Goal: Task Accomplishment & Management: Manage account settings

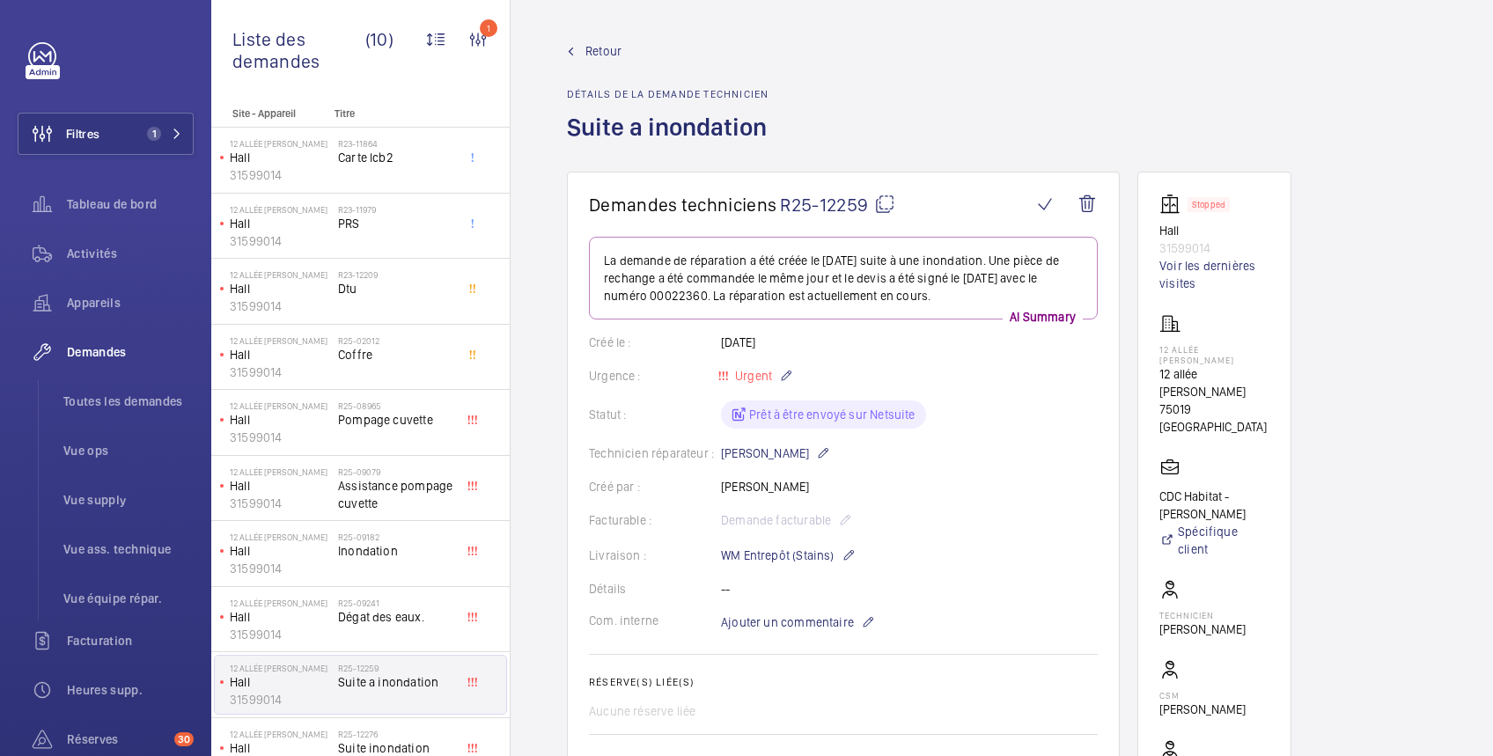
click at [601, 45] on span "Retour" at bounding box center [604, 51] width 36 height 18
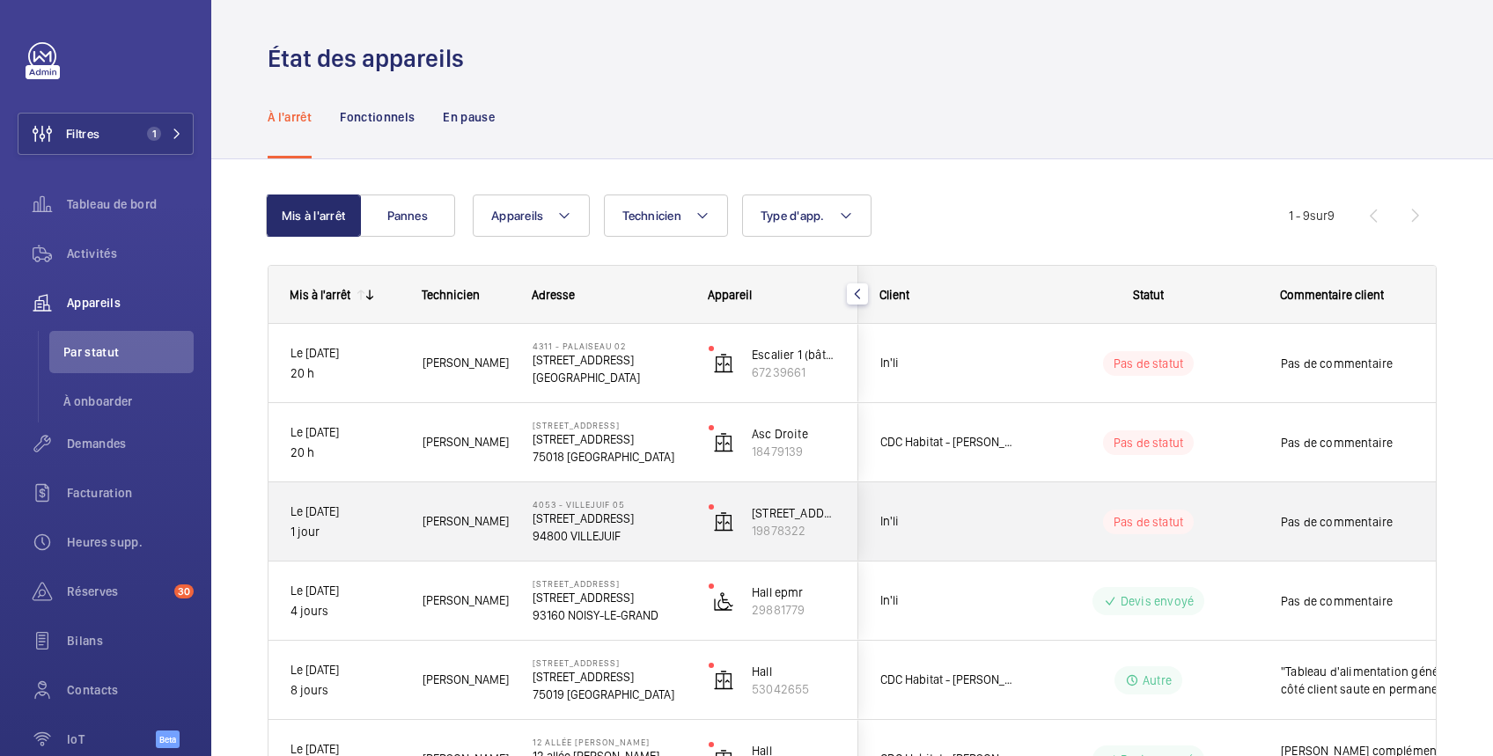
click at [1248, 523] on wm-front-pills-cell "Pas de statut" at bounding box center [1148, 522] width 219 height 25
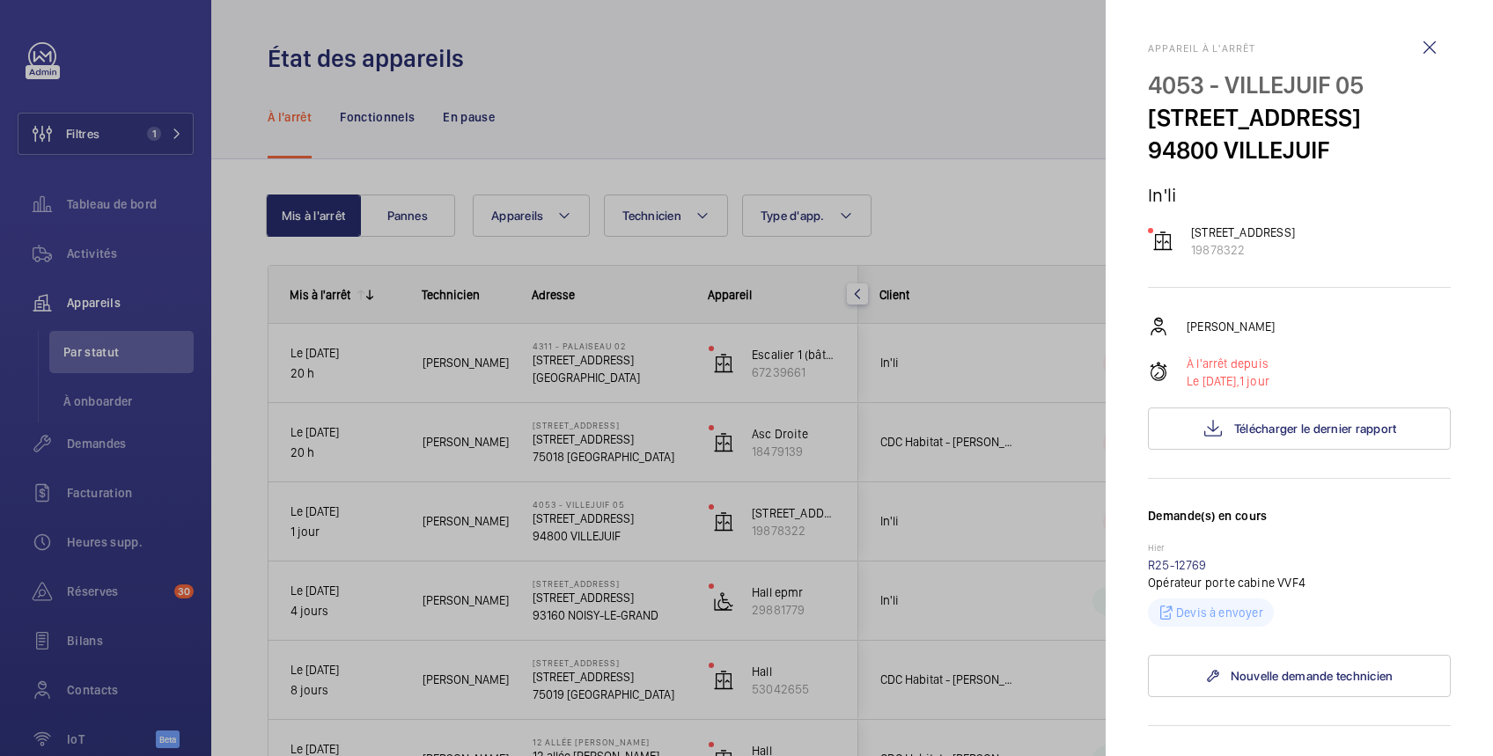
scroll to position [313, 0]
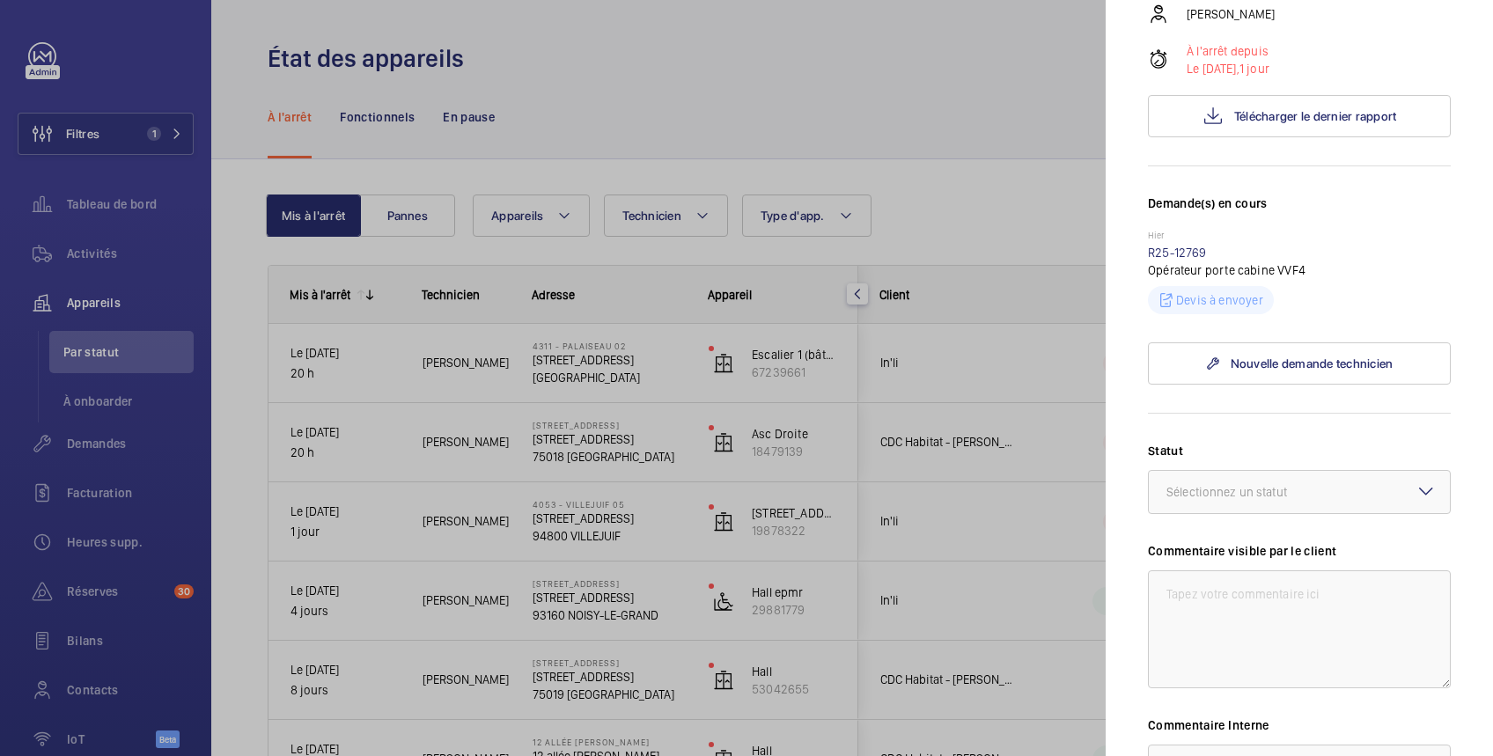
click at [998, 529] on div at bounding box center [746, 378] width 1493 height 756
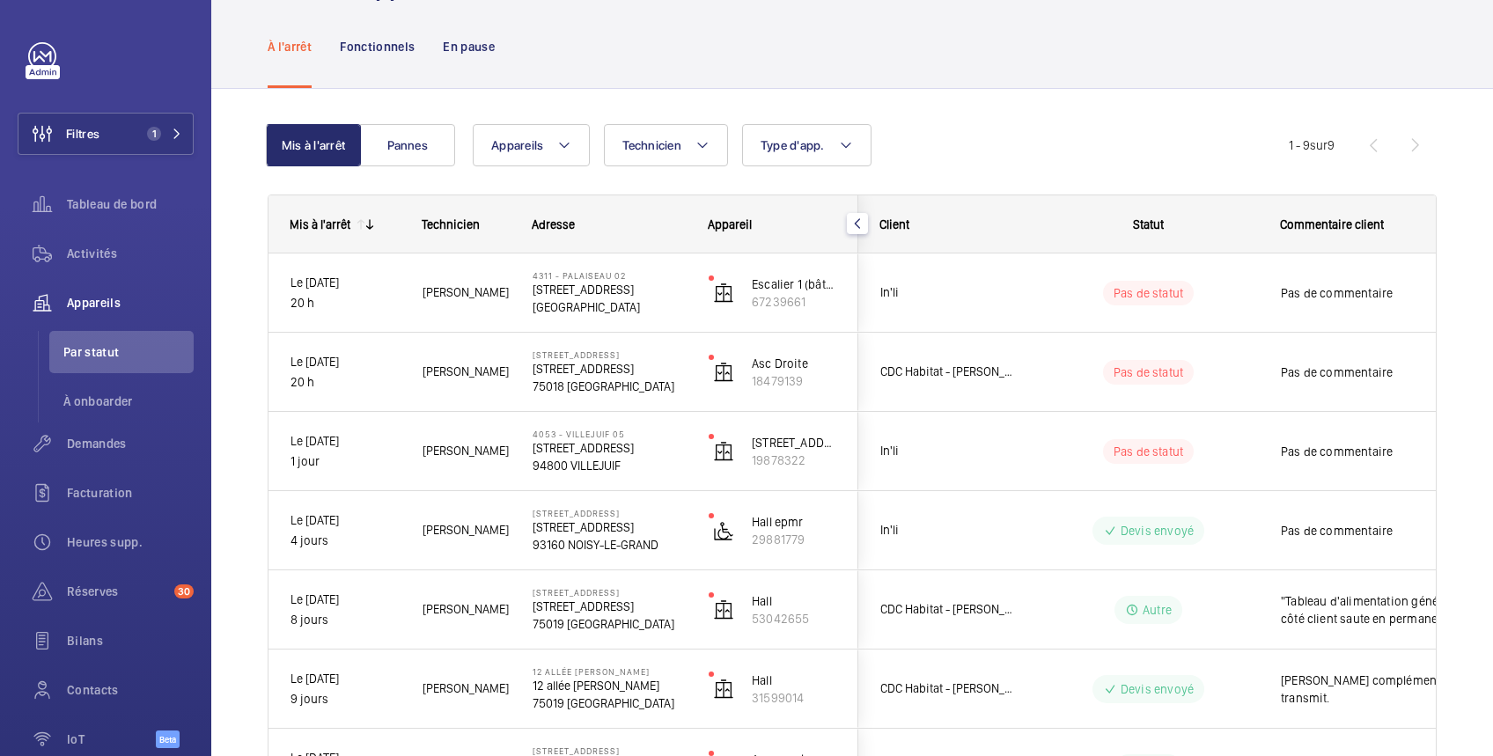
scroll to position [0, 0]
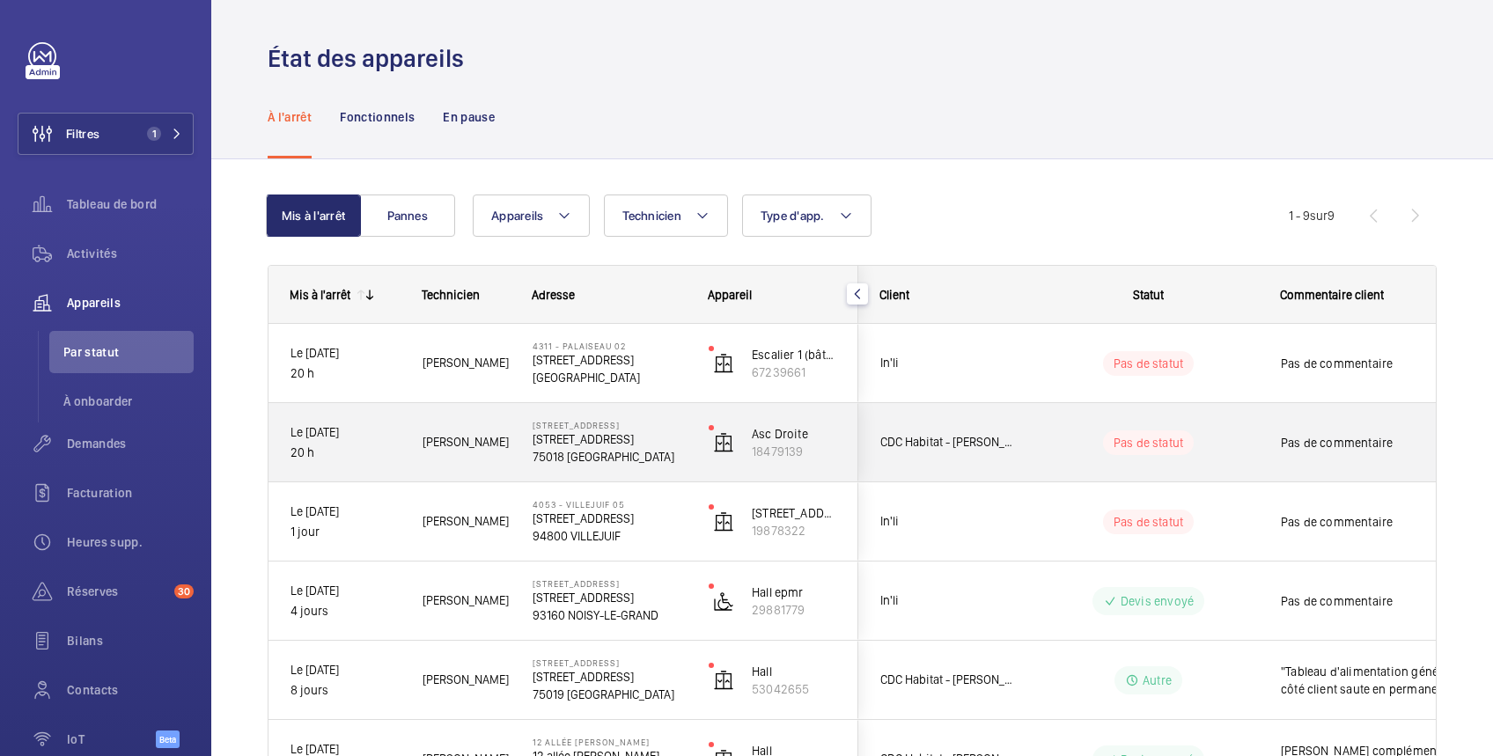
click at [1251, 444] on wm-front-pills-cell "Pas de statut" at bounding box center [1148, 443] width 219 height 25
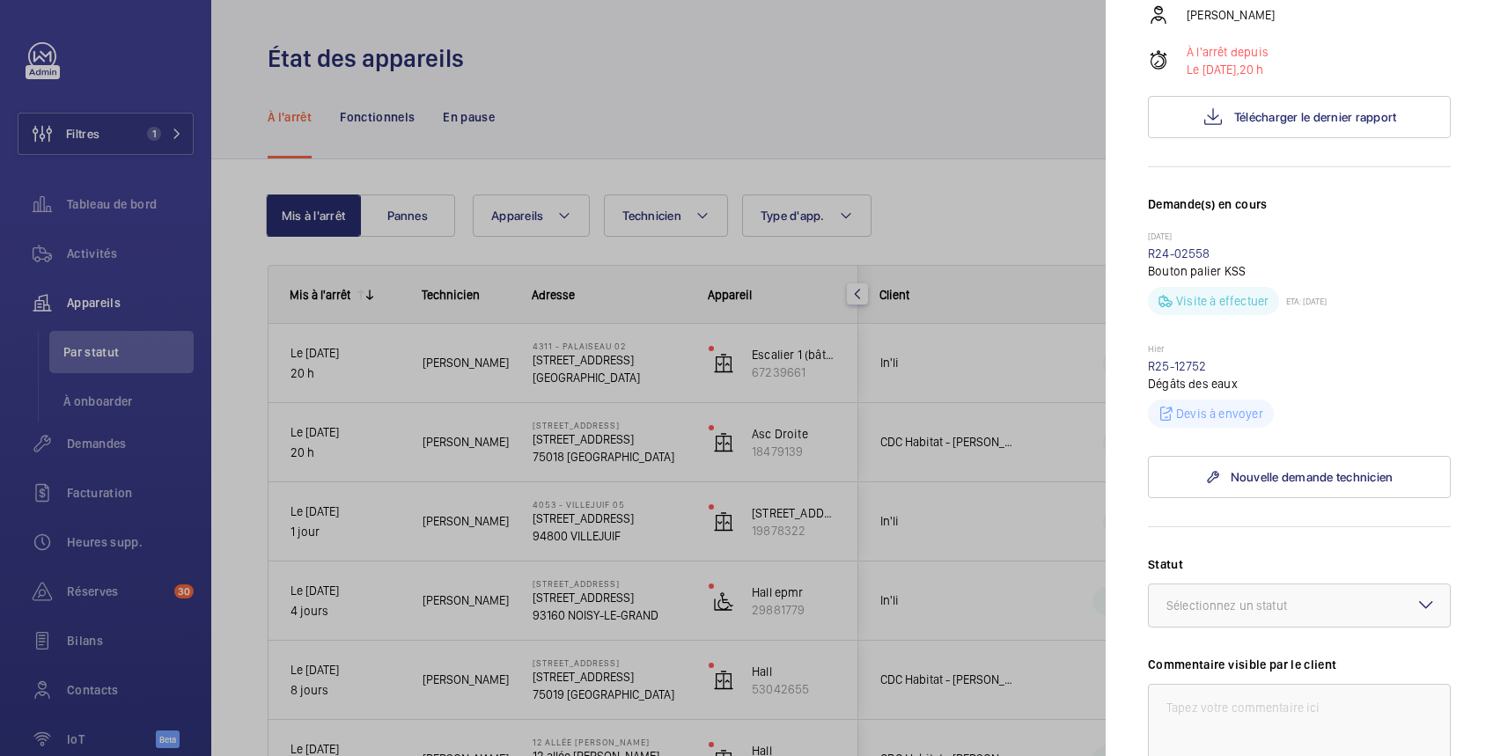
scroll to position [313, 0]
click at [997, 349] on div at bounding box center [746, 378] width 1493 height 756
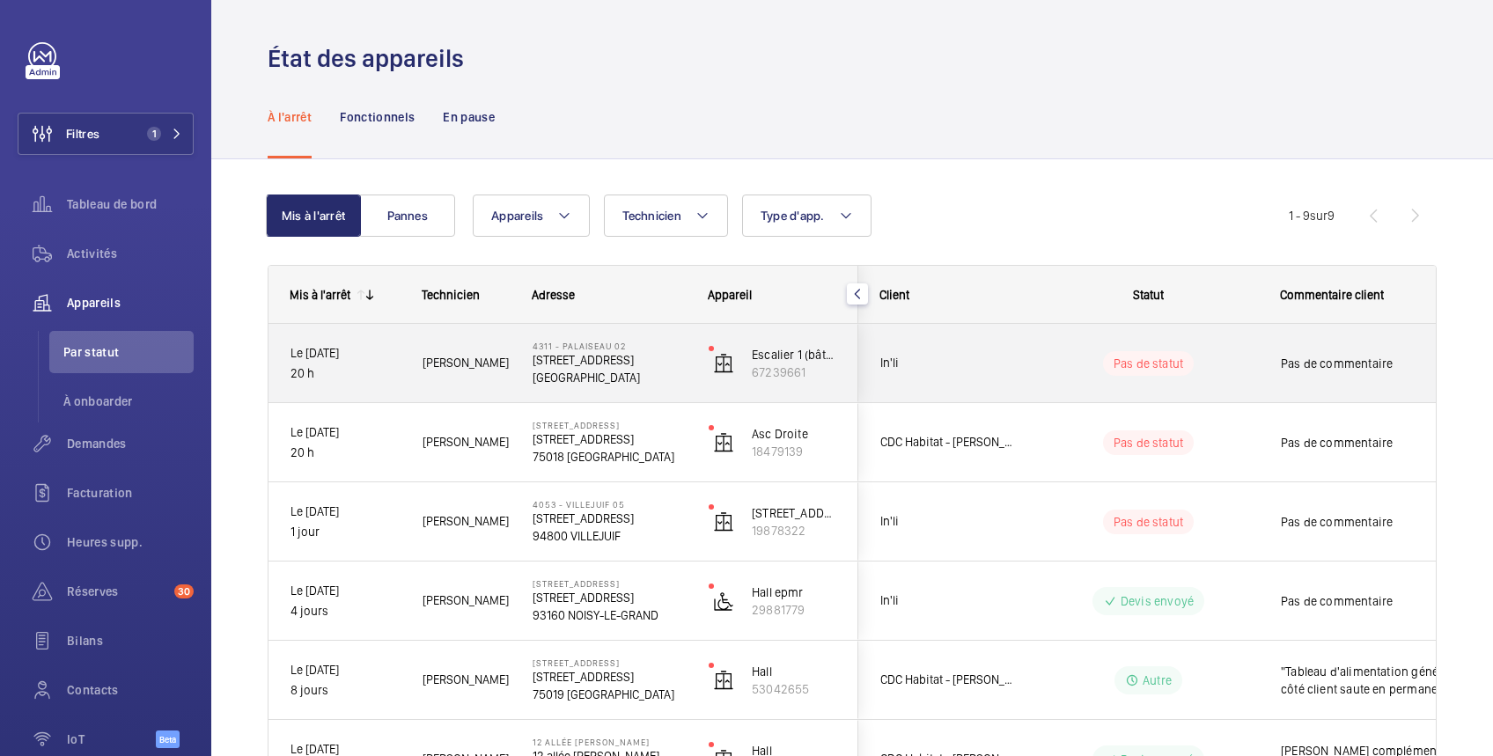
click at [1245, 350] on div "Pas de statut" at bounding box center [1138, 364] width 240 height 60
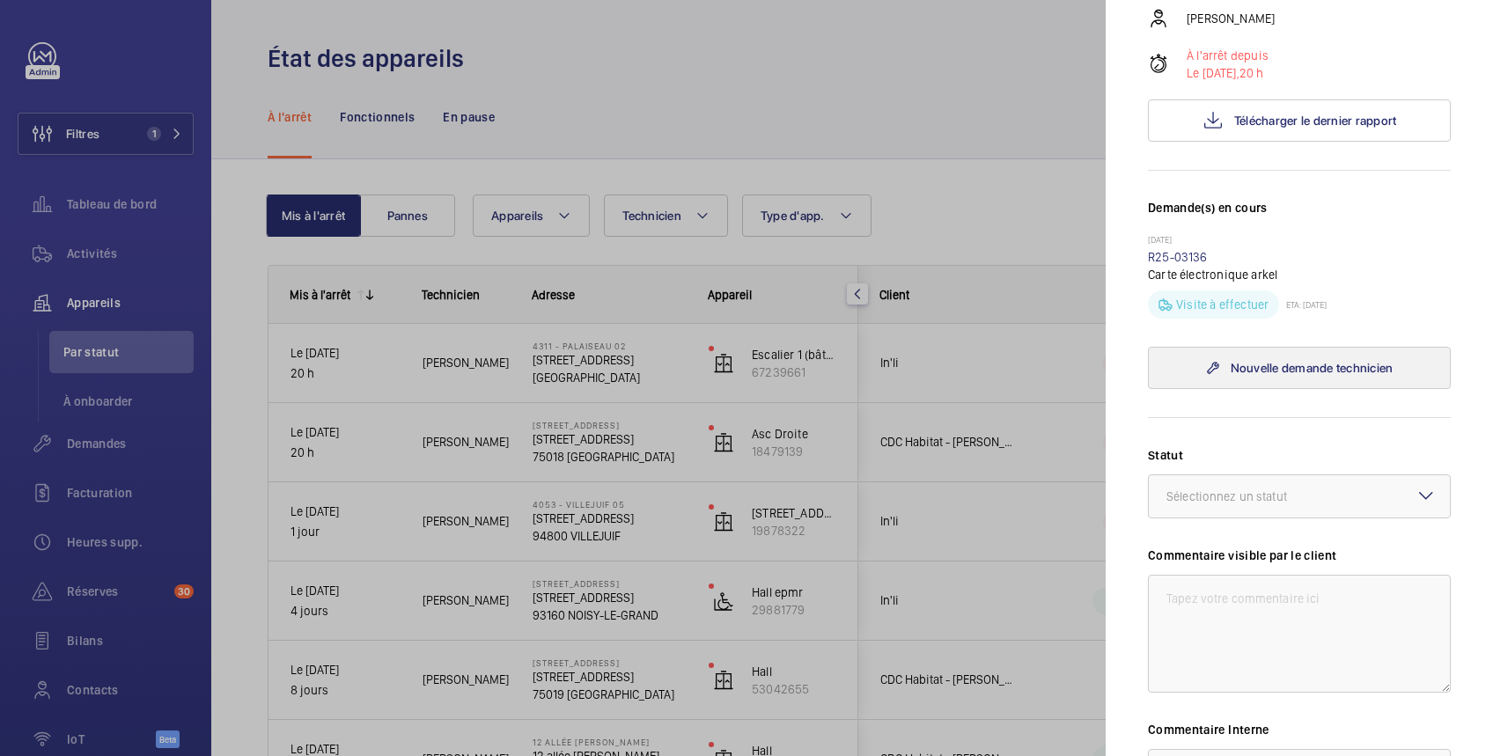
scroll to position [621, 0]
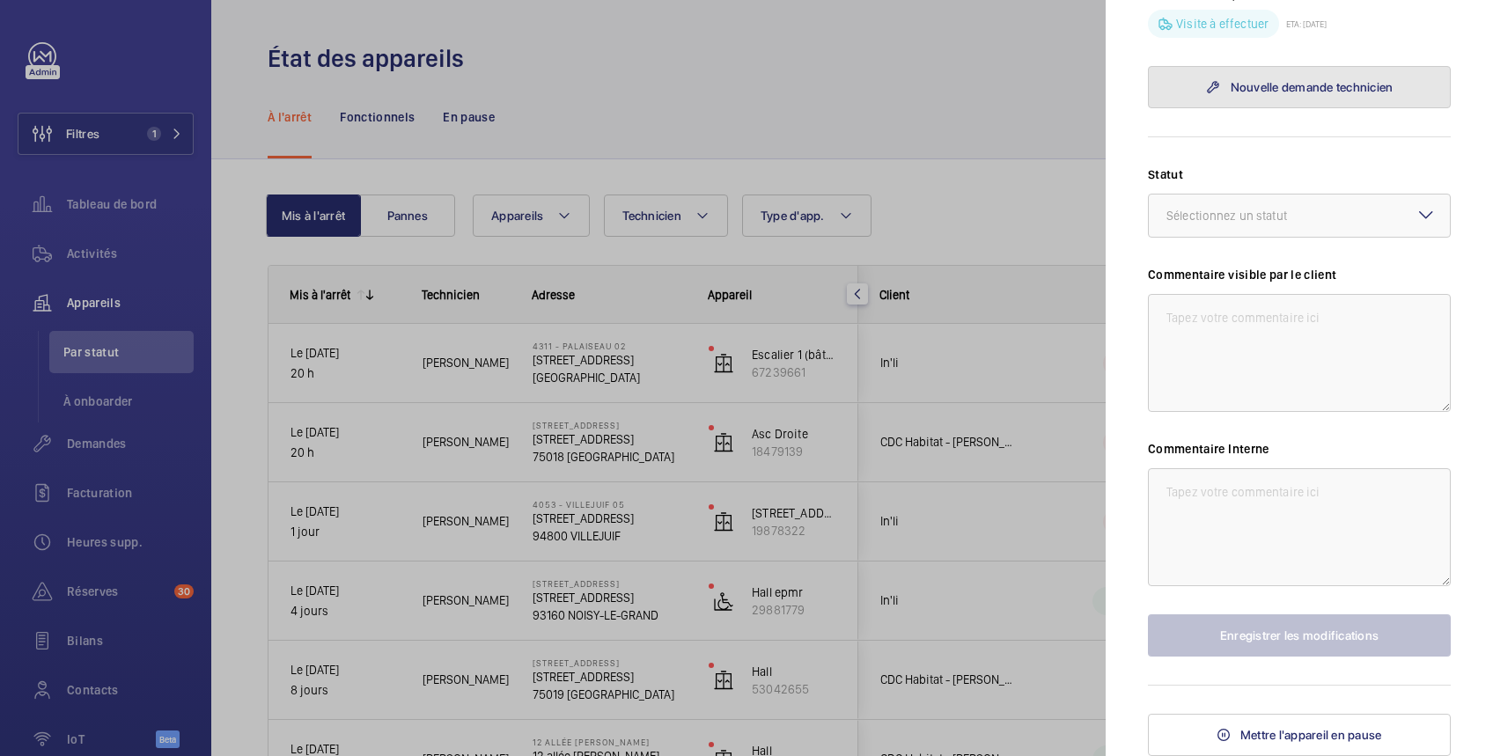
click at [1319, 85] on link "Nouvelle demande technicien" at bounding box center [1299, 87] width 303 height 42
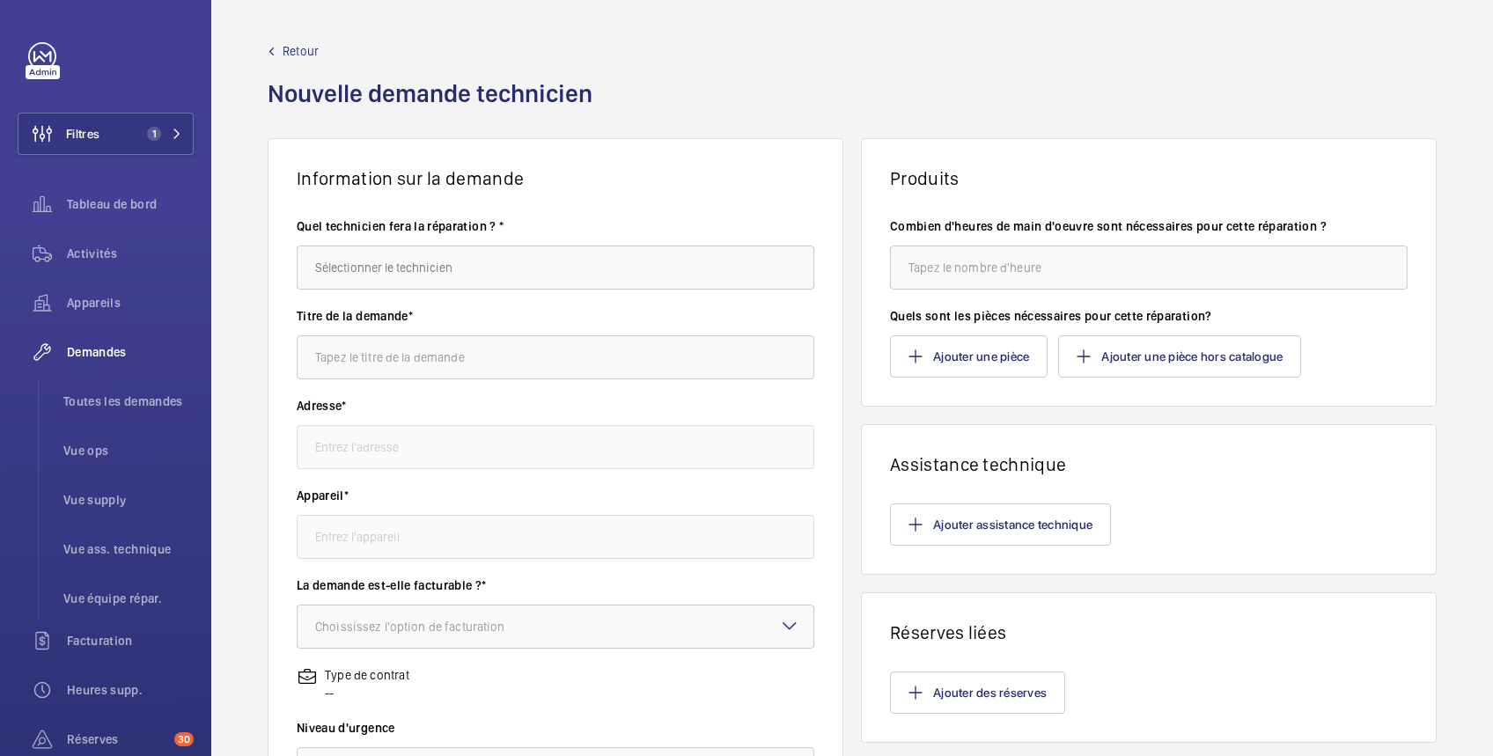
type input "[GEOGRAPHIC_DATA][STREET_ADDRESS]"
type input "67239661 - Escalier 1 (bâtiment du haut)"
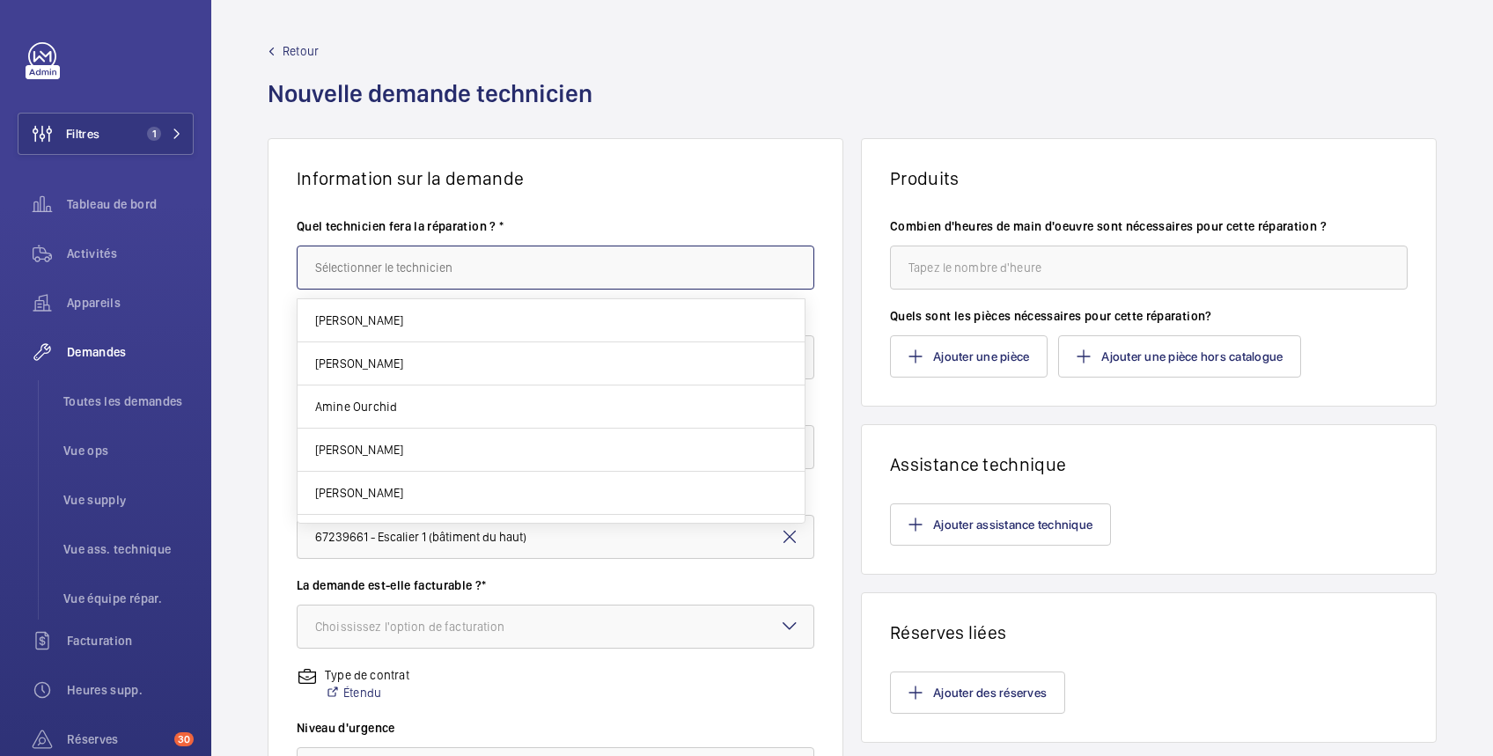
click at [572, 273] on input "text" at bounding box center [556, 268] width 518 height 44
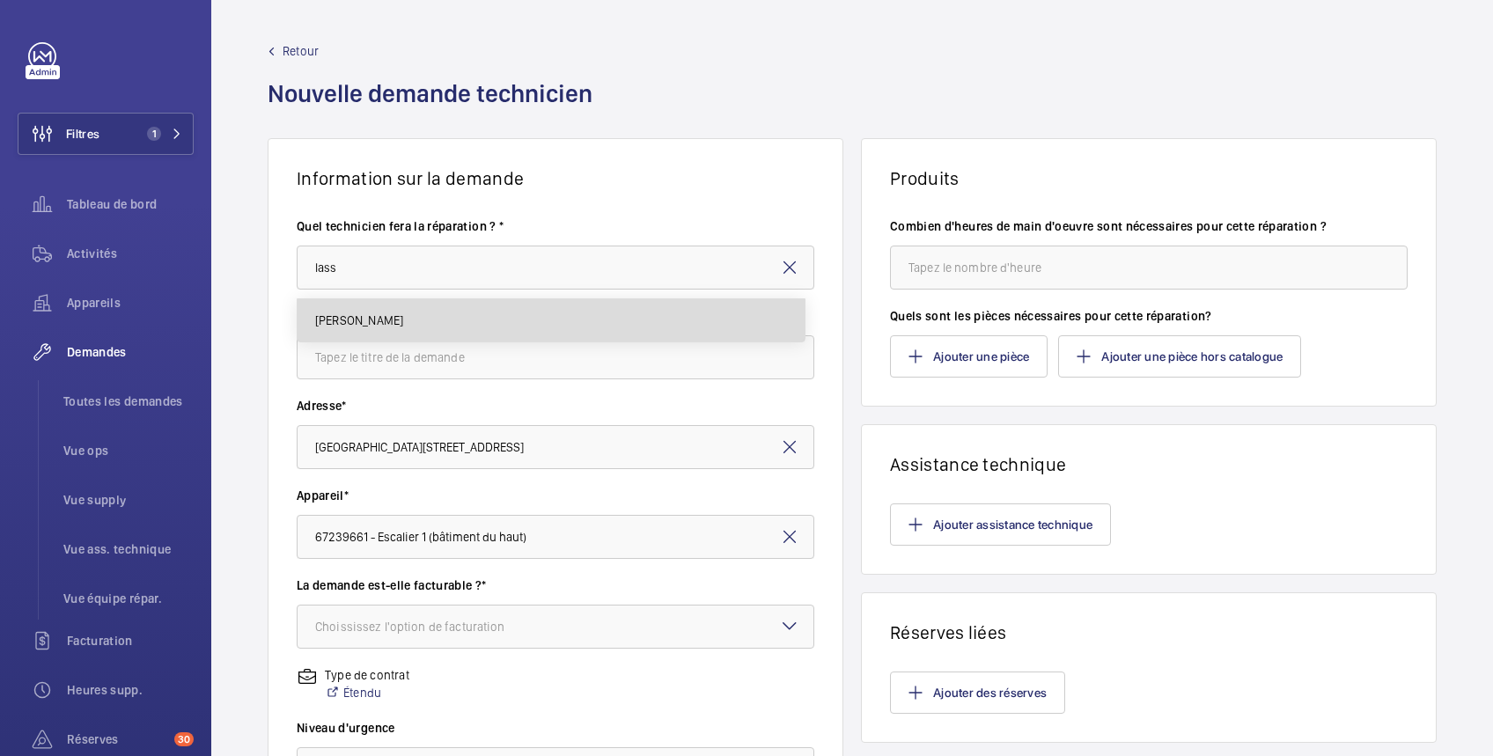
click at [488, 319] on mat-option "[PERSON_NAME]" at bounding box center [551, 320] width 507 height 42
type input "[PERSON_NAME]"
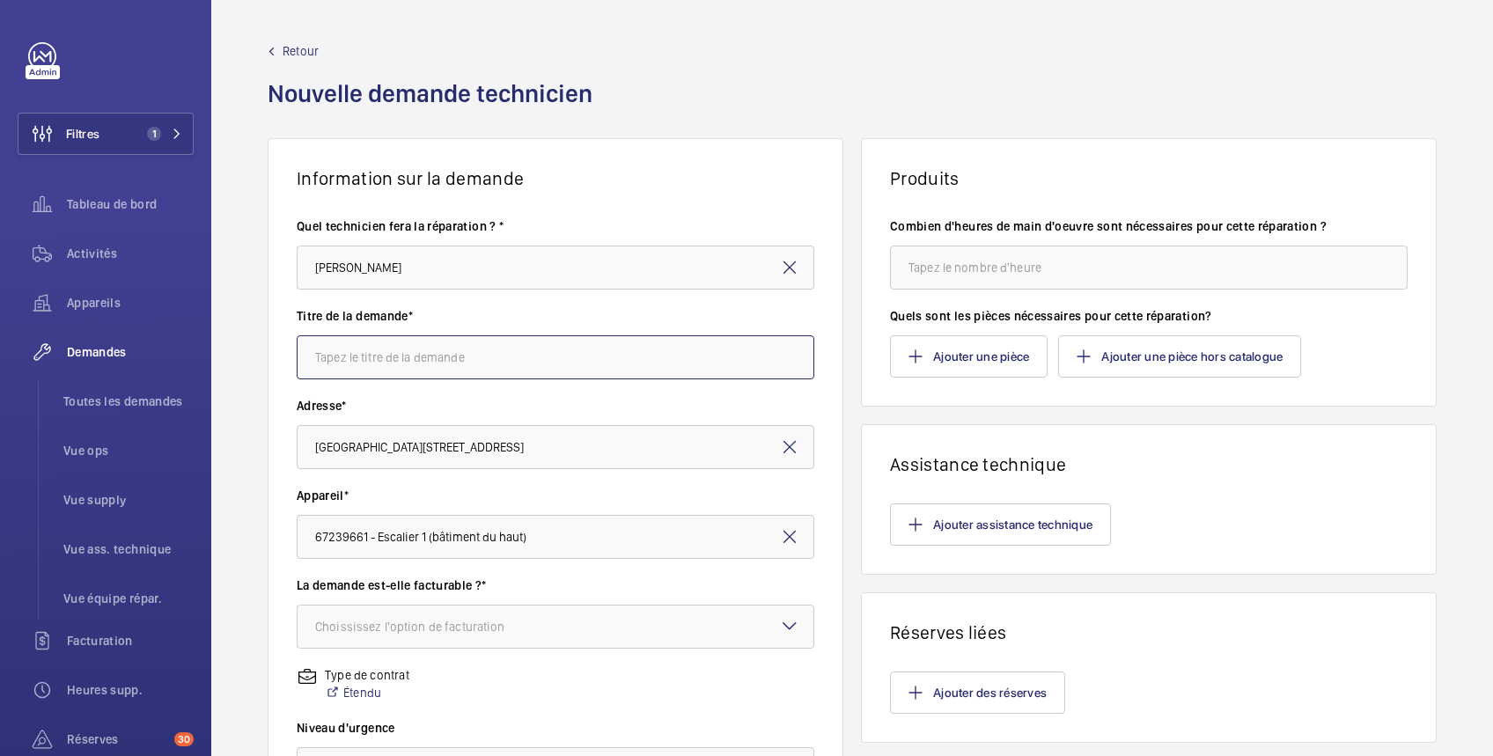
click at [479, 359] on input "text" at bounding box center [556, 357] width 518 height 44
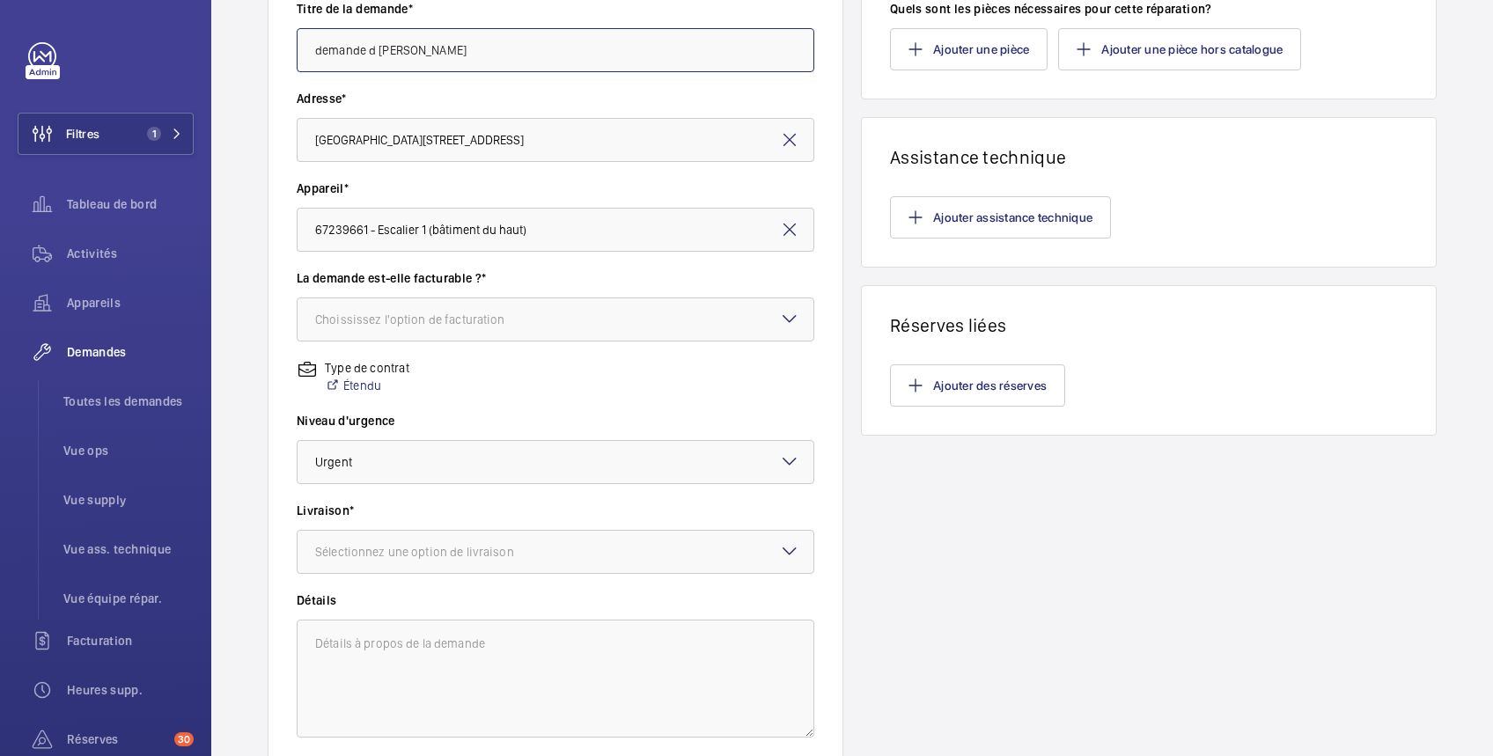
scroll to position [313, 0]
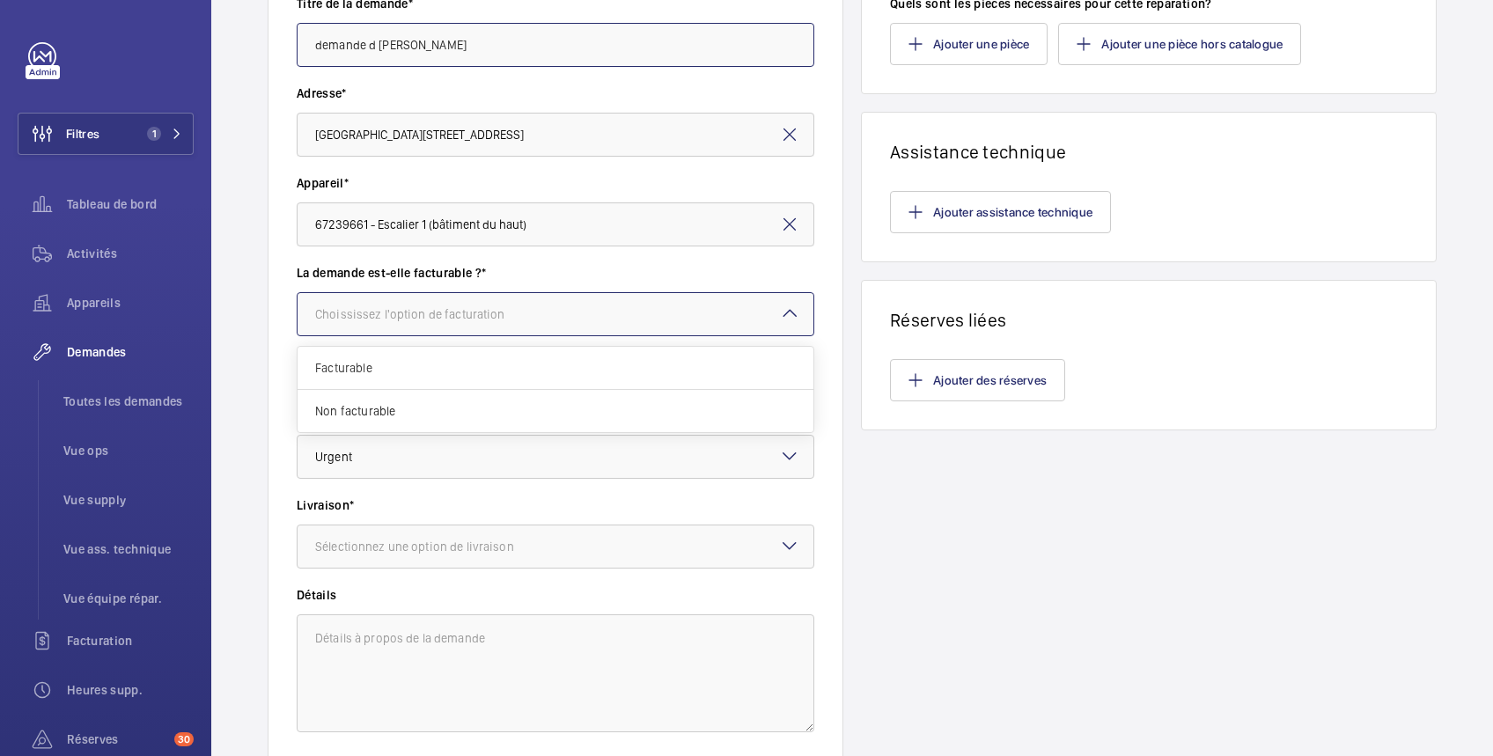
click at [491, 326] on div at bounding box center [556, 314] width 516 height 42
click at [444, 416] on span "Non facturable" at bounding box center [555, 411] width 481 height 18
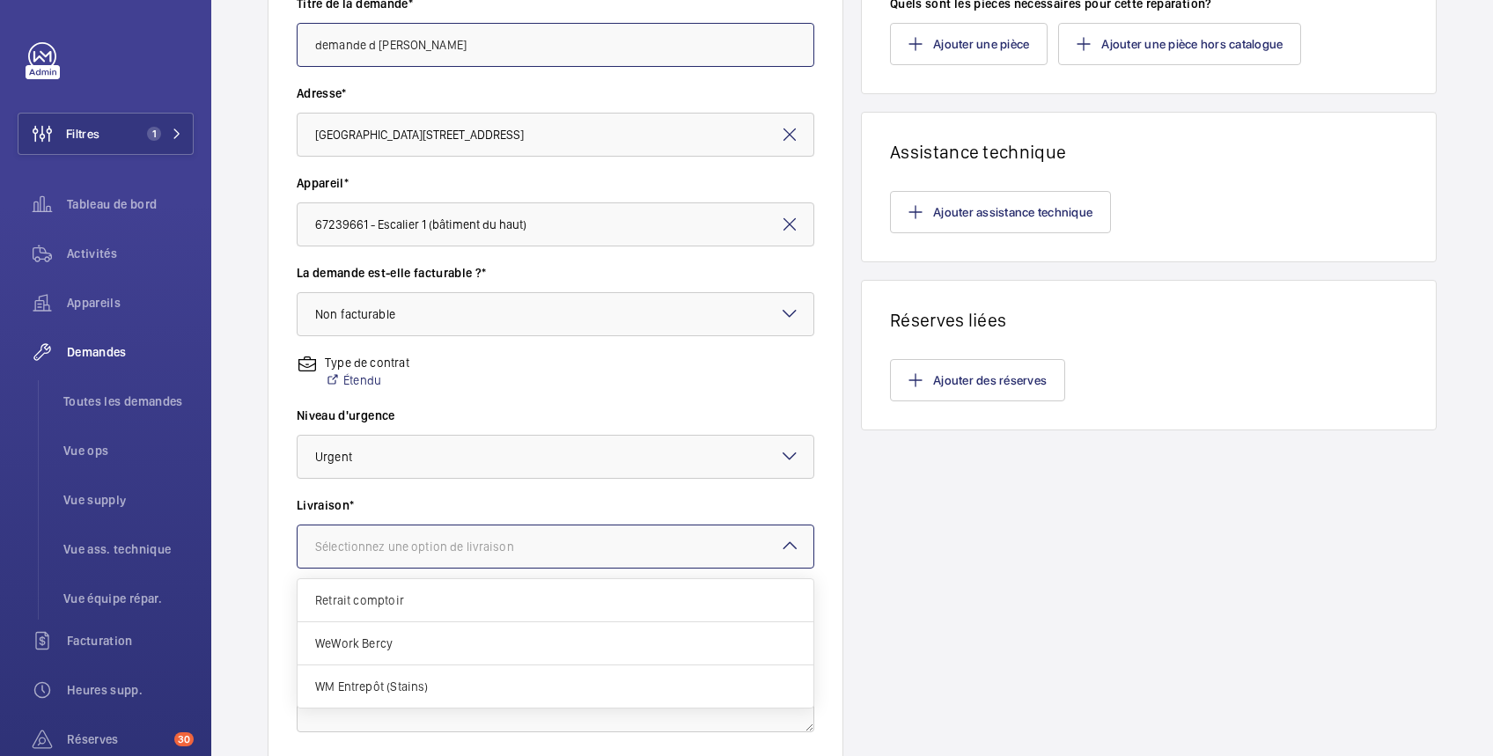
click at [456, 551] on div "Sélectionnez une option de livraison" at bounding box center [436, 547] width 243 height 18
click at [456, 602] on span "Retrait comptoir" at bounding box center [555, 601] width 481 height 18
type input "demande d [PERSON_NAME]"
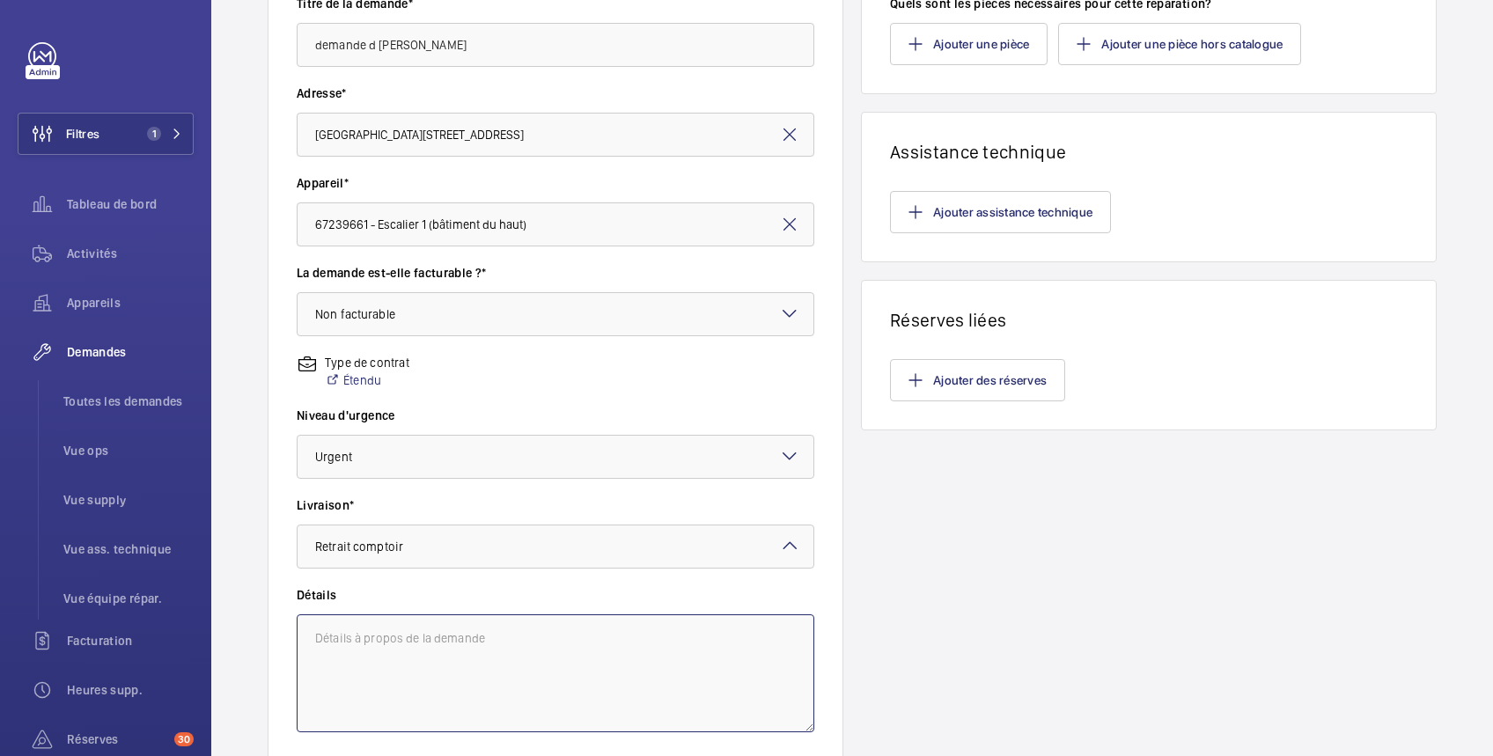
click at [479, 648] on textarea at bounding box center [556, 674] width 518 height 118
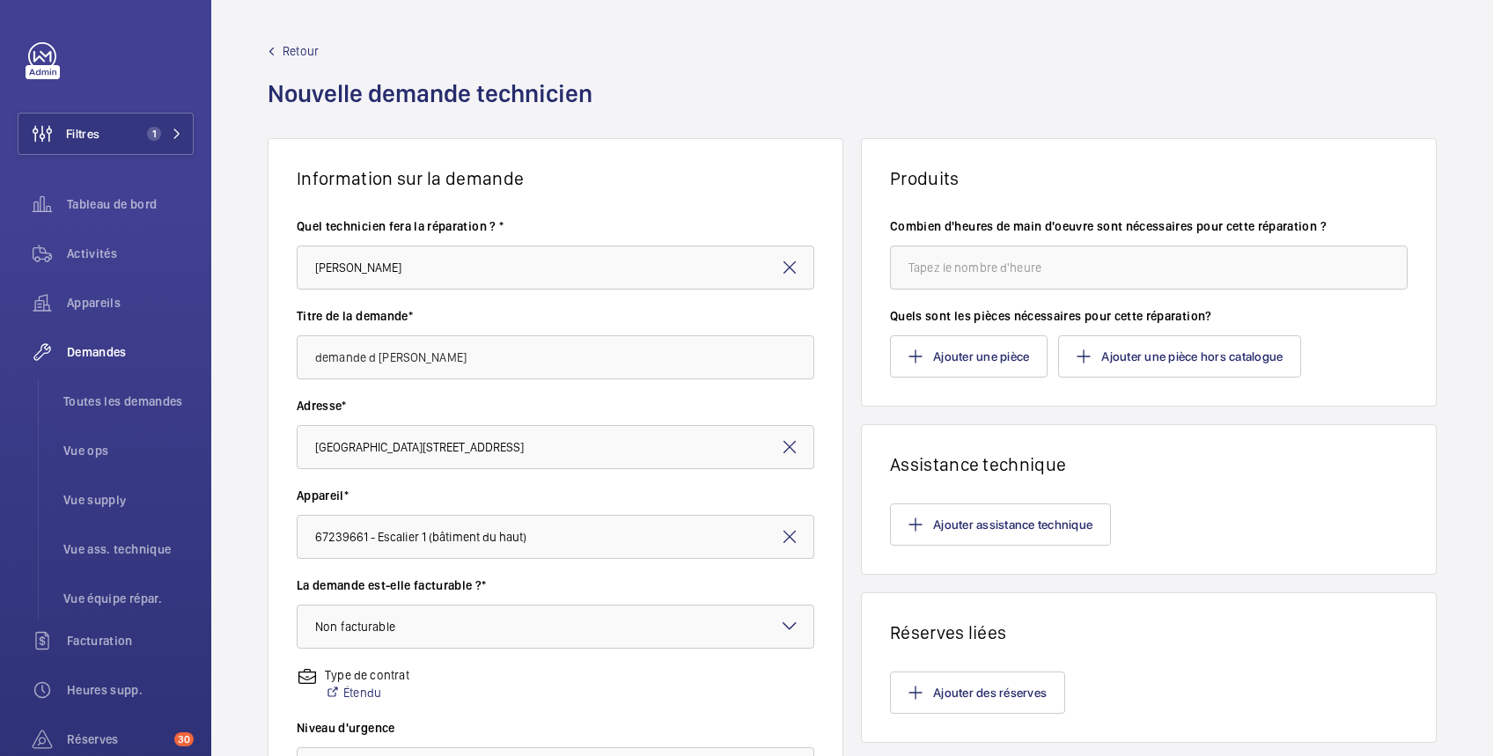
scroll to position [0, 0]
type textarea "Intervention avec la mod Pb de glissement de cable"
click at [1061, 529] on button "Ajouter assistance technique" at bounding box center [1000, 525] width 221 height 42
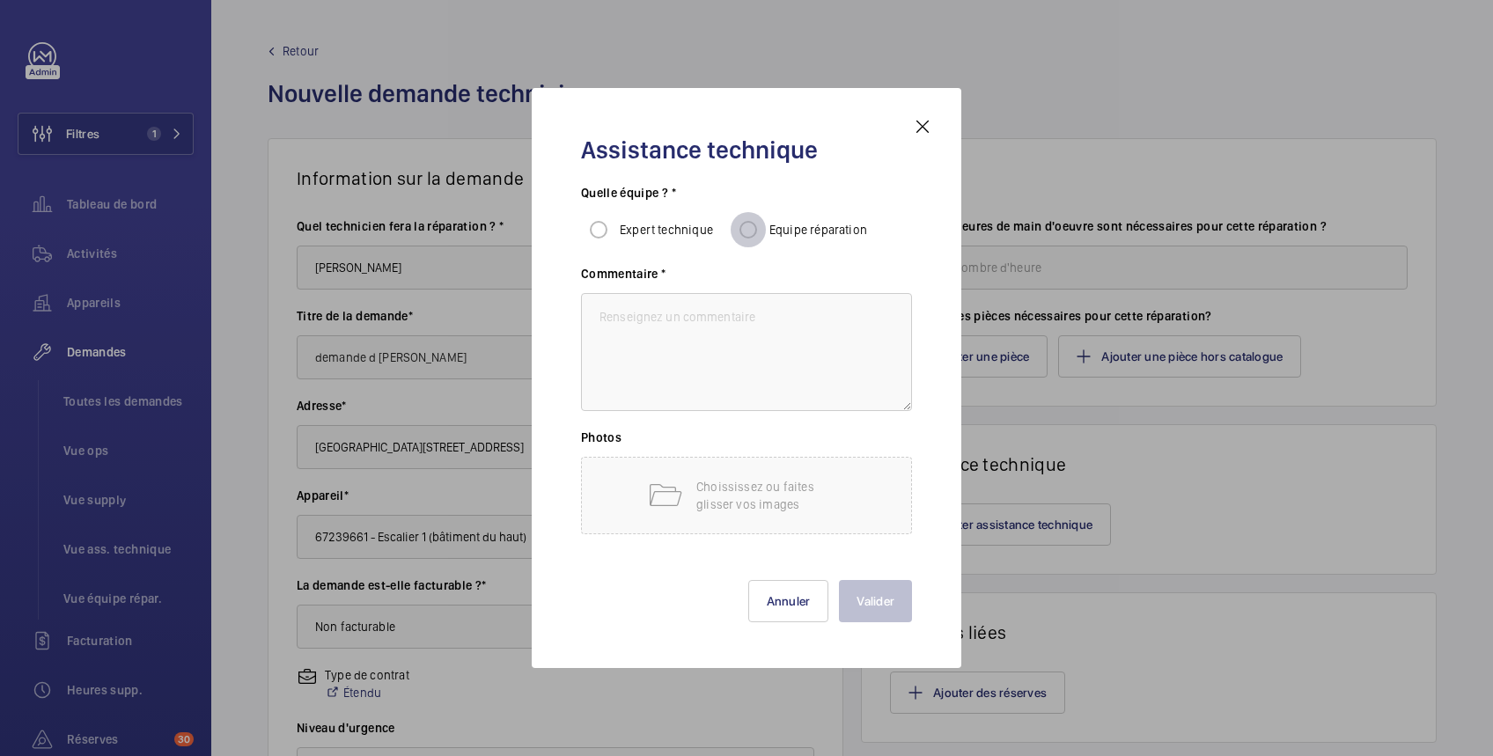
click at [751, 230] on input "Equipe réparation" at bounding box center [748, 229] width 35 height 35
radio input "true"
click at [751, 328] on textarea at bounding box center [746, 352] width 331 height 118
type textarea "voir avec la mod"
click at [884, 601] on button "Valider" at bounding box center [875, 601] width 73 height 42
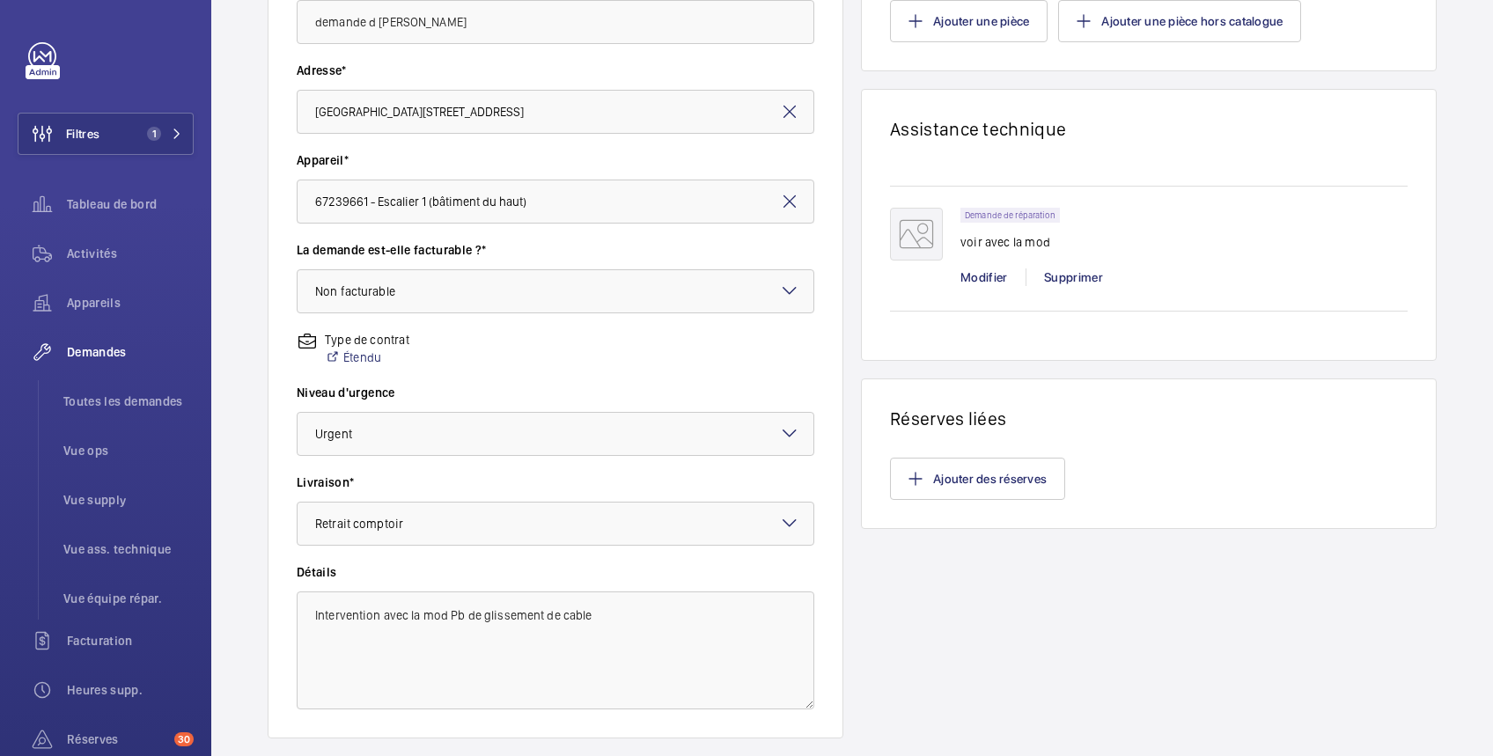
scroll to position [444, 0]
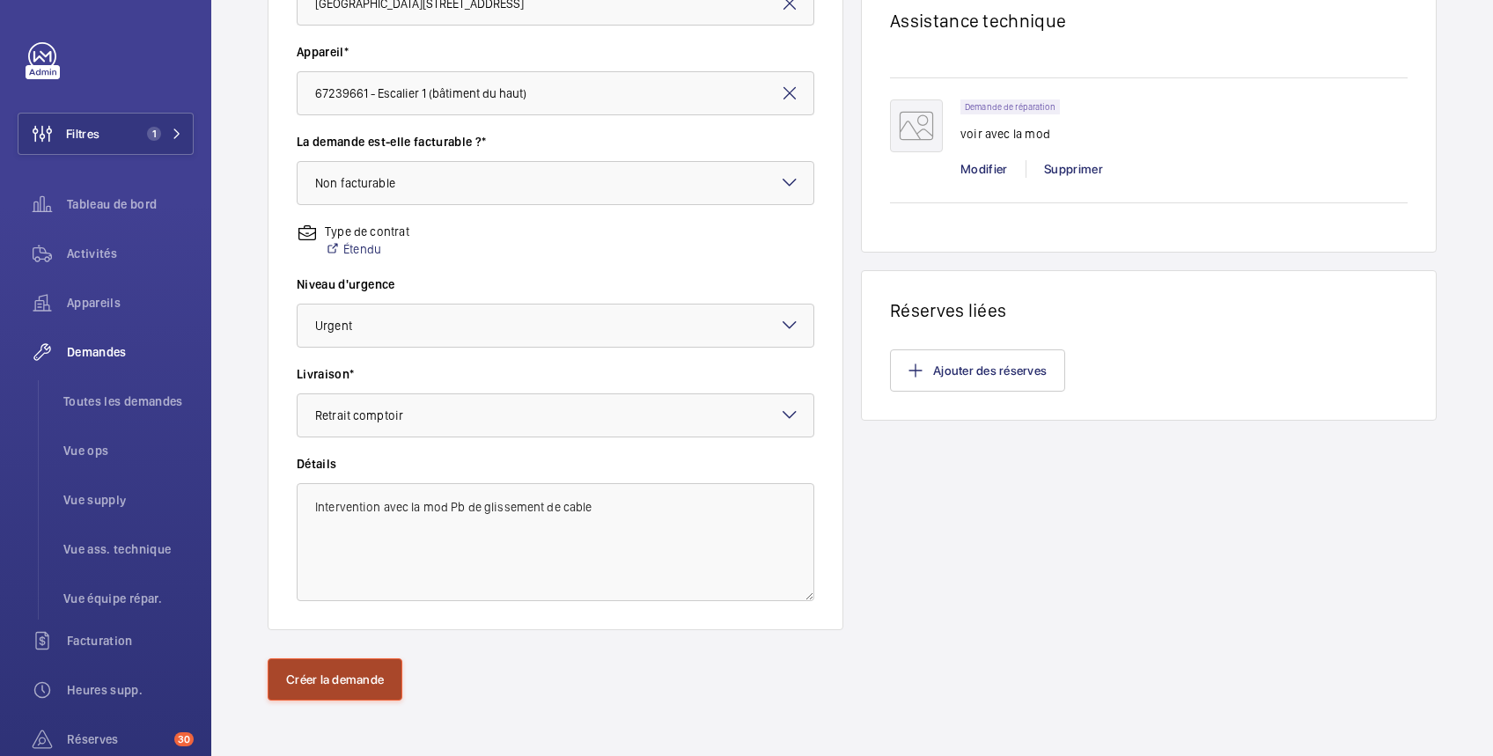
click at [350, 678] on button "Créer la demande" at bounding box center [335, 680] width 135 height 42
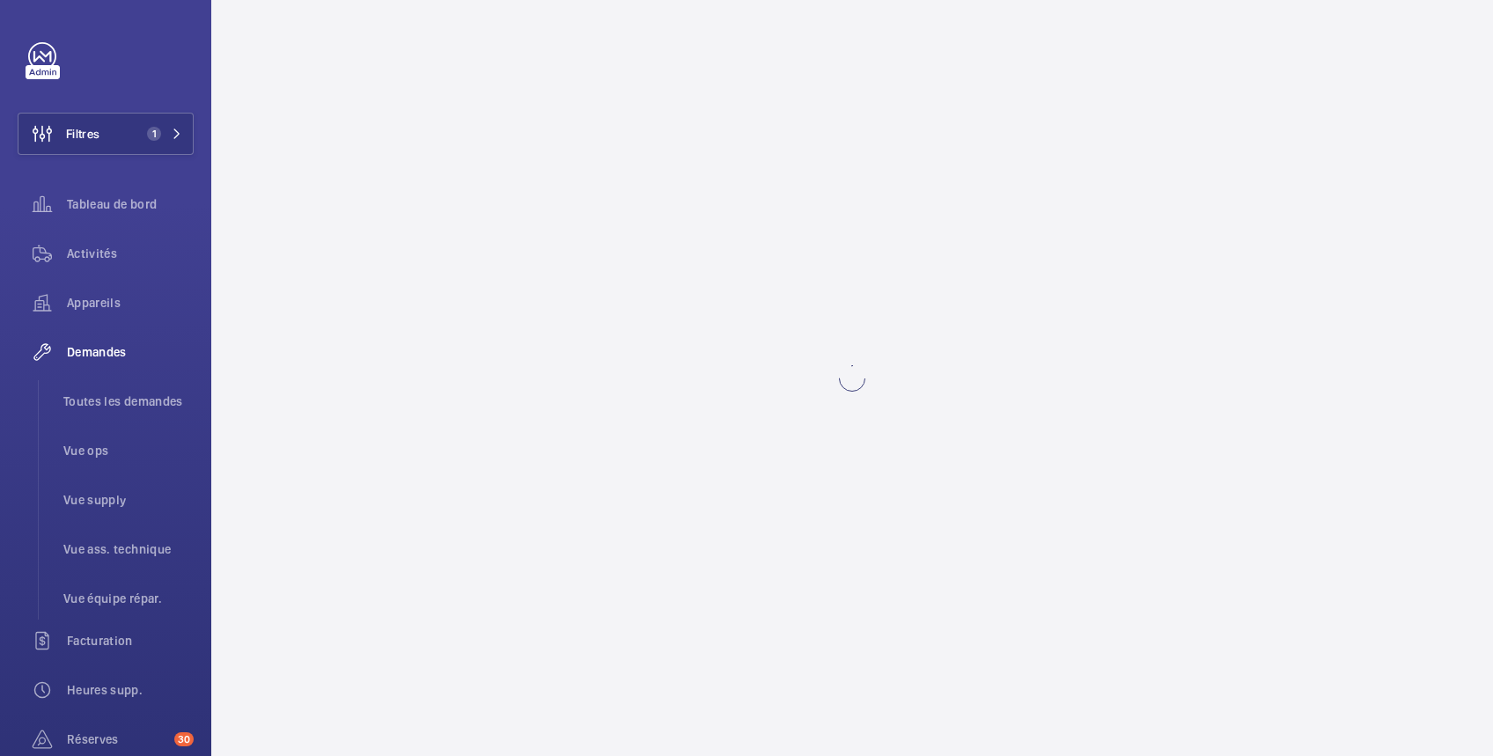
scroll to position [0, 0]
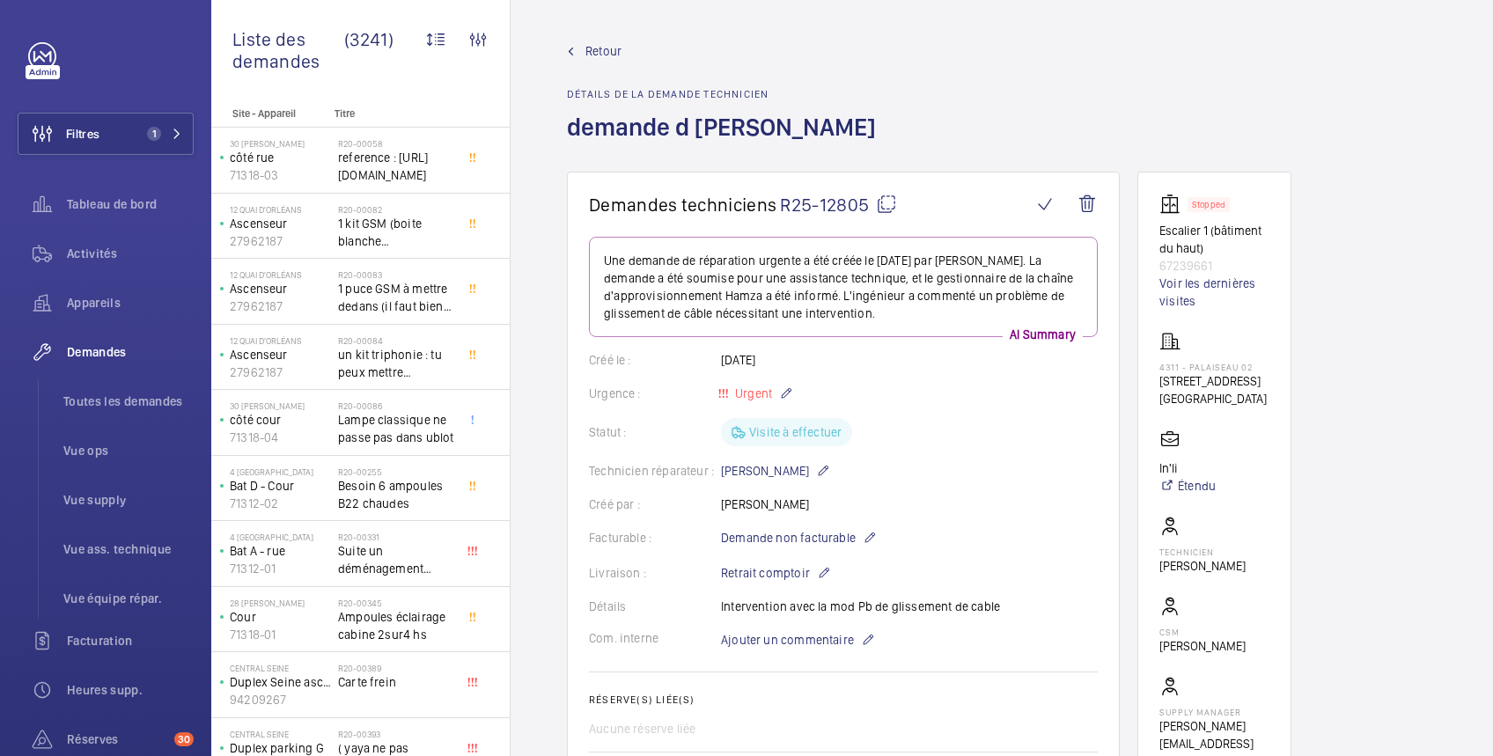
click at [608, 49] on span "Retour" at bounding box center [604, 51] width 36 height 18
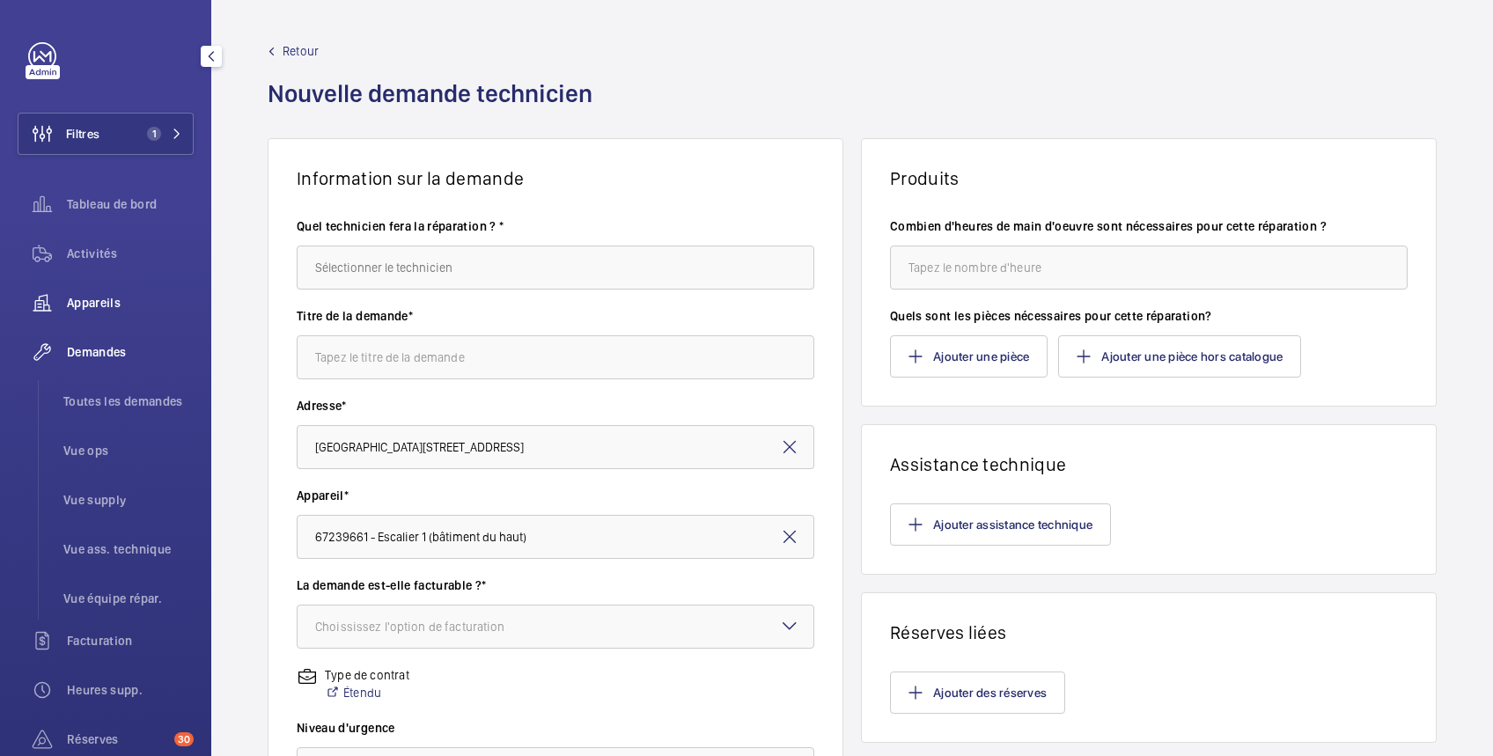
click at [122, 296] on span "Appareils" at bounding box center [130, 303] width 127 height 18
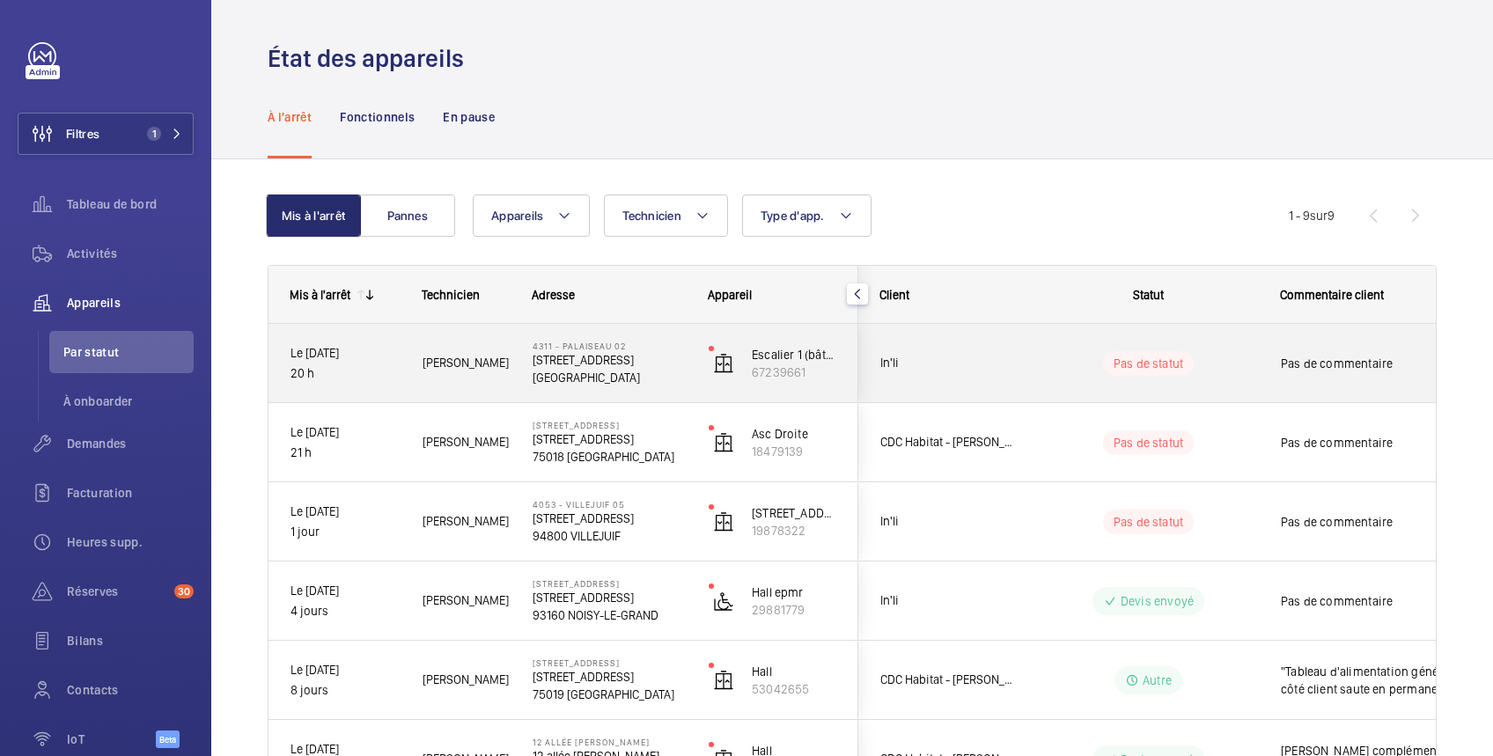
click at [1240, 358] on wm-front-pills-cell "Pas de statut" at bounding box center [1148, 363] width 219 height 25
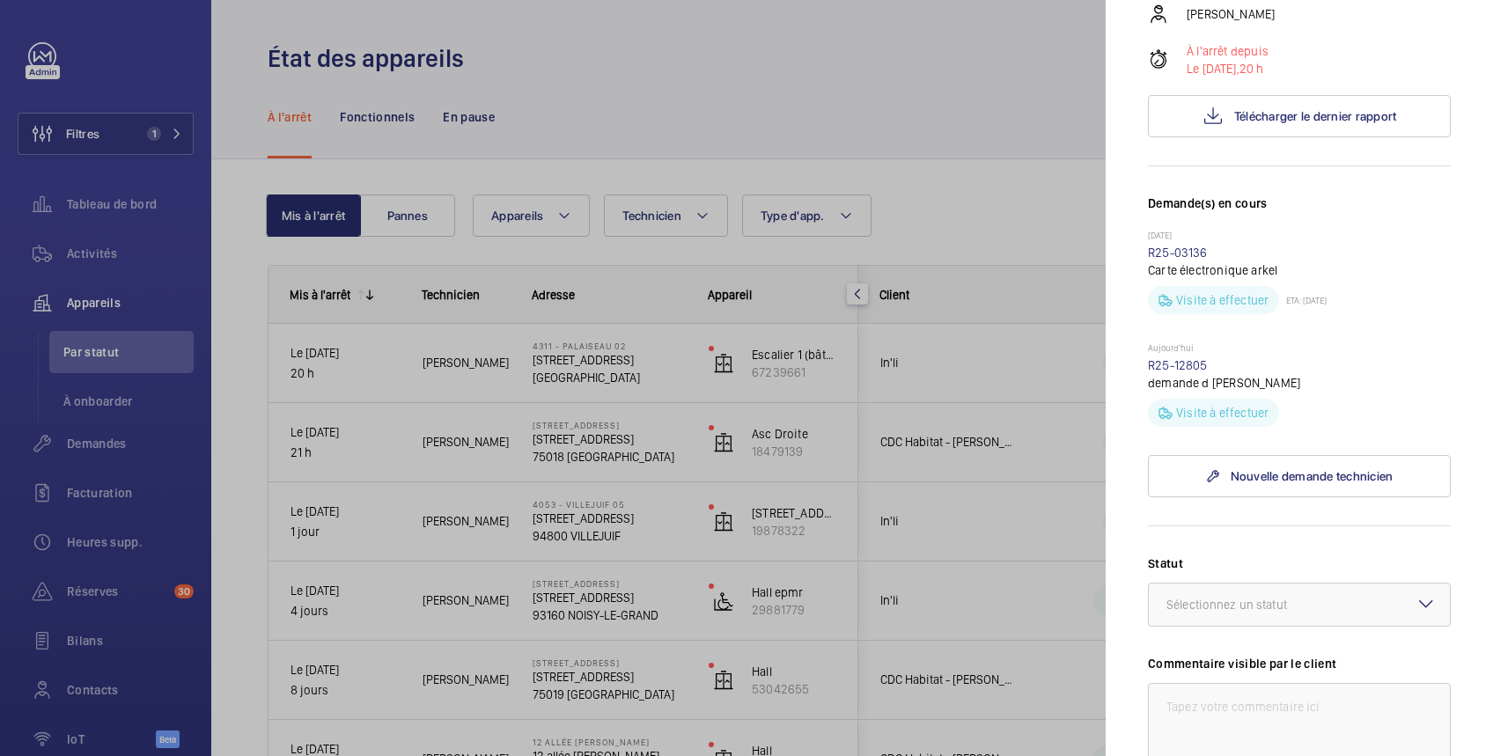
scroll to position [626, 0]
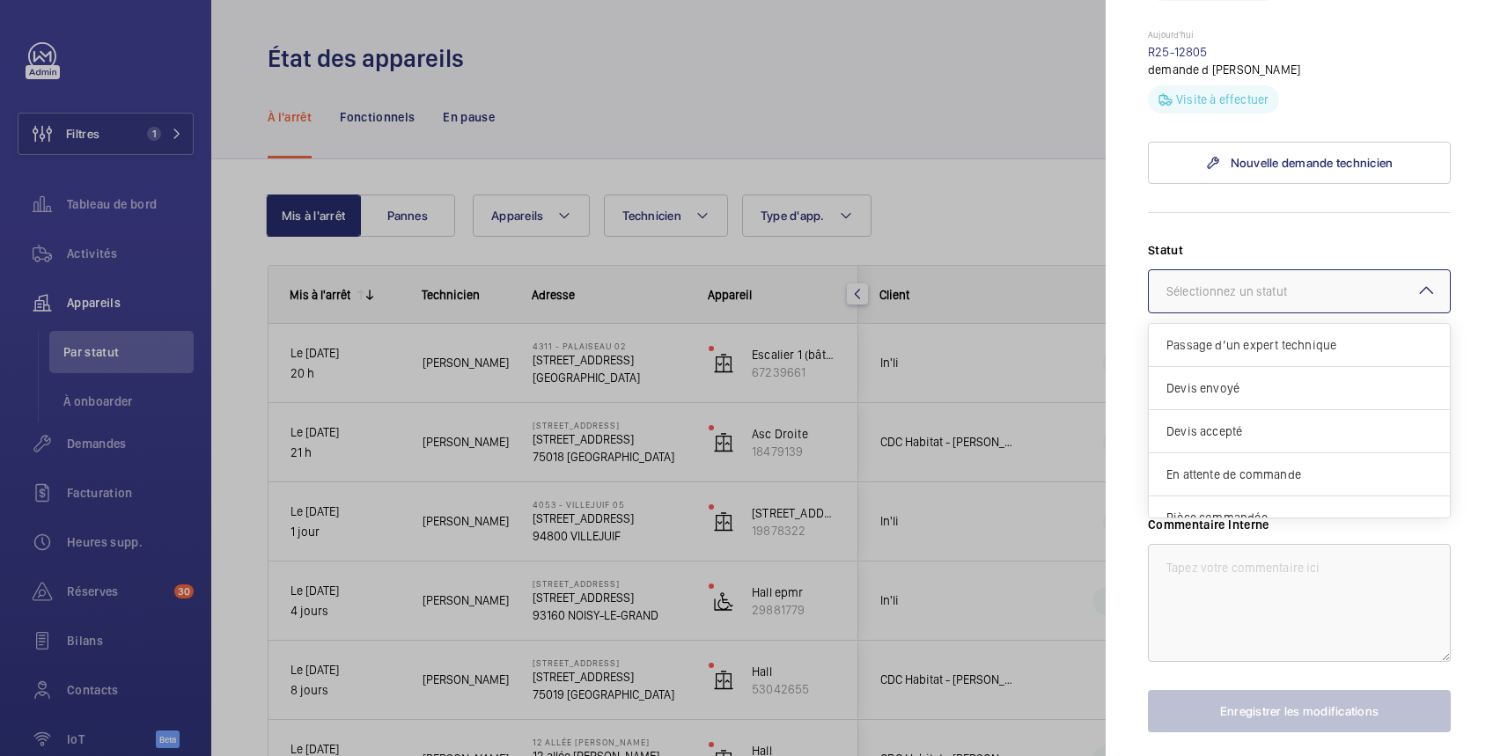
click at [1266, 300] on div "Sélectionnez un statut" at bounding box center [1249, 292] width 165 height 18
click at [1279, 354] on span "Passage d’un expert technique" at bounding box center [1300, 345] width 266 height 18
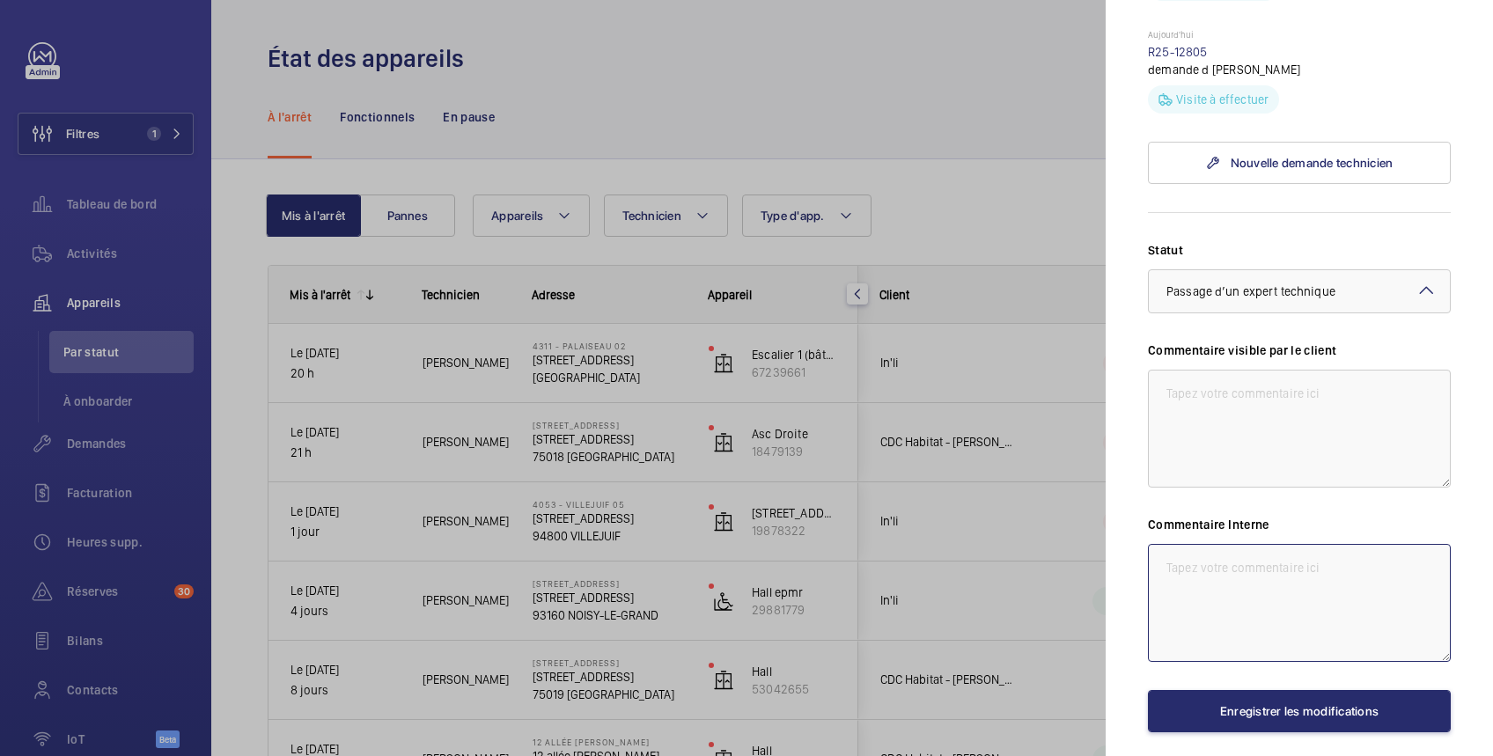
click at [1241, 593] on textarea at bounding box center [1299, 603] width 303 height 118
type textarea "25/09 voir avec la mod pour garantie Glissement de cable"
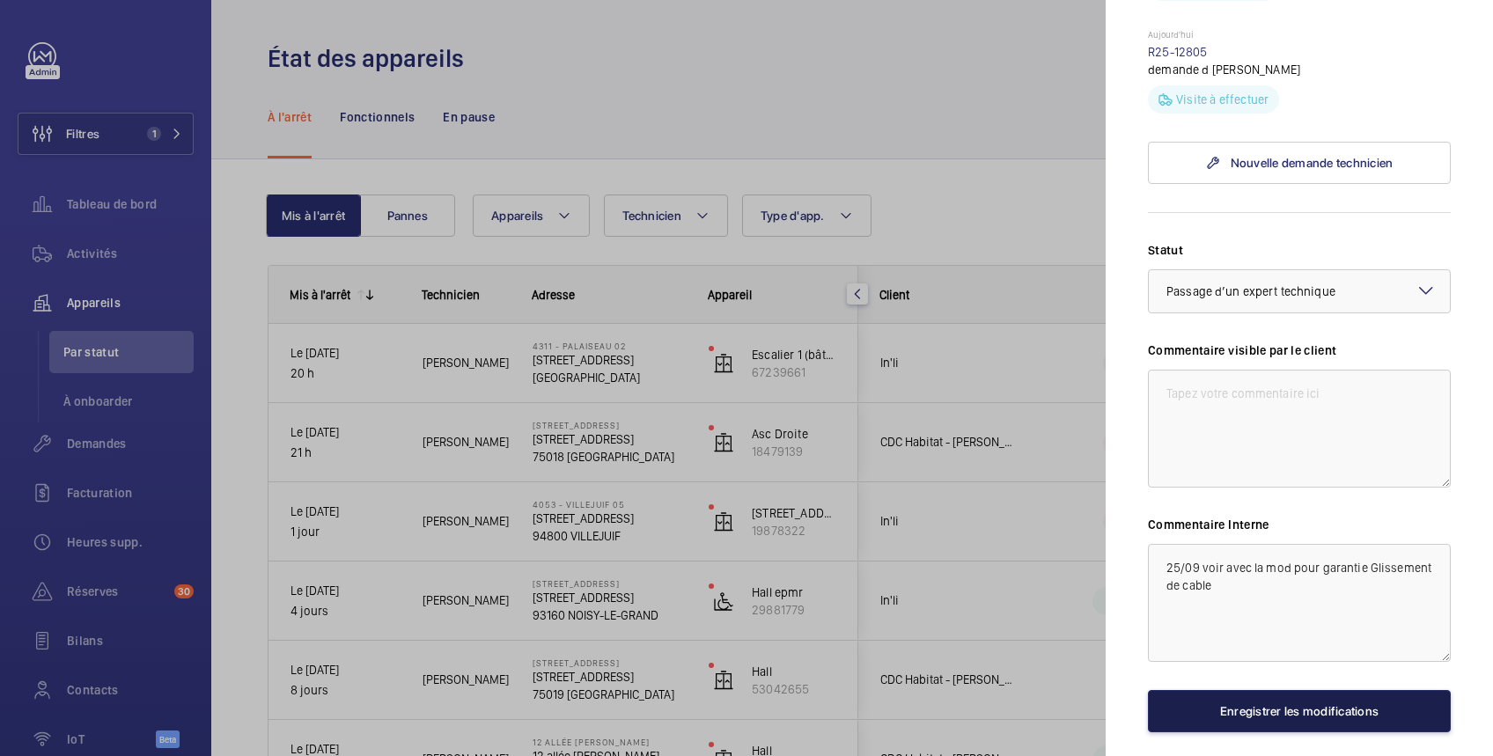
click at [1291, 733] on button "Enregistrer les modifications" at bounding box center [1299, 711] width 303 height 42
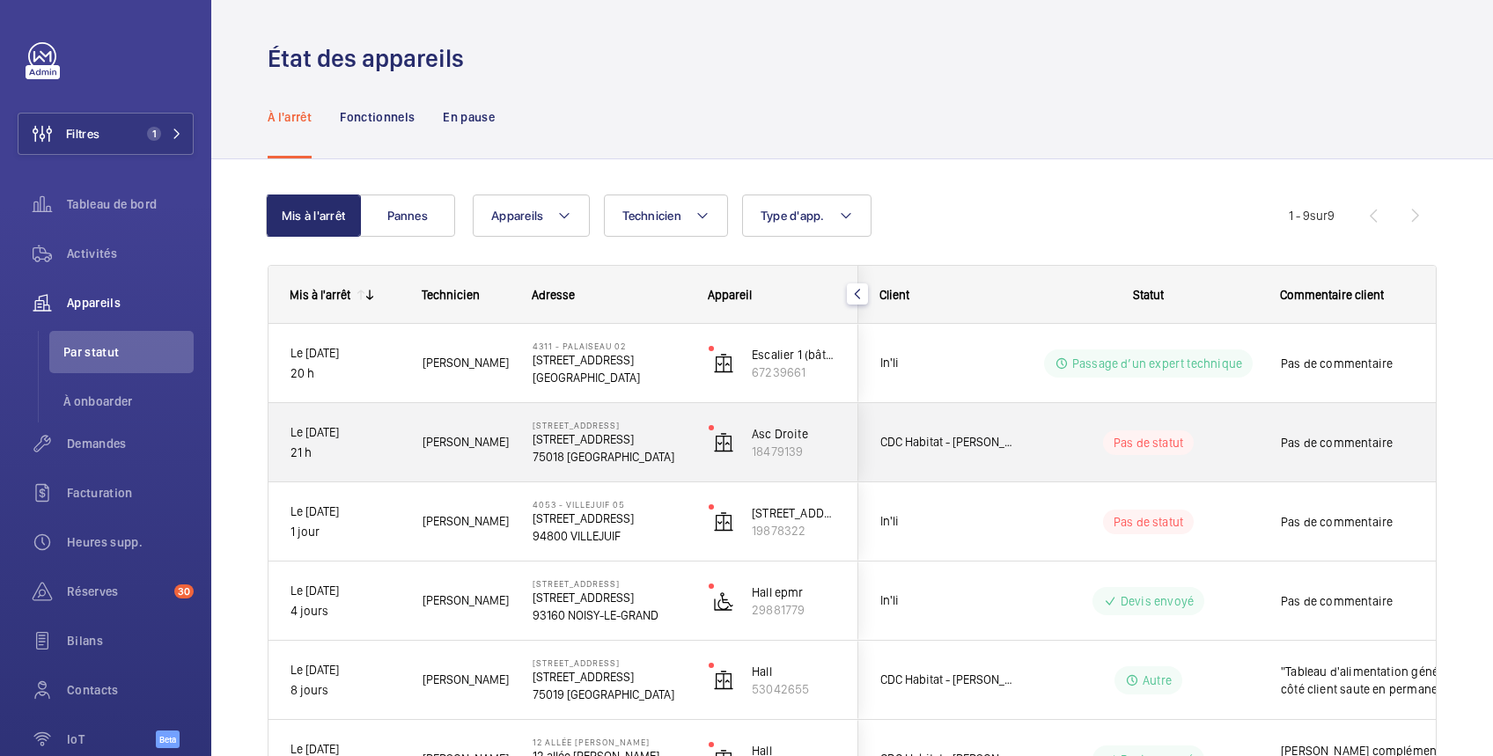
click at [1239, 421] on div "Pas de statut" at bounding box center [1138, 443] width 240 height 60
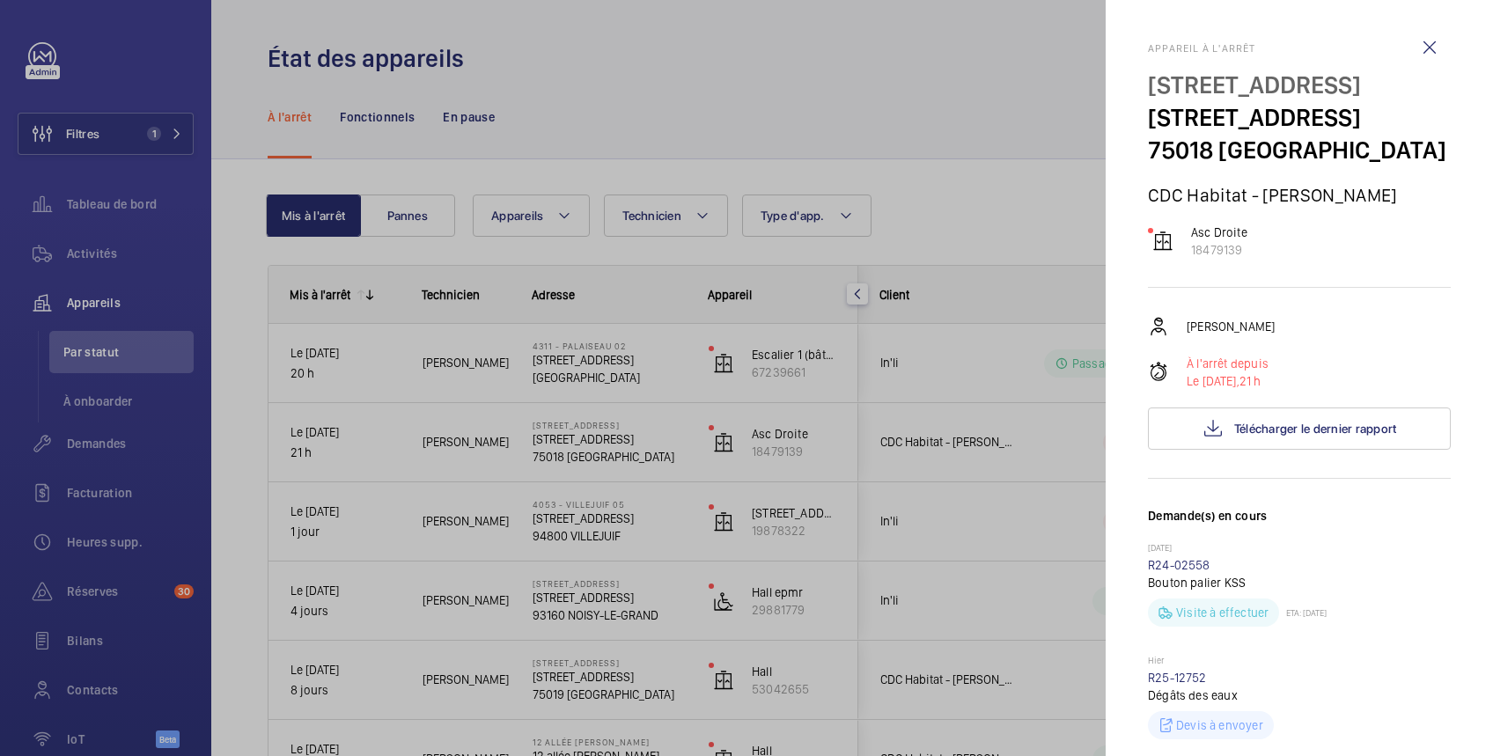
scroll to position [313, 0]
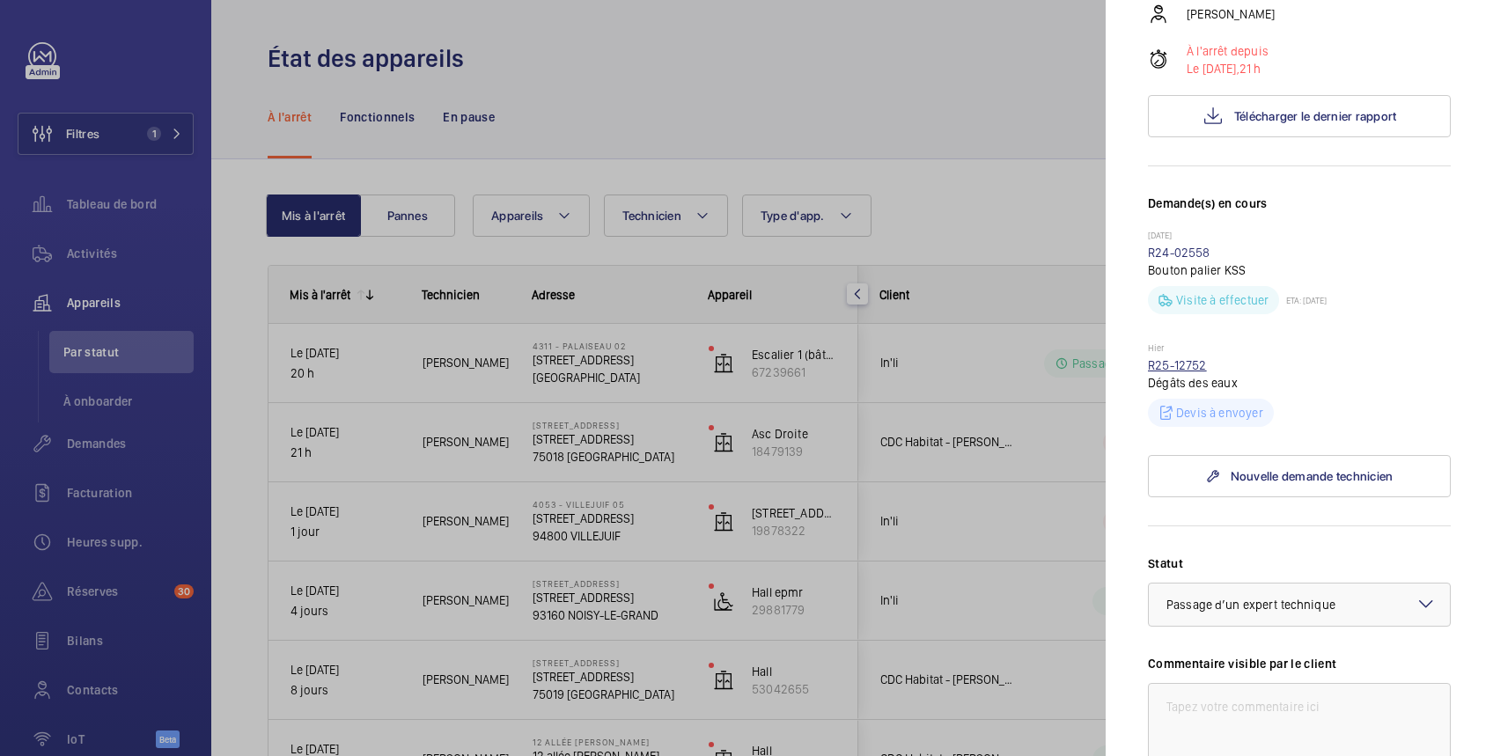
click at [1187, 372] on link "R25-12752" at bounding box center [1177, 365] width 59 height 14
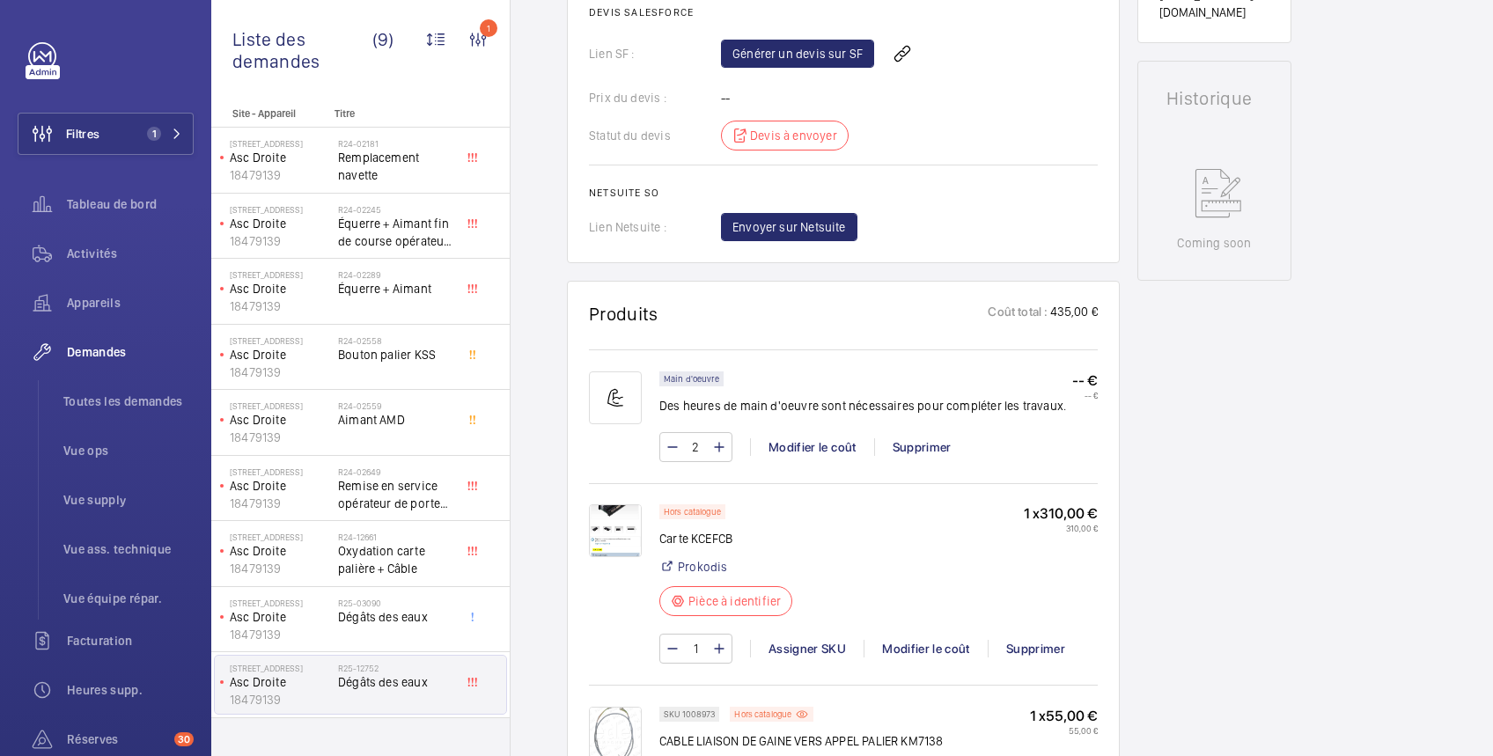
scroll to position [679, 0]
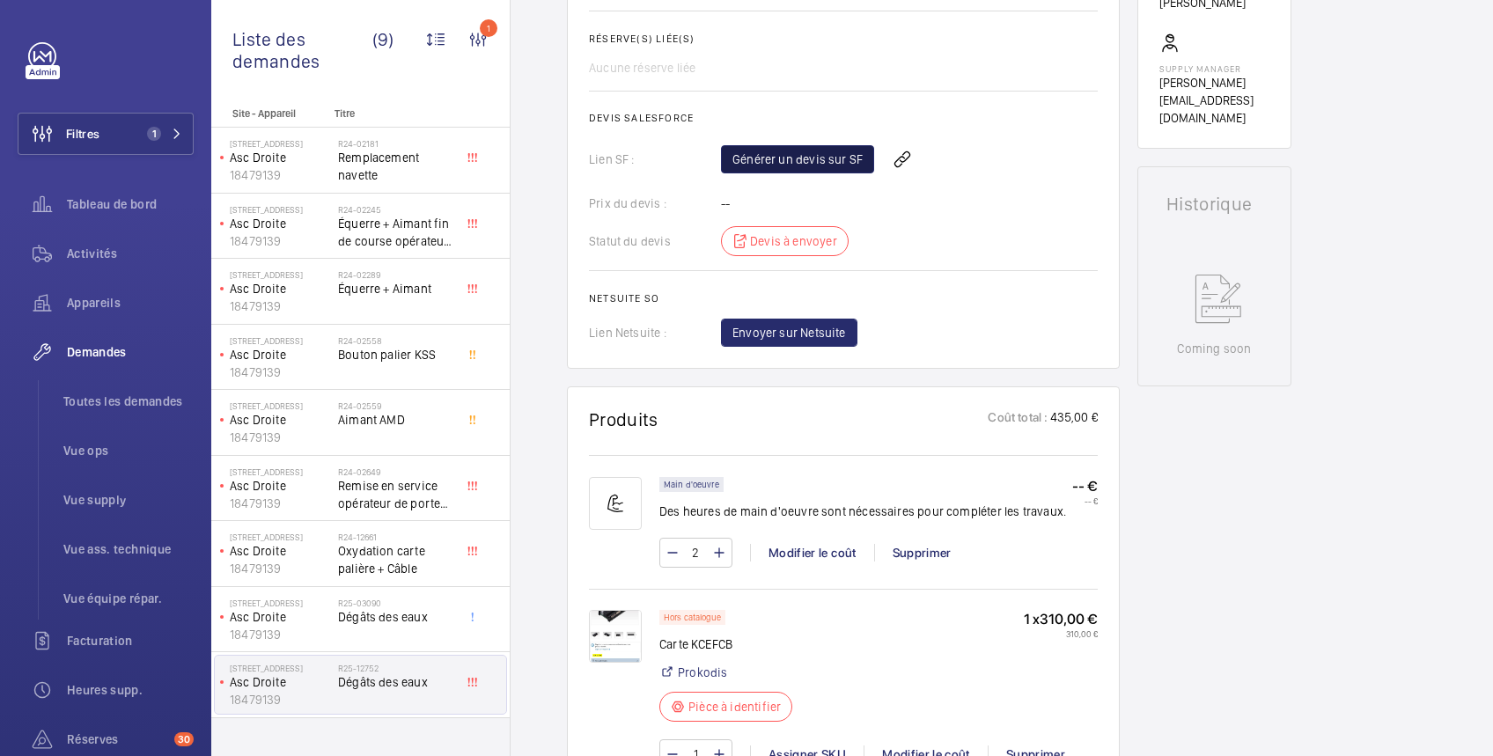
click at [803, 158] on link "Générer un devis sur SF" at bounding box center [797, 159] width 153 height 28
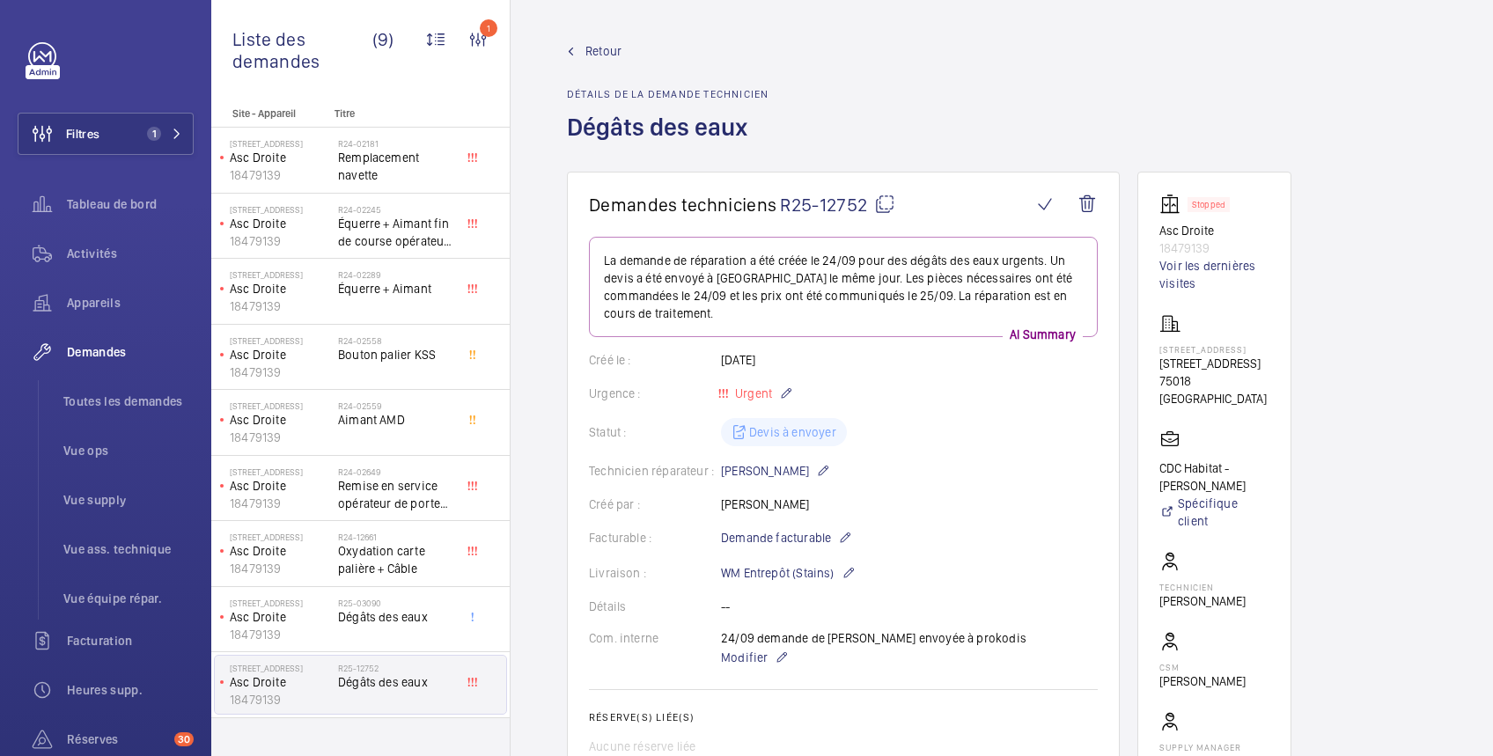
scroll to position [0, 0]
click at [1206, 268] on link "Voir les dernières visites" at bounding box center [1215, 274] width 110 height 35
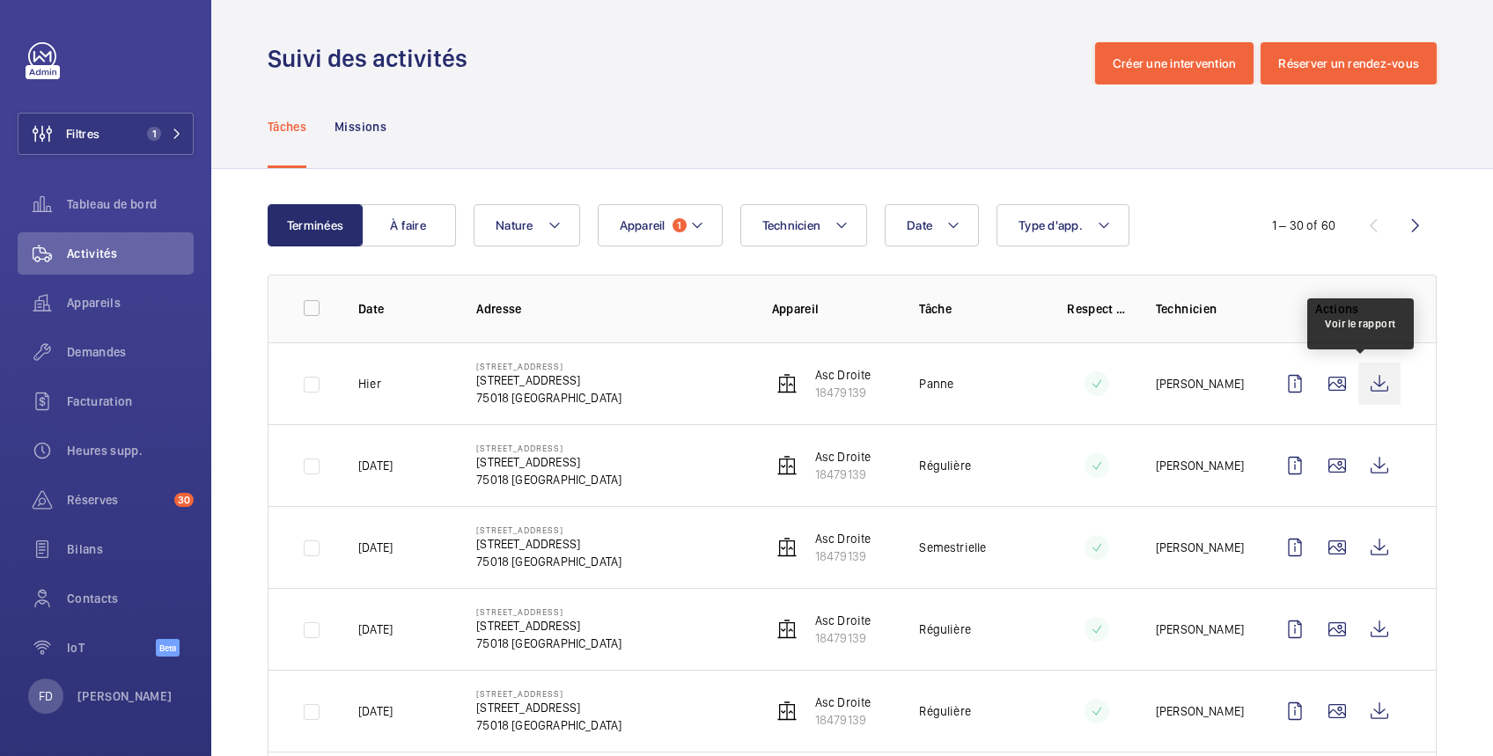
click at [1363, 382] on wm-front-icon-button at bounding box center [1380, 384] width 42 height 42
click at [120, 299] on span "Appareils" at bounding box center [130, 303] width 127 height 18
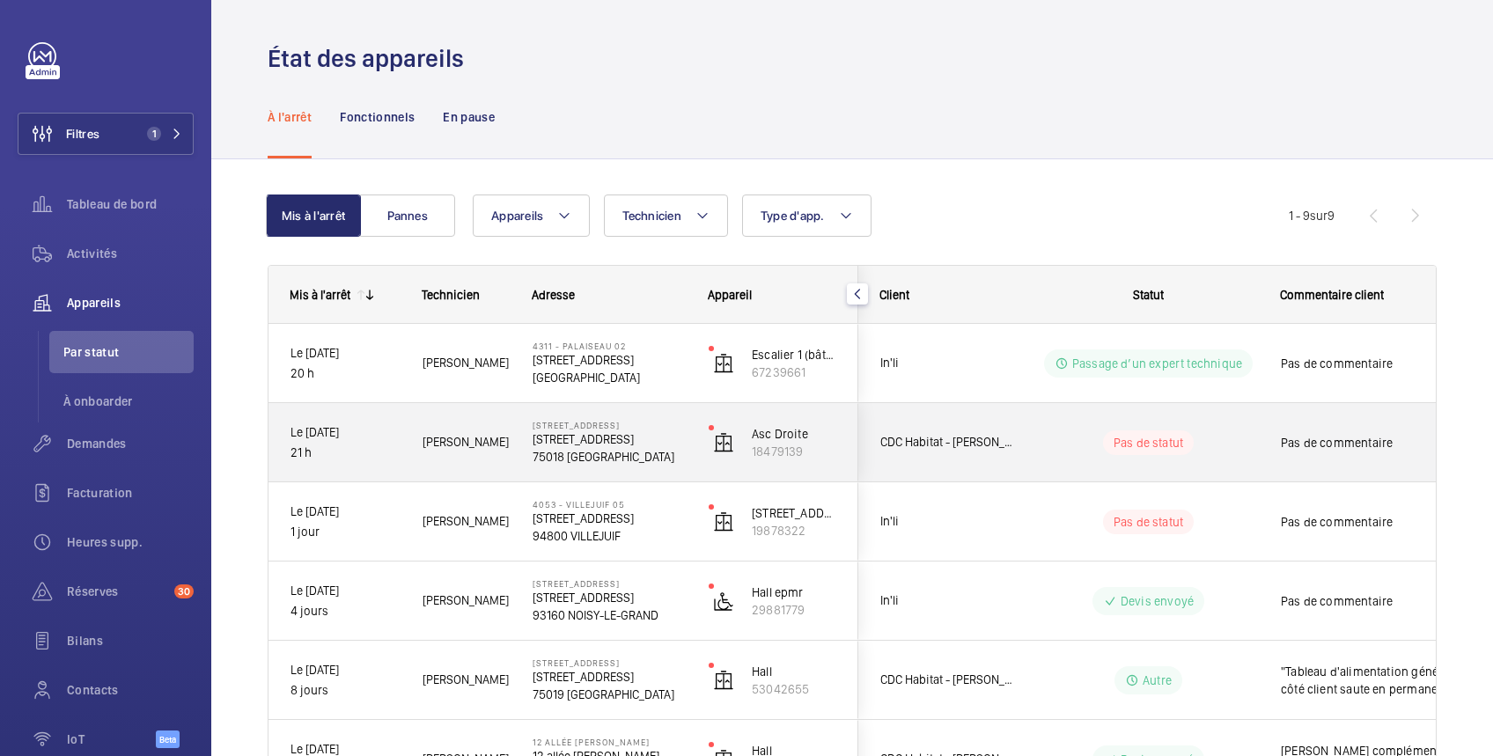
click at [1242, 437] on wm-front-pills-cell "Pas de statut" at bounding box center [1148, 443] width 219 height 25
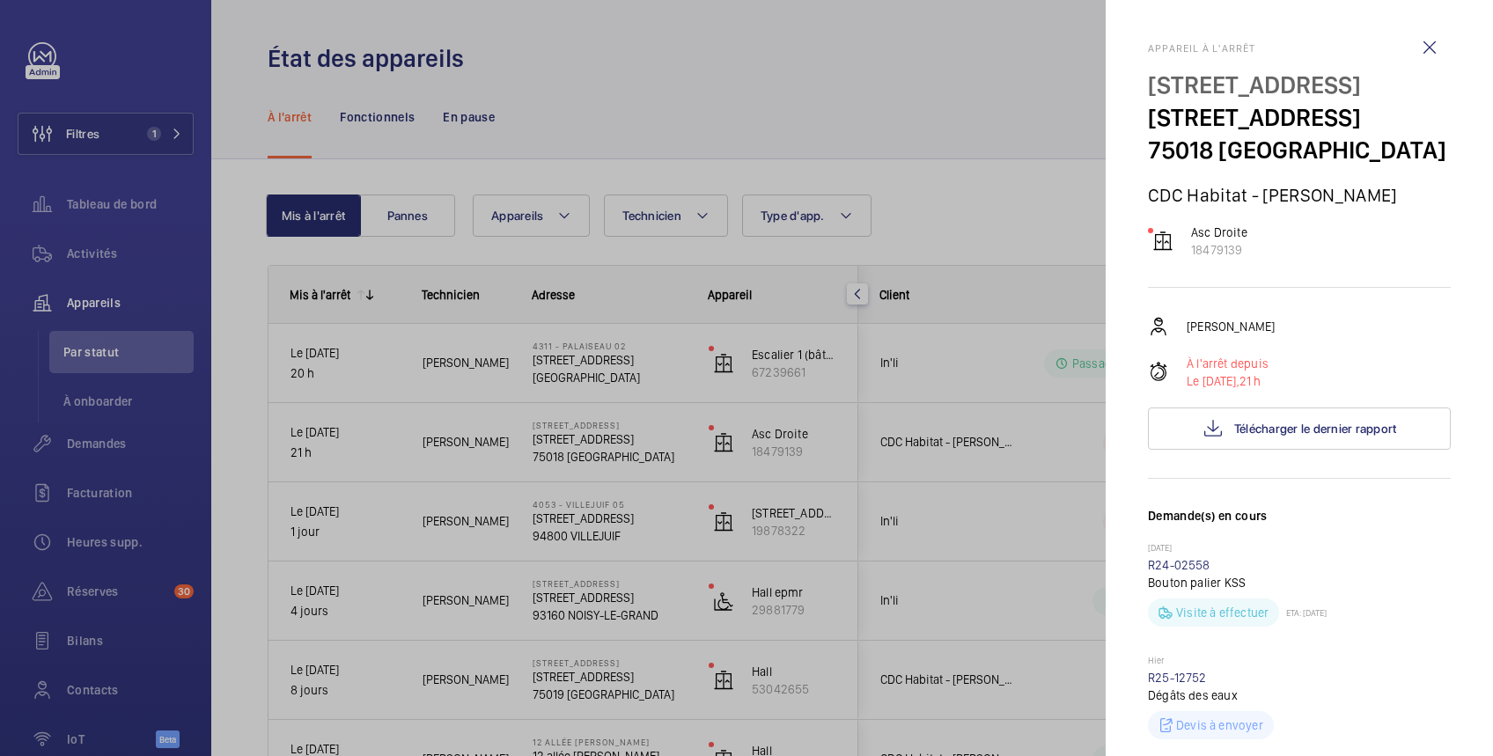
scroll to position [313, 0]
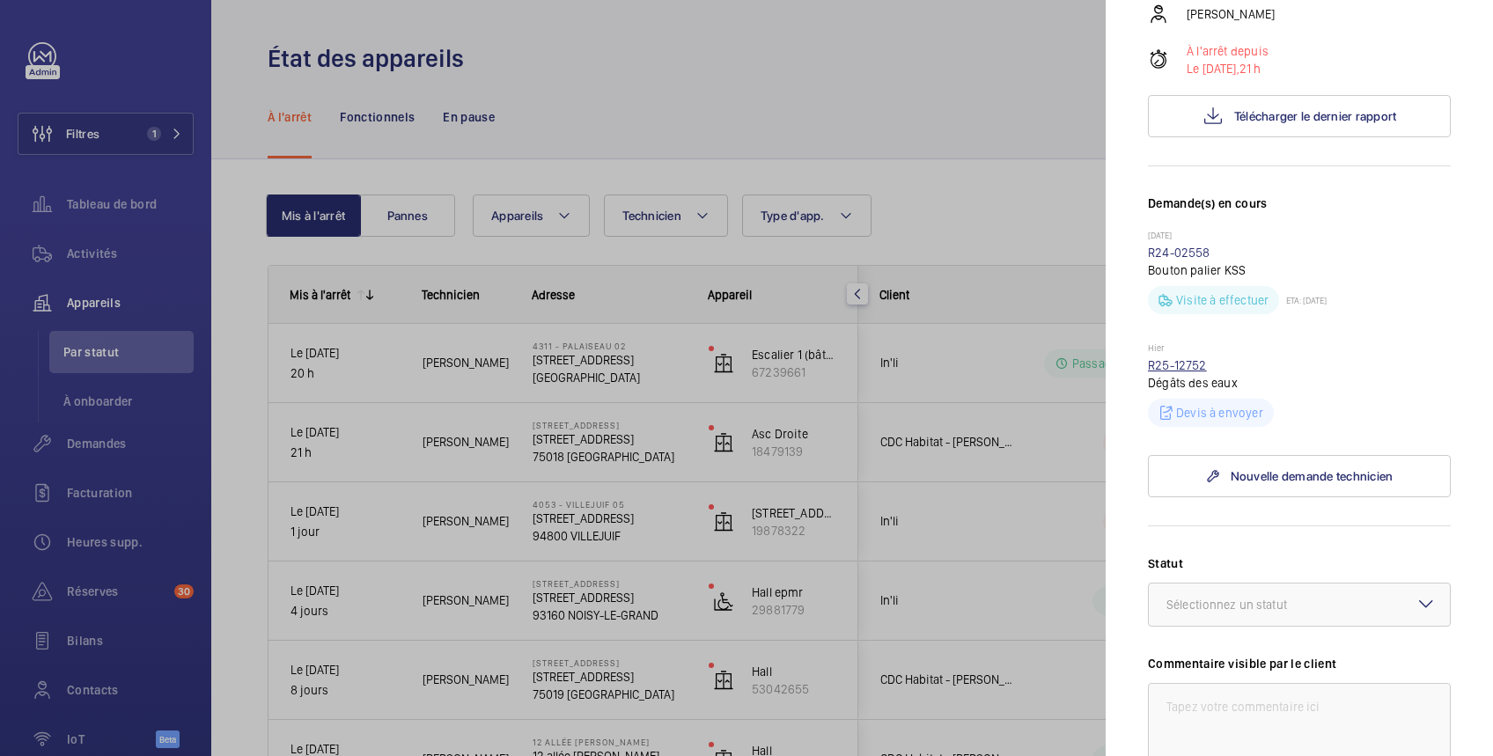
click at [1182, 372] on link "R25-12752" at bounding box center [1177, 365] width 59 height 14
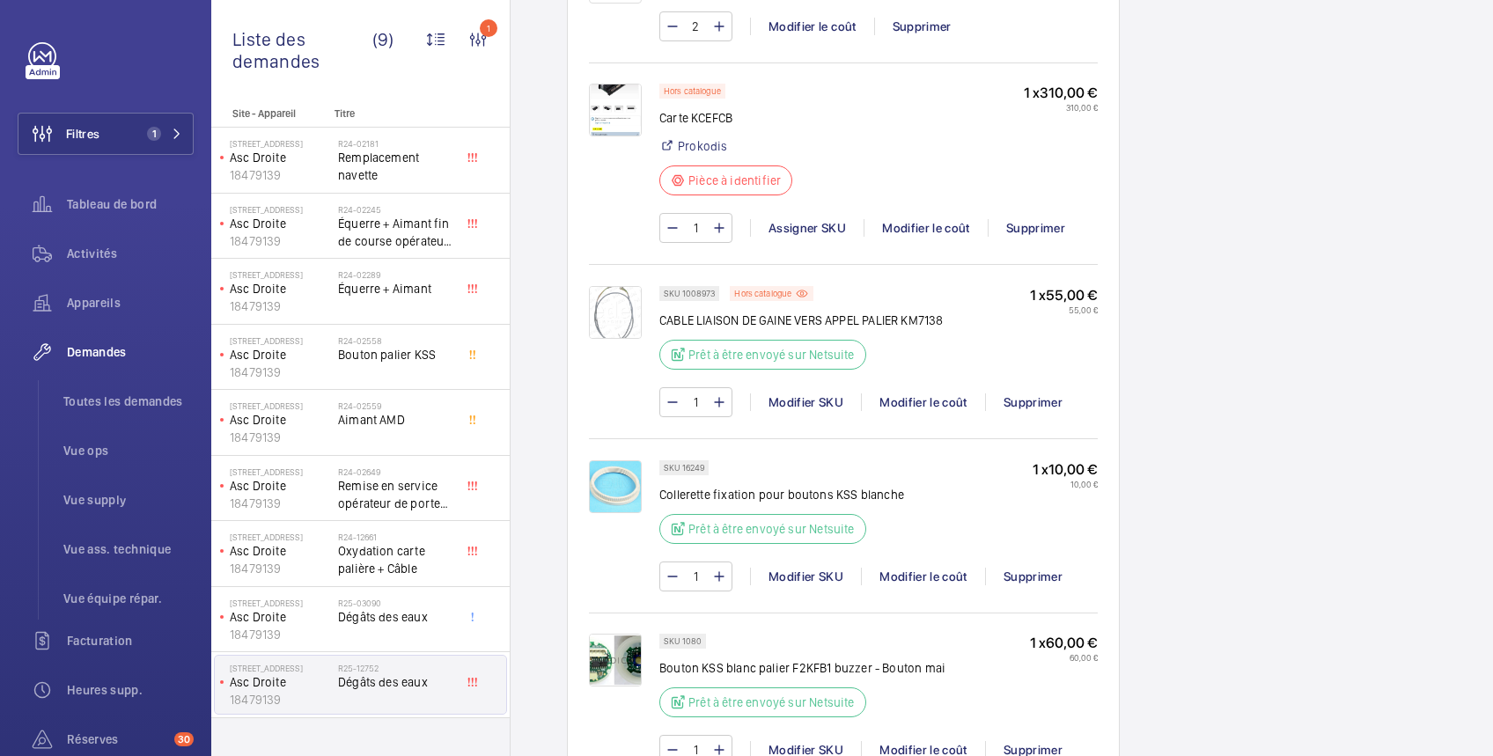
scroll to position [975, 0]
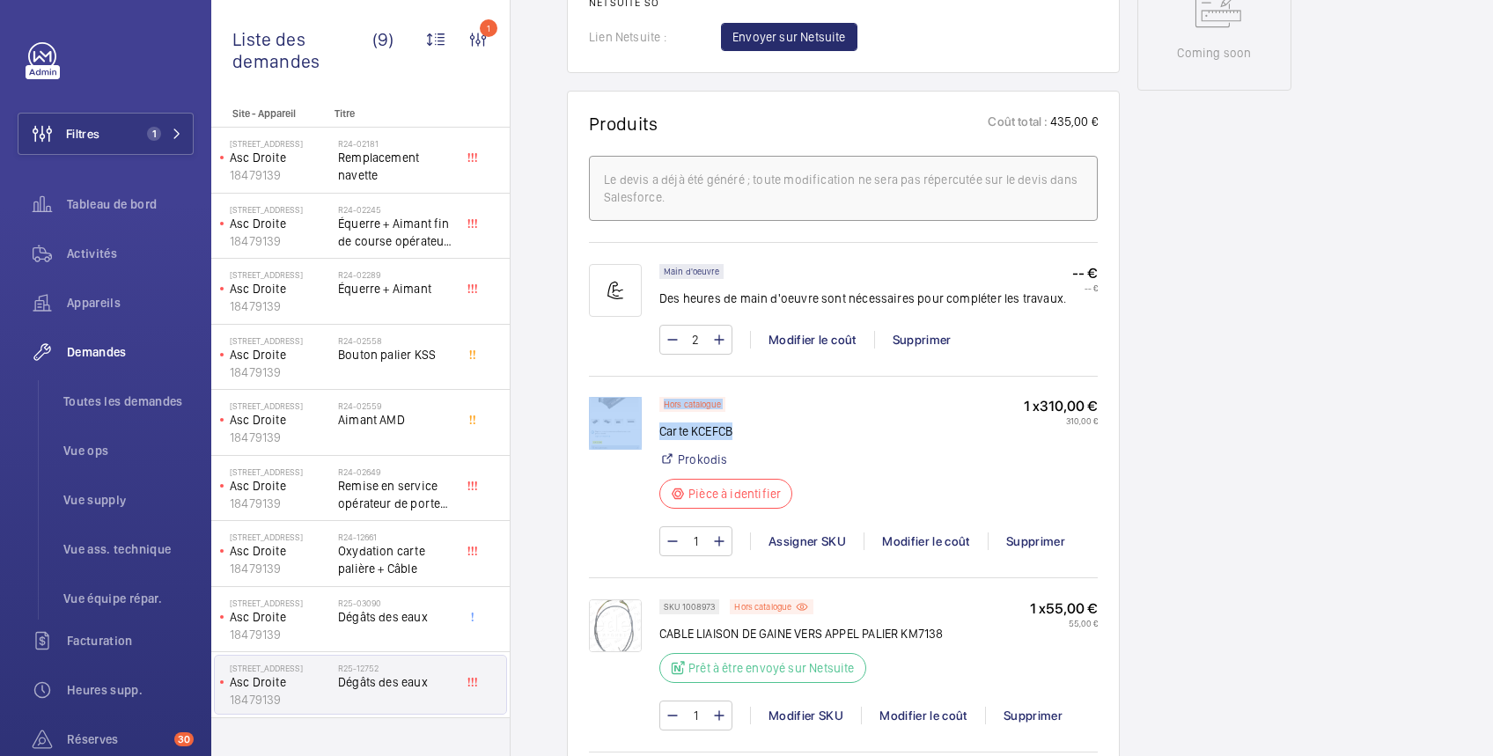
drag, startPoint x: 657, startPoint y: 429, endPoint x: 743, endPoint y: 436, distance: 86.6
click at [743, 436] on div "Hors catalogue Carte KCEFCB Prokodis Pièce à identifier 1 x 310,00 € 310,00 € 1…" at bounding box center [843, 485] width 509 height 177
drag, startPoint x: 743, startPoint y: 436, endPoint x: 782, endPoint y: 472, distance: 53.0
click at [782, 472] on div "Hors catalogue Carte KCEFCB Prokodis Pièce à identifier" at bounding box center [732, 458] width 144 height 122
drag, startPoint x: 740, startPoint y: 425, endPoint x: 658, endPoint y: 431, distance: 82.1
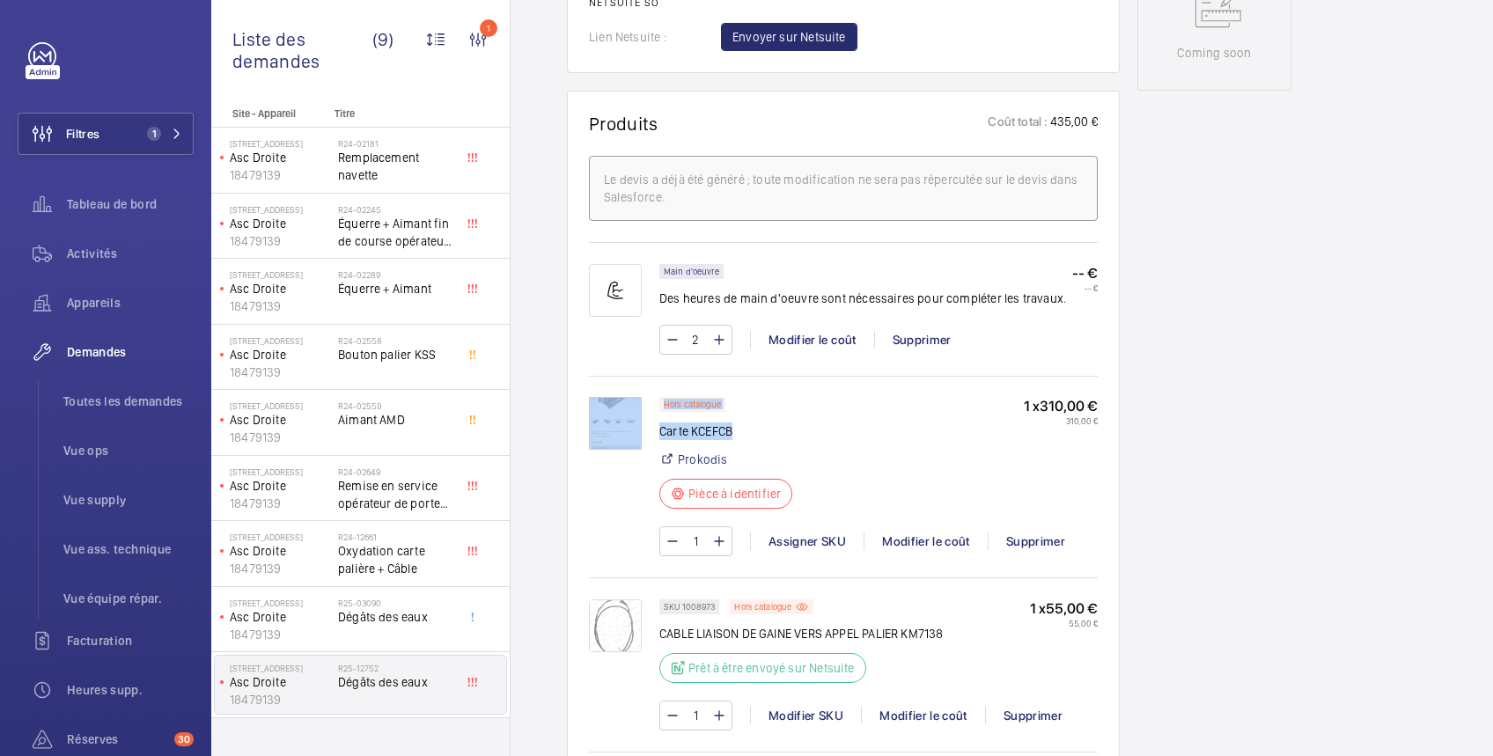
click at [658, 431] on div "Hors catalogue Carte KCEFCB Prokodis Pièce à identifier 1 x 310,00 € 310,00 € 1…" at bounding box center [843, 485] width 509 height 177
copy div "Hors catalogue Carte KCEFCB"
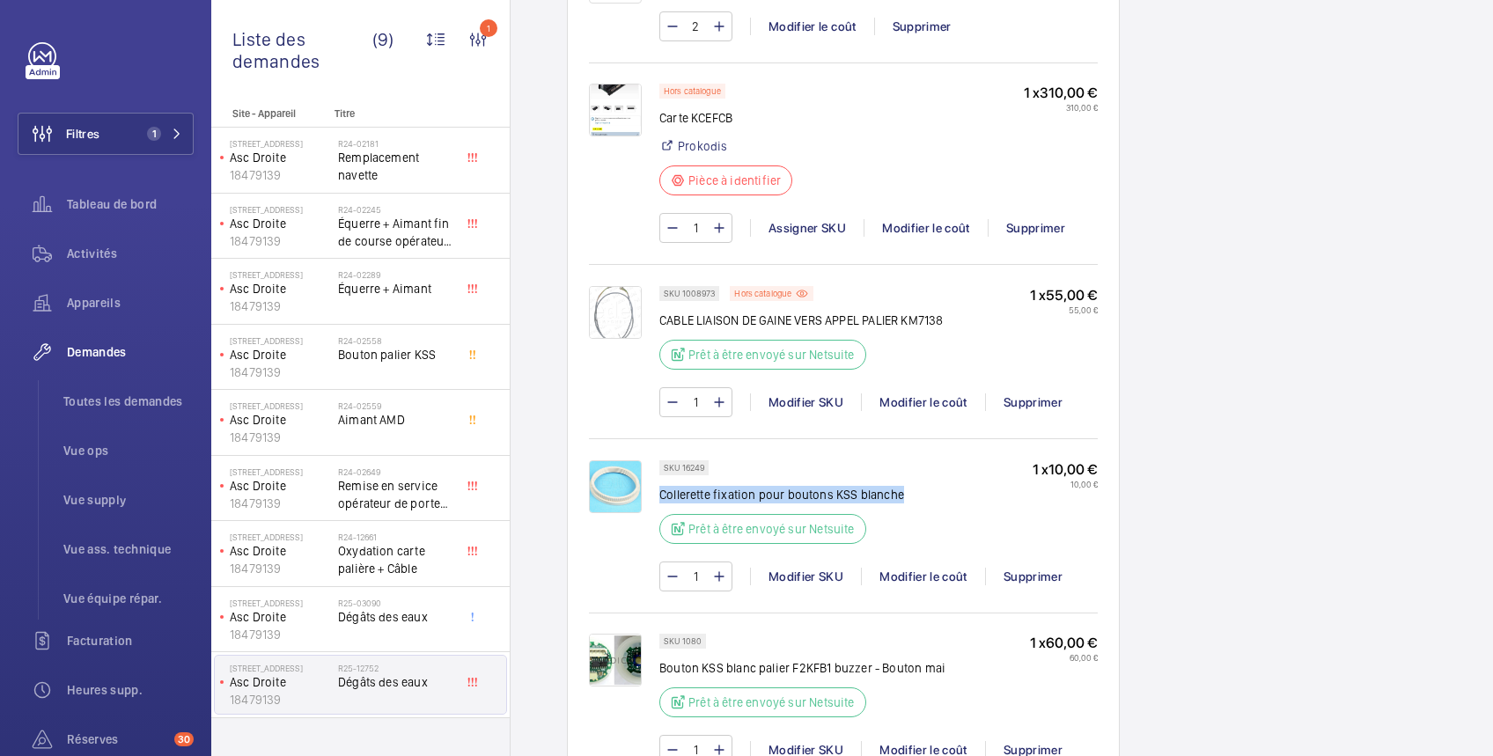
drag, startPoint x: 661, startPoint y: 493, endPoint x: 899, endPoint y: 483, distance: 238.0
click at [899, 486] on p "Collerette fixation pour boutons KSS blanche" at bounding box center [782, 495] width 245 height 18
copy p "Collerette fixation pour boutons KSS blanche"
drag, startPoint x: 662, startPoint y: 314, endPoint x: 953, endPoint y: 316, distance: 290.6
click at [953, 316] on div "SKU 1008973 Hors catalogue CABLE LIAISON DE GAINE VERS APPEL PALIER KM7138 Prêt…" at bounding box center [879, 333] width 439 height 94
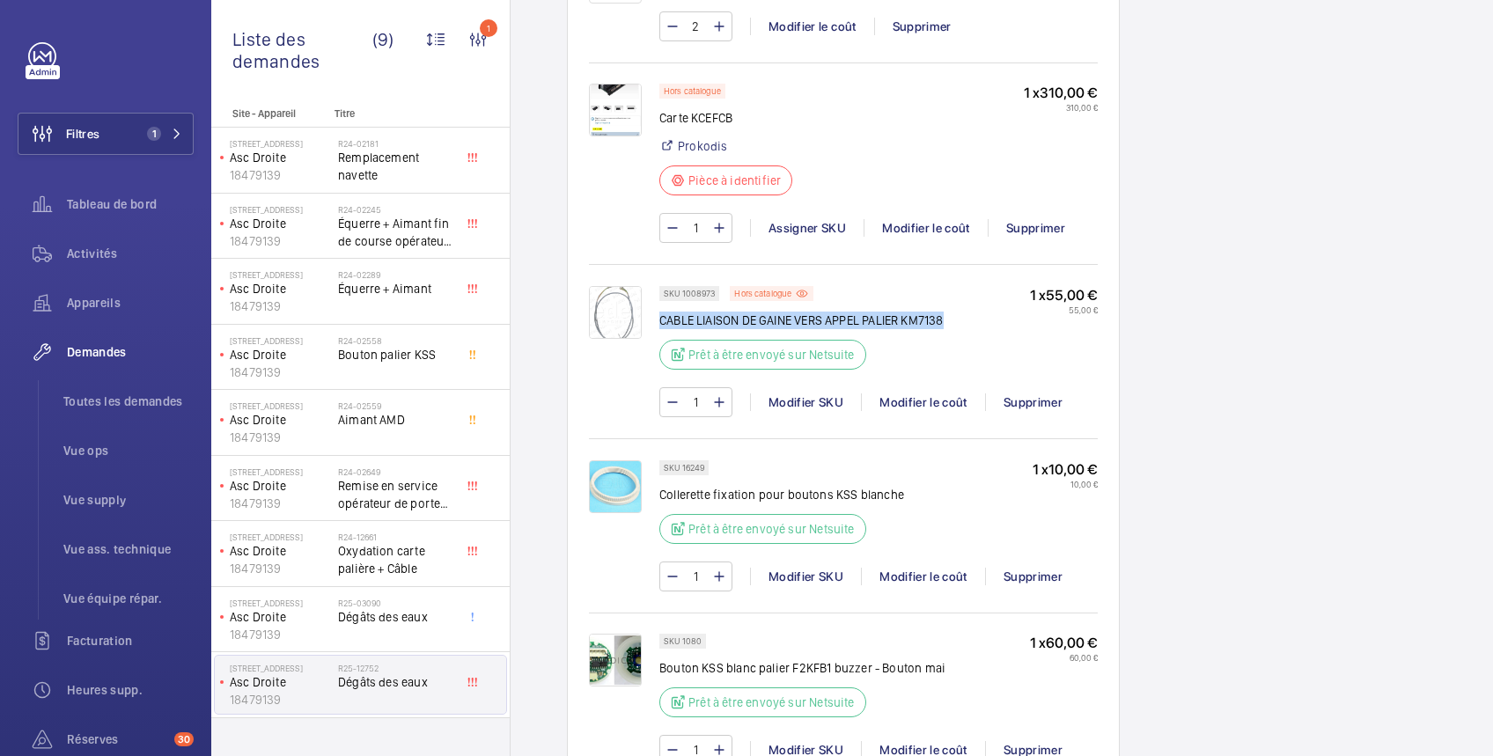
copy p "CABLE LIAISON DE GAINE VERS APPEL PALIER KM7138"
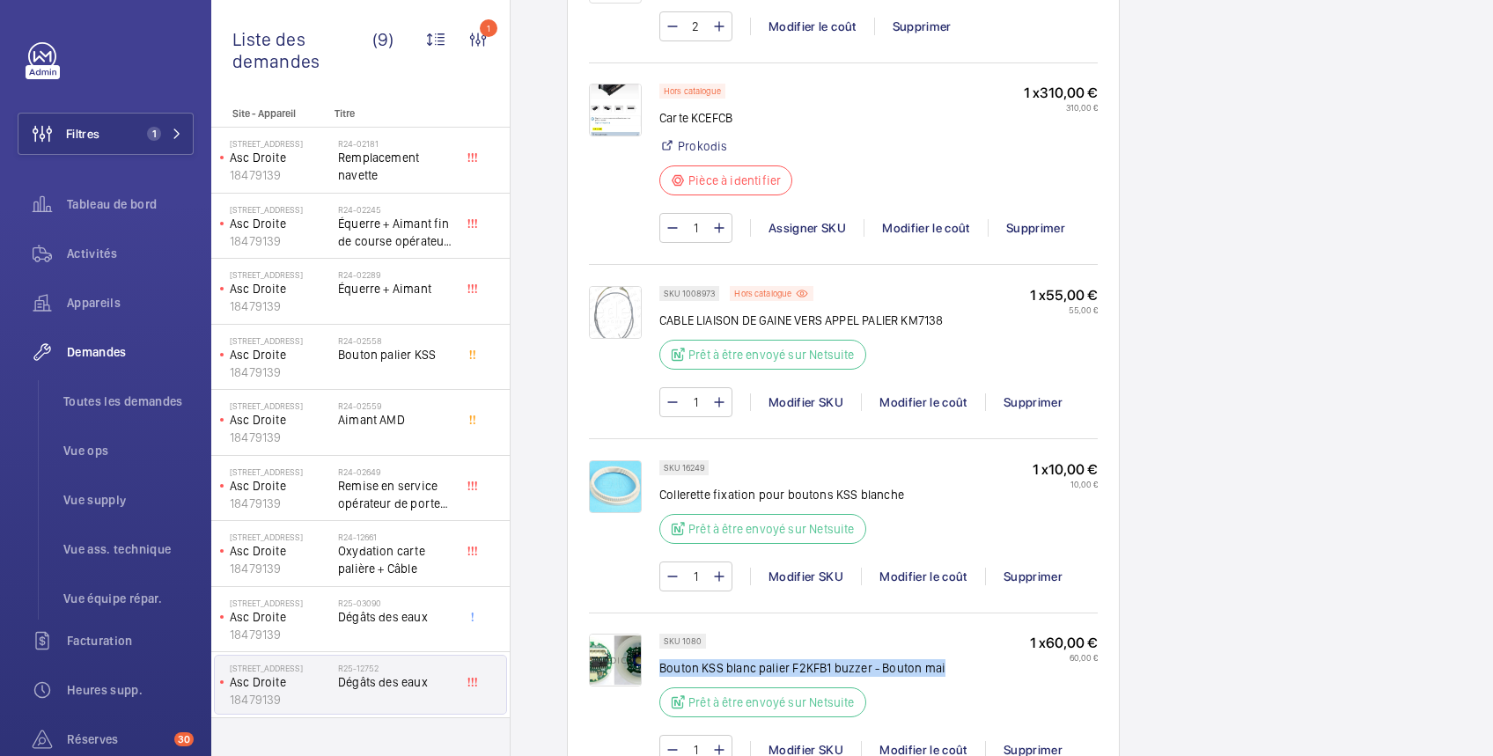
drag, startPoint x: 661, startPoint y: 665, endPoint x: 955, endPoint y: 669, distance: 293.3
click at [955, 669] on div "SKU 1080 Bouton KSS blanc palier F2KFB1 buzzer - Bouton mai Prêt à être envoyé …" at bounding box center [879, 681] width 439 height 94
copy p "Bouton KSS blanc palier F2KFB1 buzzer - Bouton mai"
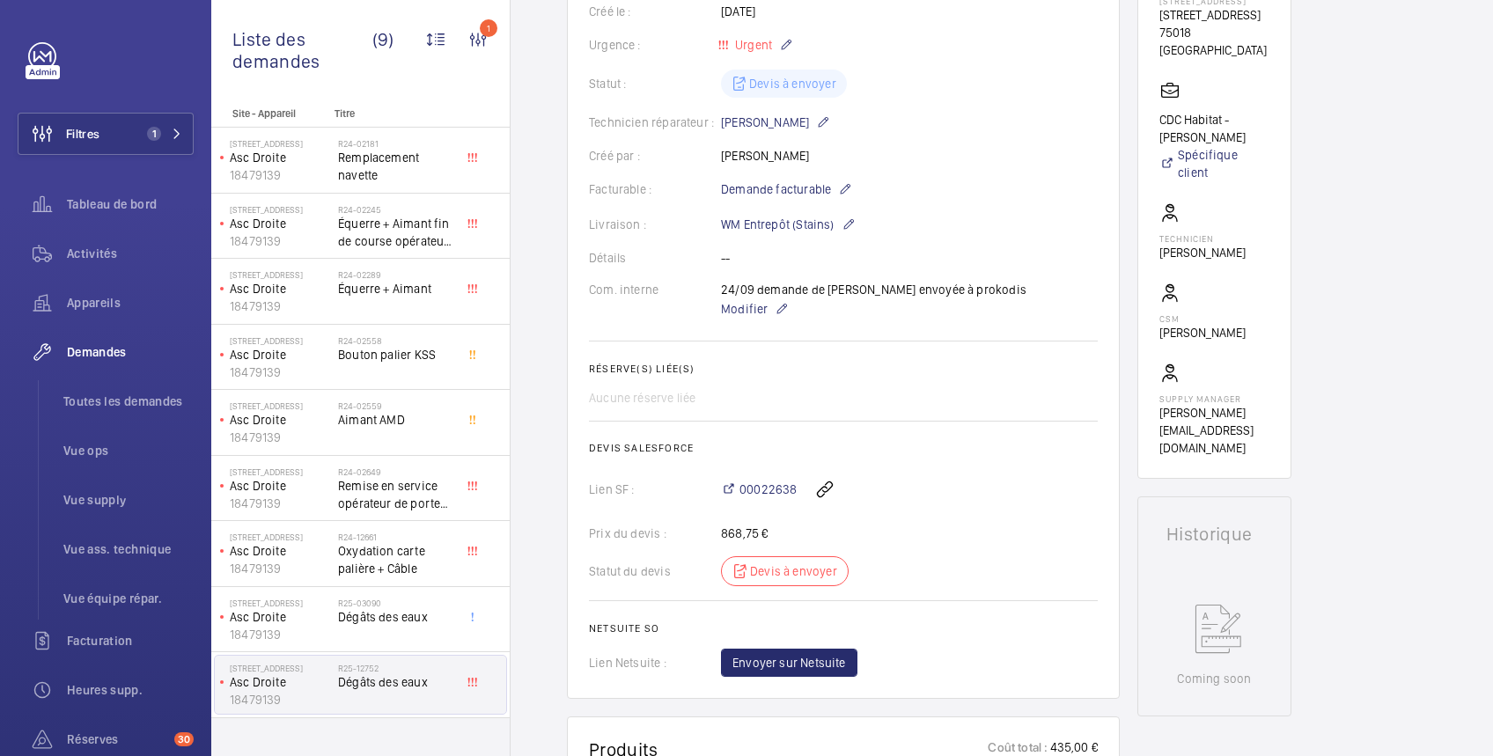
scroll to position [0, 0]
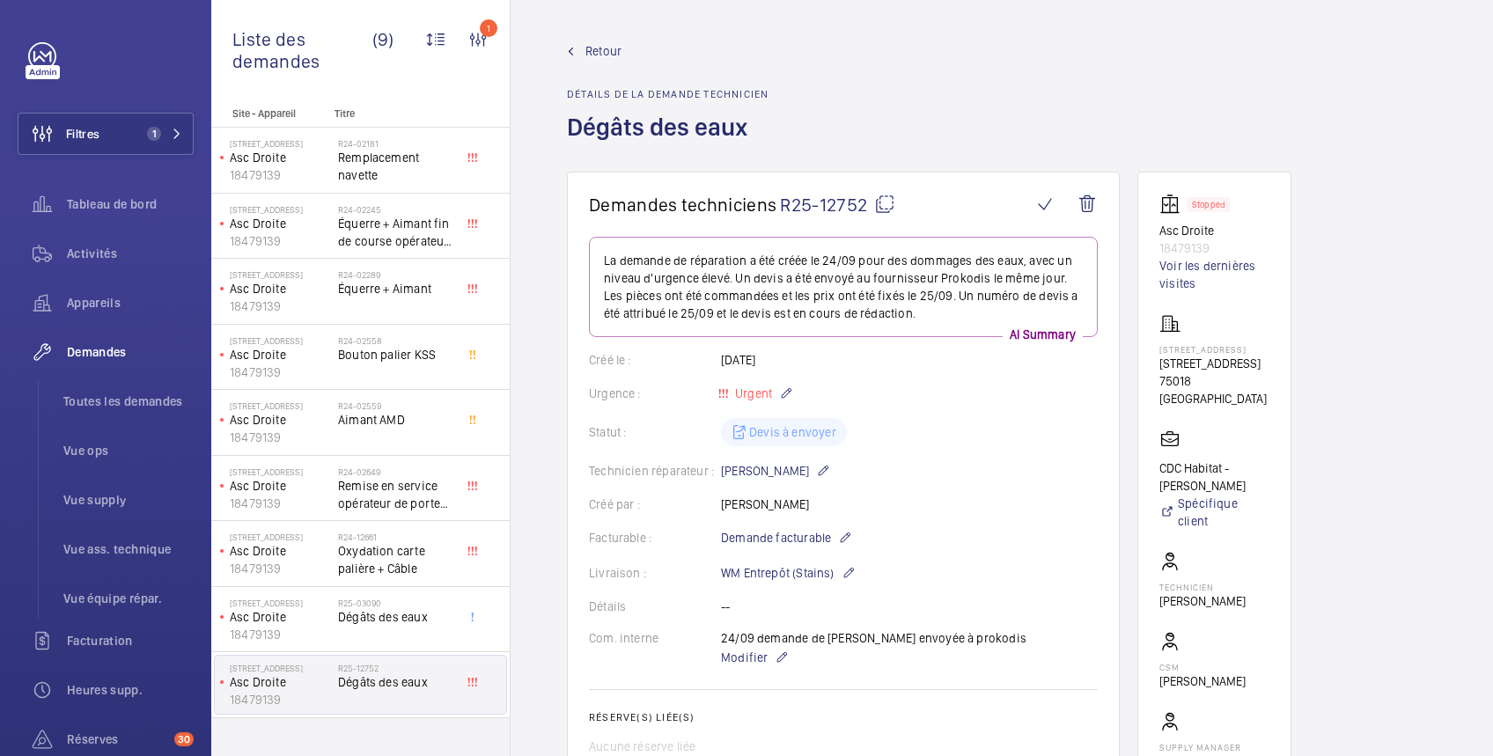
click at [606, 52] on span "Retour" at bounding box center [604, 51] width 36 height 18
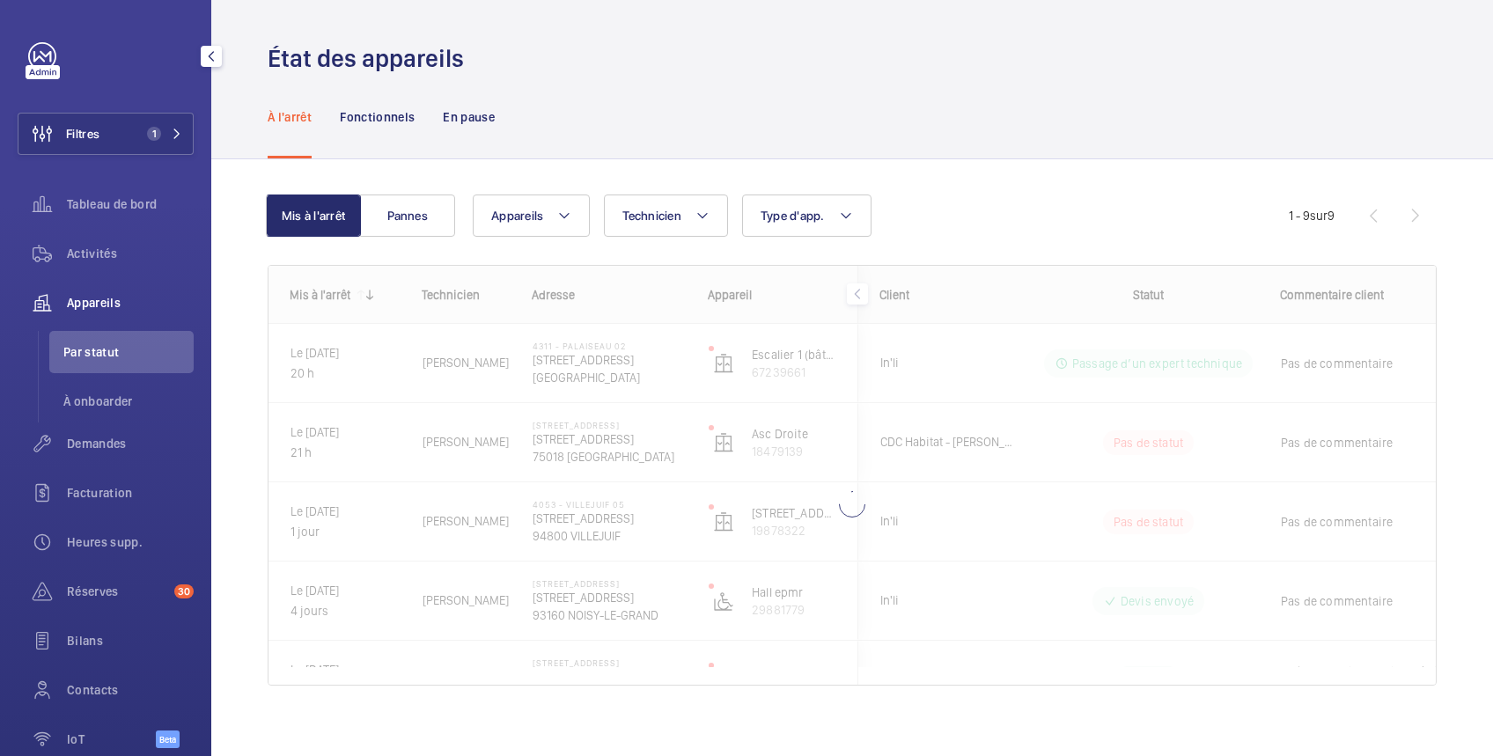
click at [85, 296] on span "Appareils" at bounding box center [130, 303] width 127 height 18
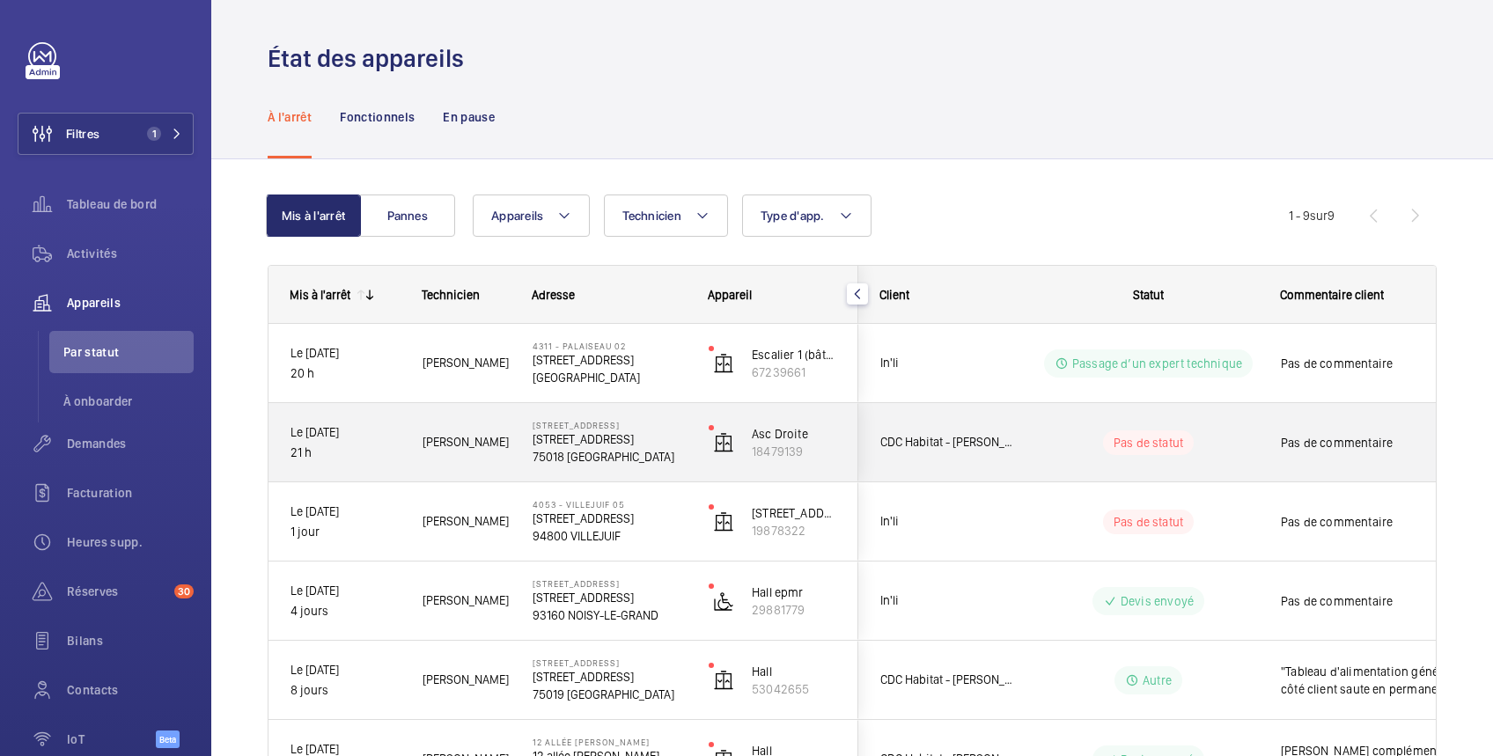
click at [1240, 445] on wm-front-pills-cell "Pas de statut" at bounding box center [1148, 443] width 219 height 25
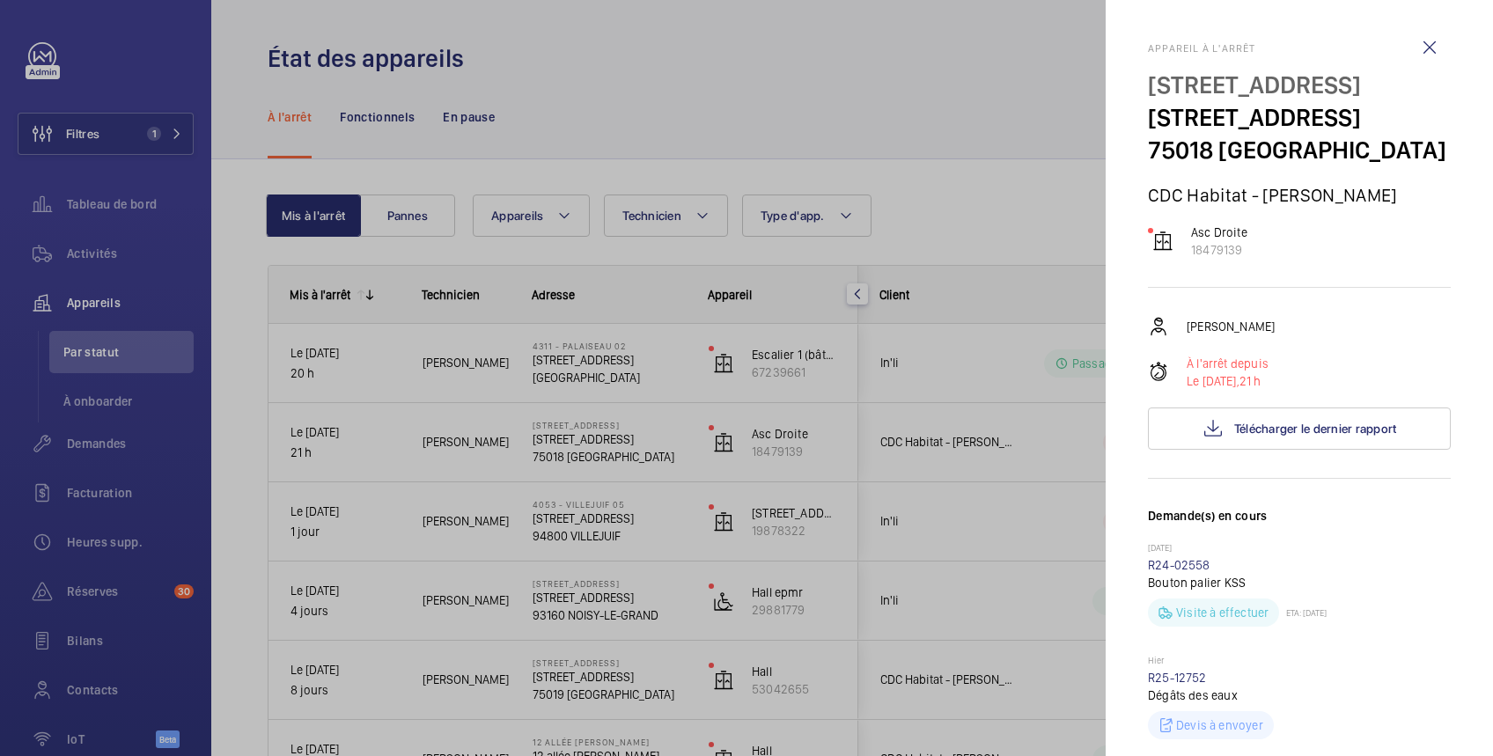
scroll to position [313, 0]
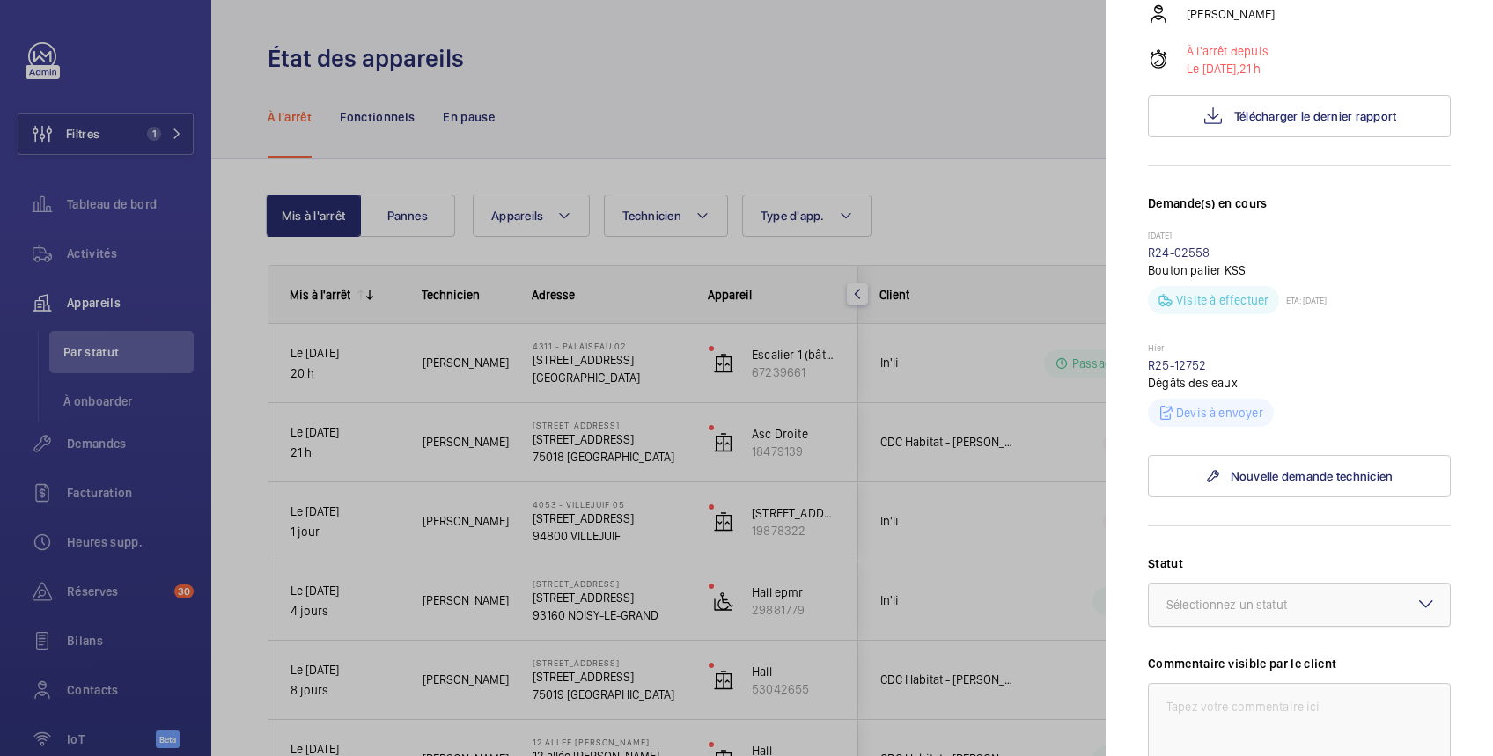
click at [1256, 614] on div "Sélectionnez un statut" at bounding box center [1249, 605] width 165 height 18
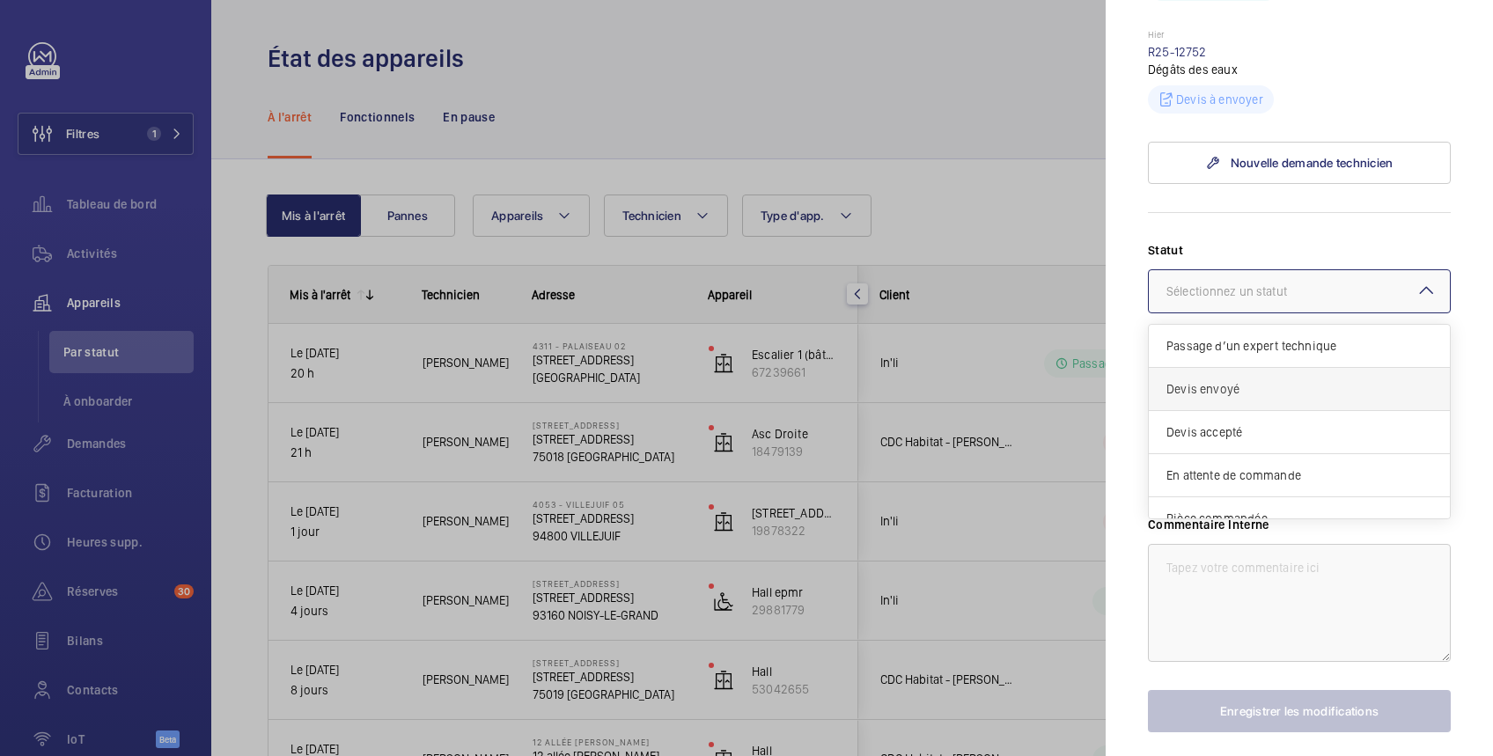
click at [1260, 398] on span "Devis envoyé" at bounding box center [1300, 389] width 266 height 18
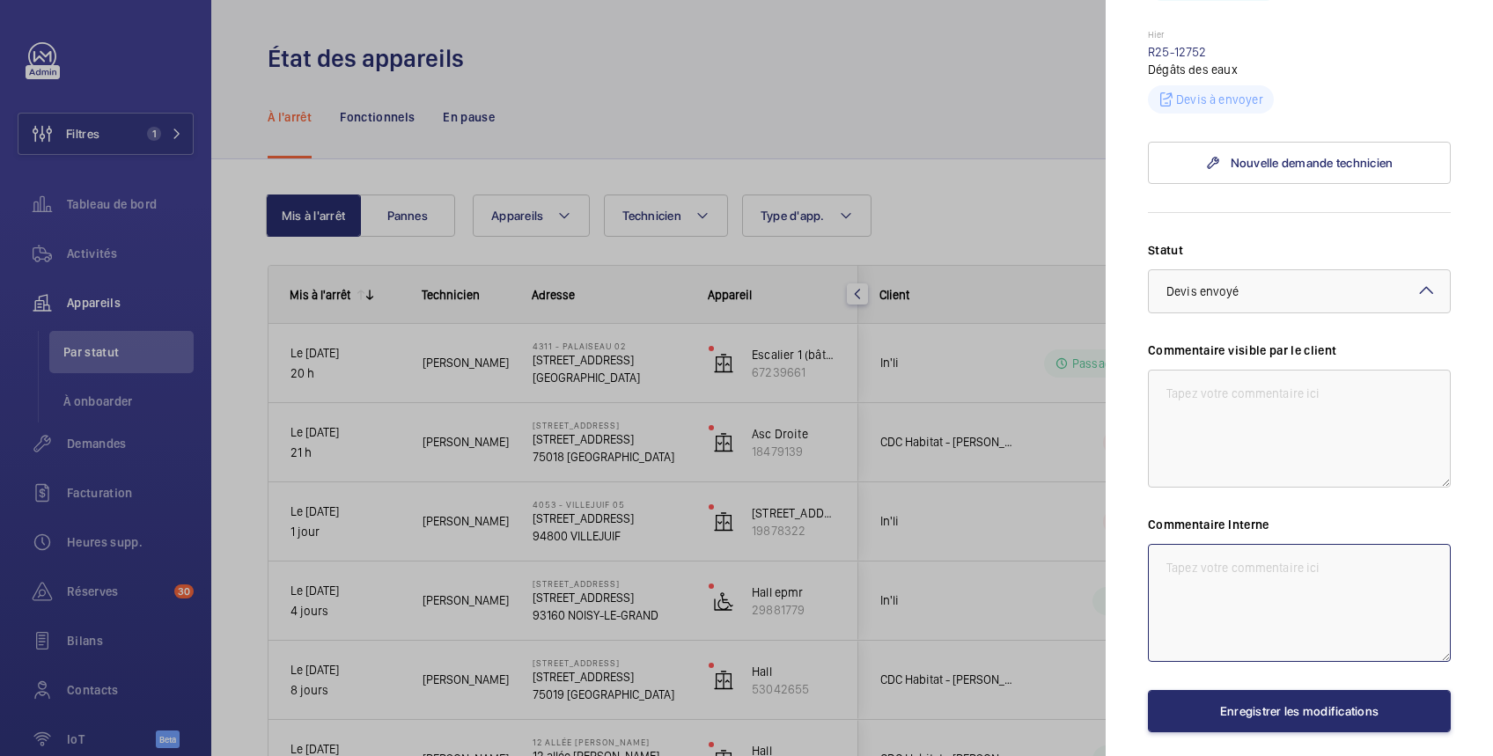
click at [1258, 647] on textarea at bounding box center [1299, 603] width 303 height 118
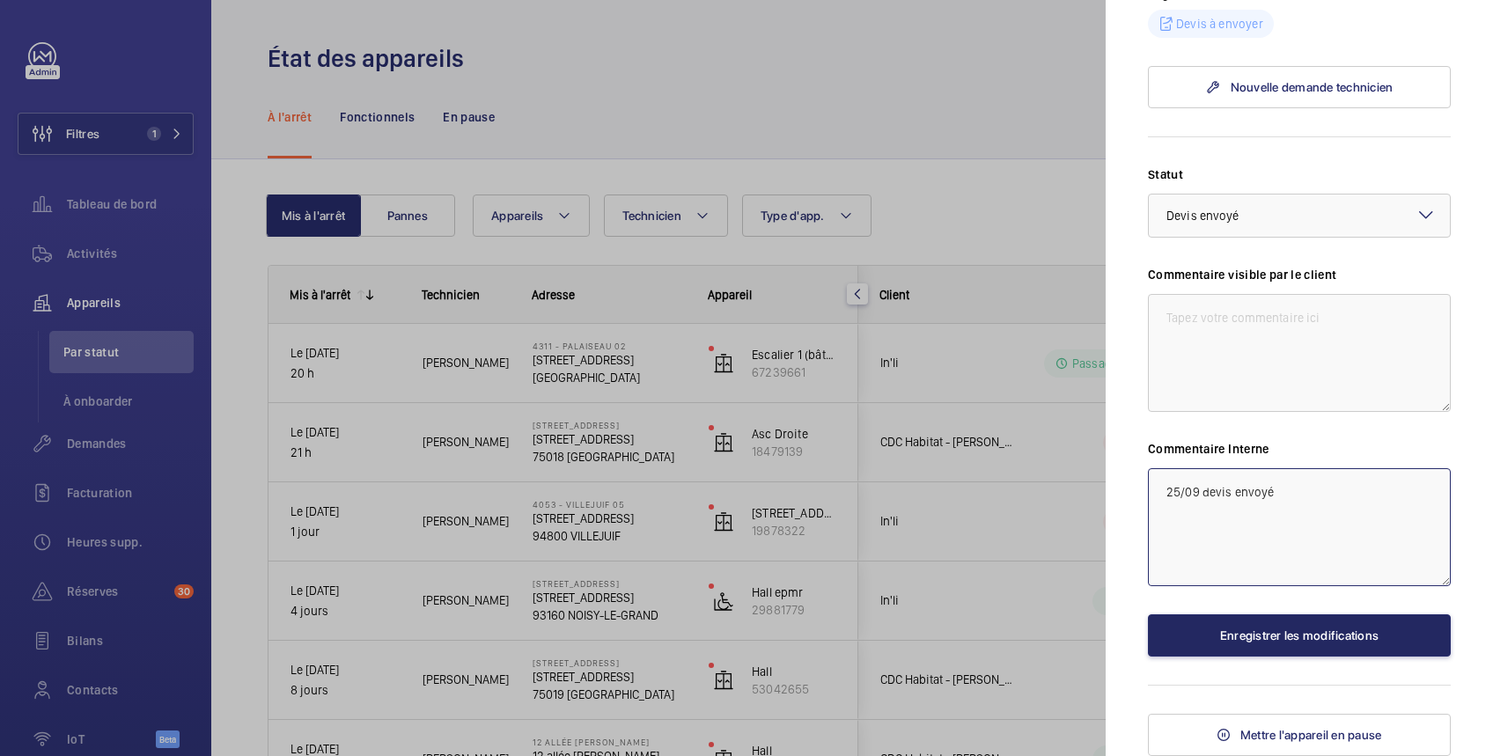
type textarea "25/09 devis envoyé"
click at [1261, 633] on button "Enregistrer les modifications" at bounding box center [1299, 636] width 303 height 42
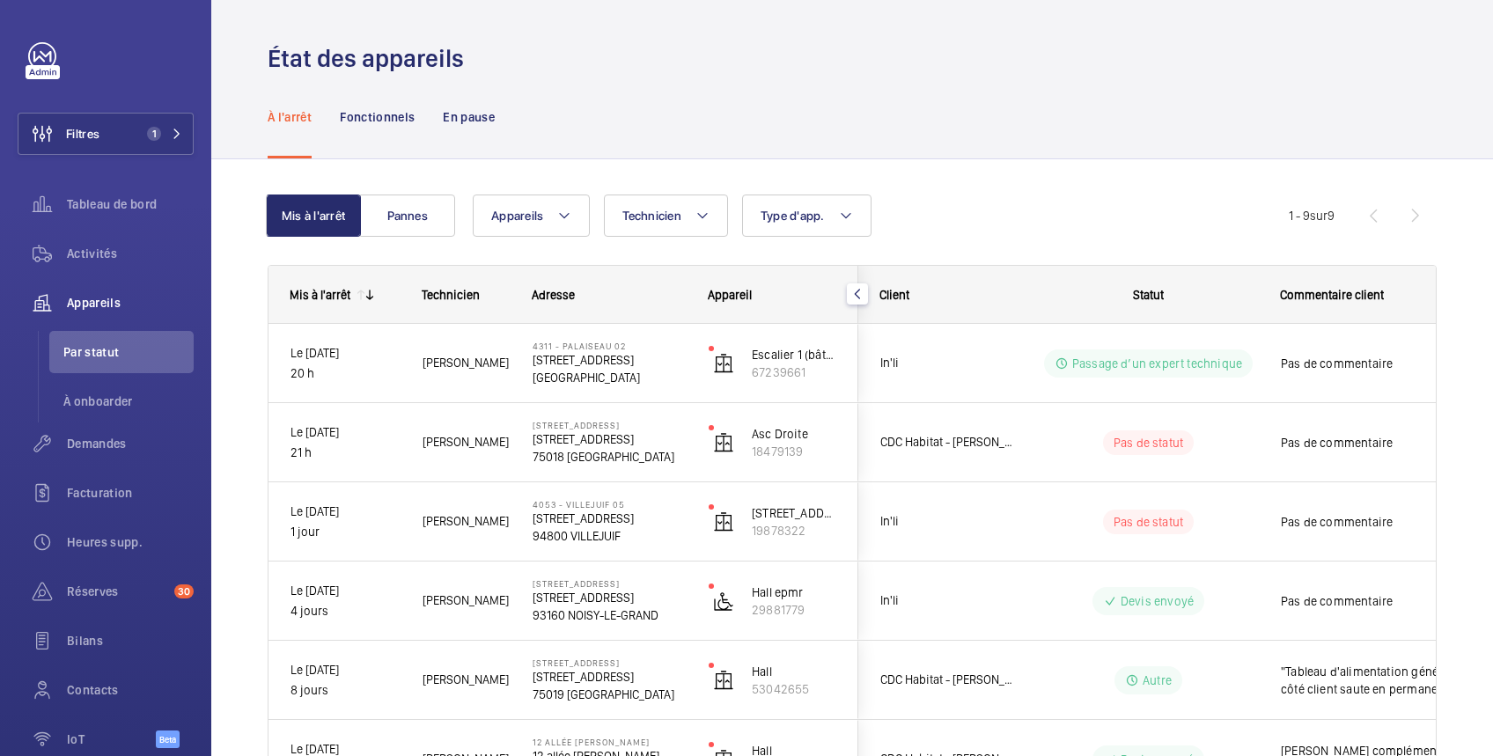
scroll to position [0, 0]
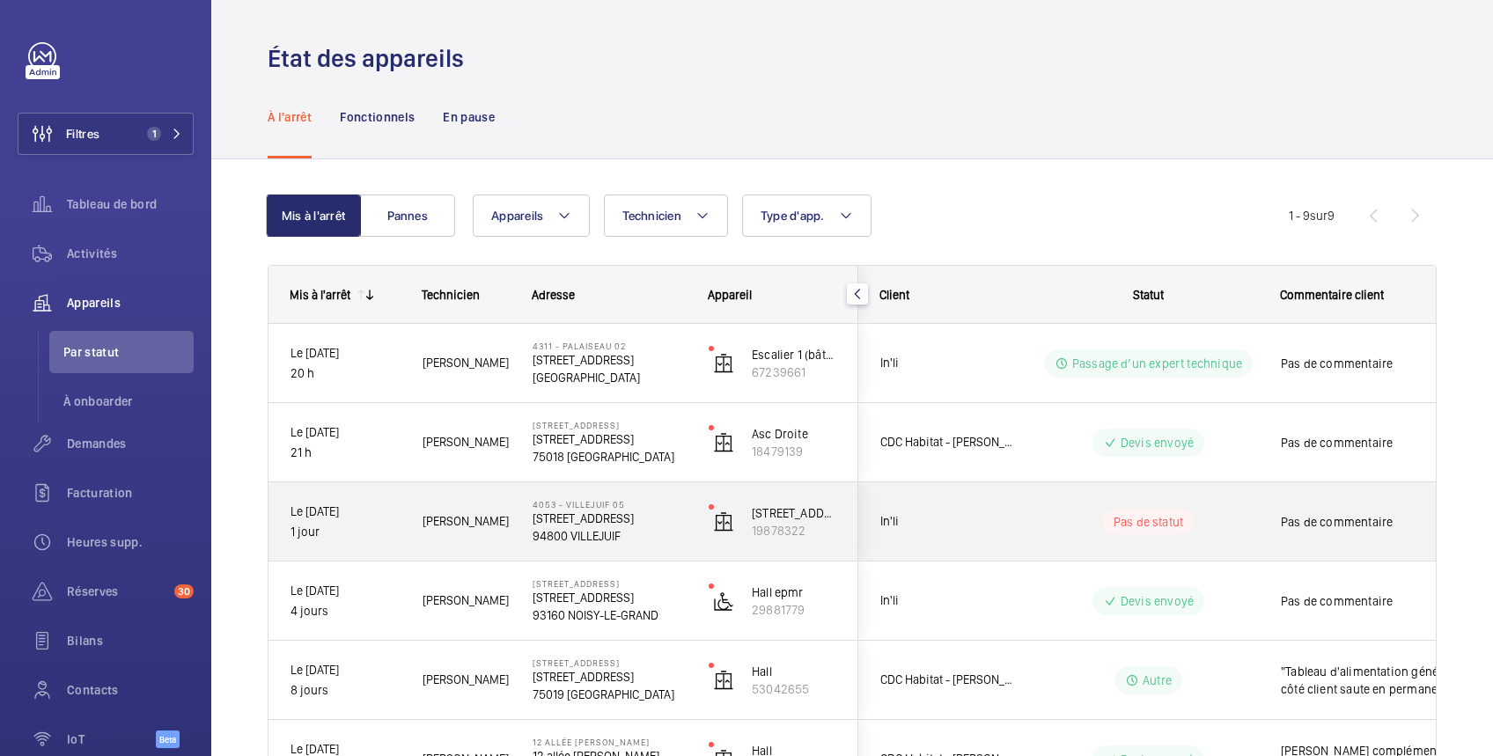
click at [1265, 512] on div "Pas de commentaire" at bounding box center [1361, 522] width 203 height 76
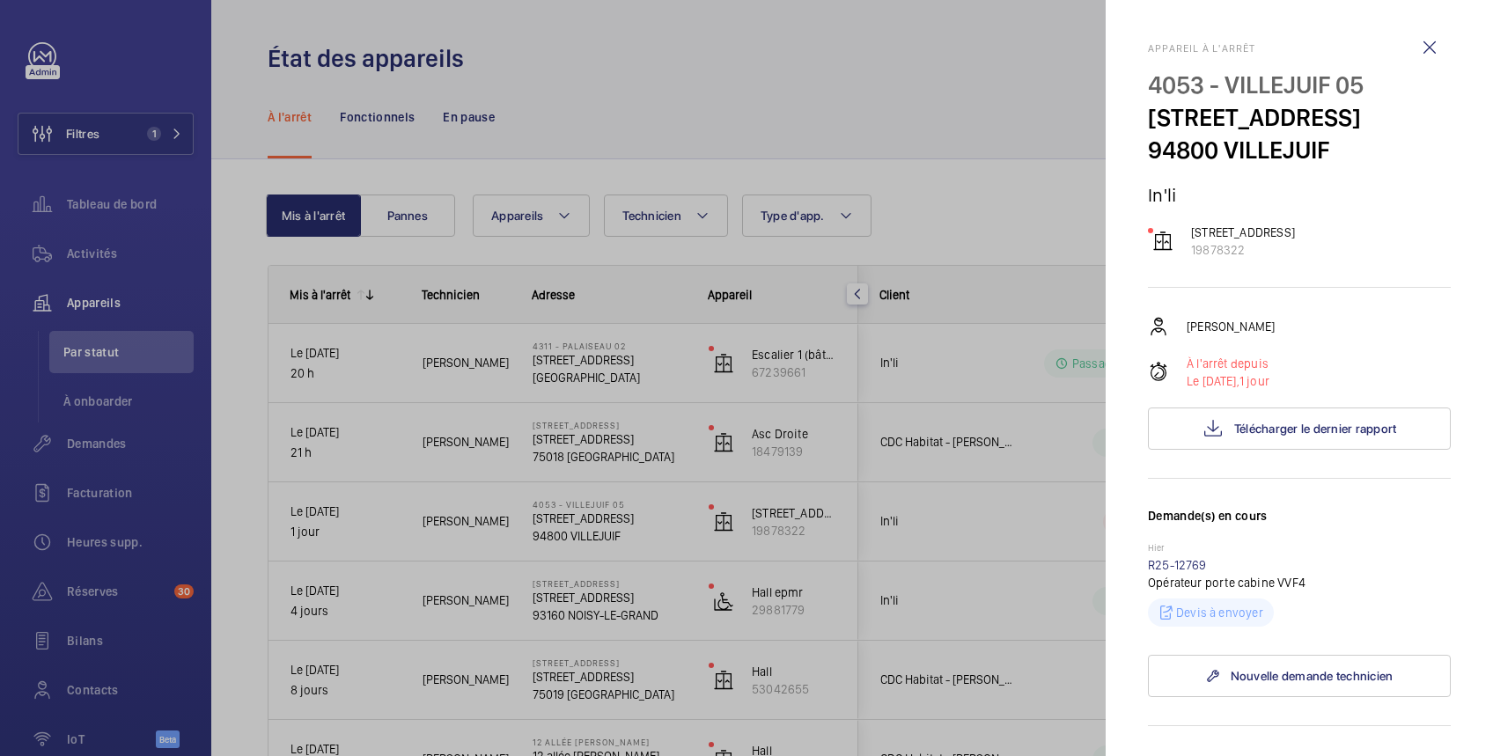
scroll to position [313, 0]
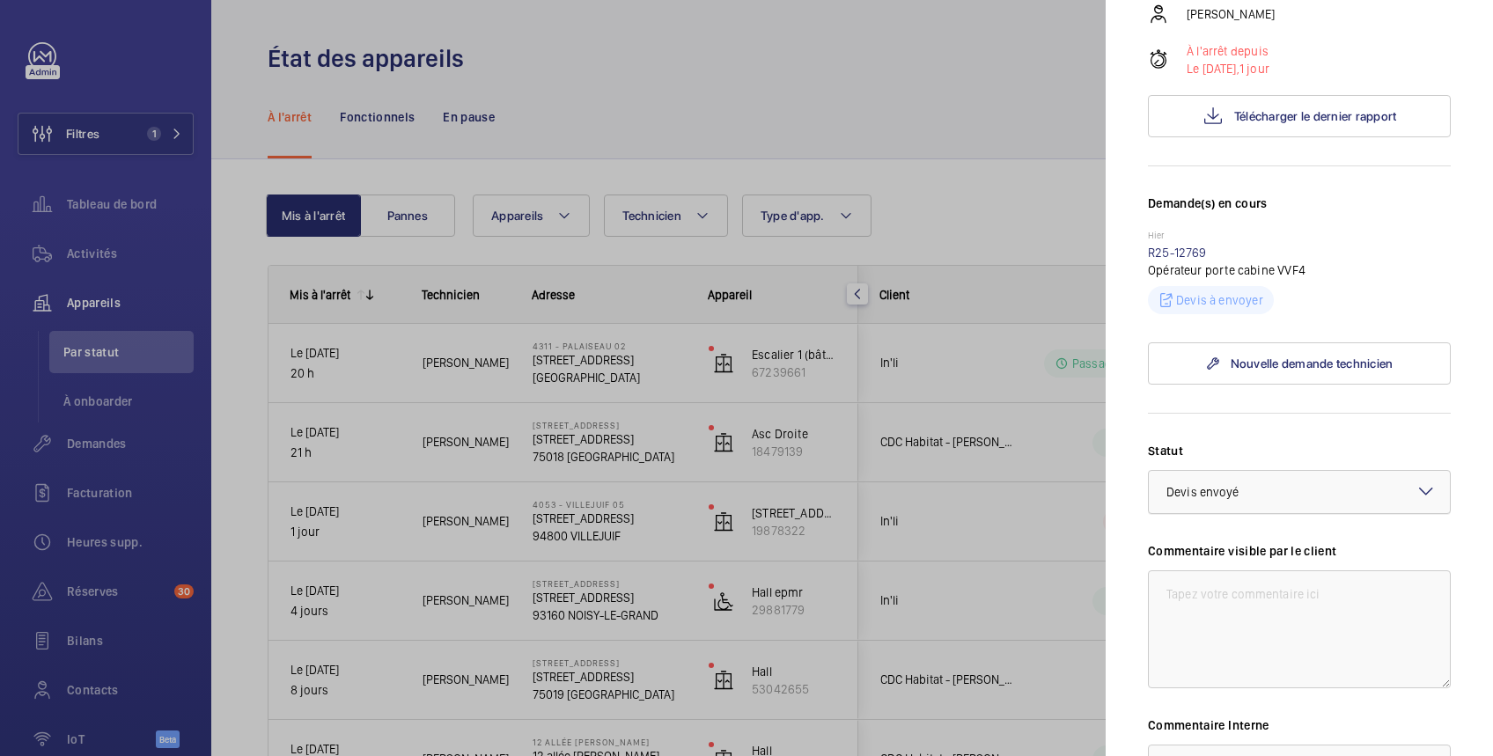
click at [1284, 513] on div at bounding box center [1299, 492] width 301 height 42
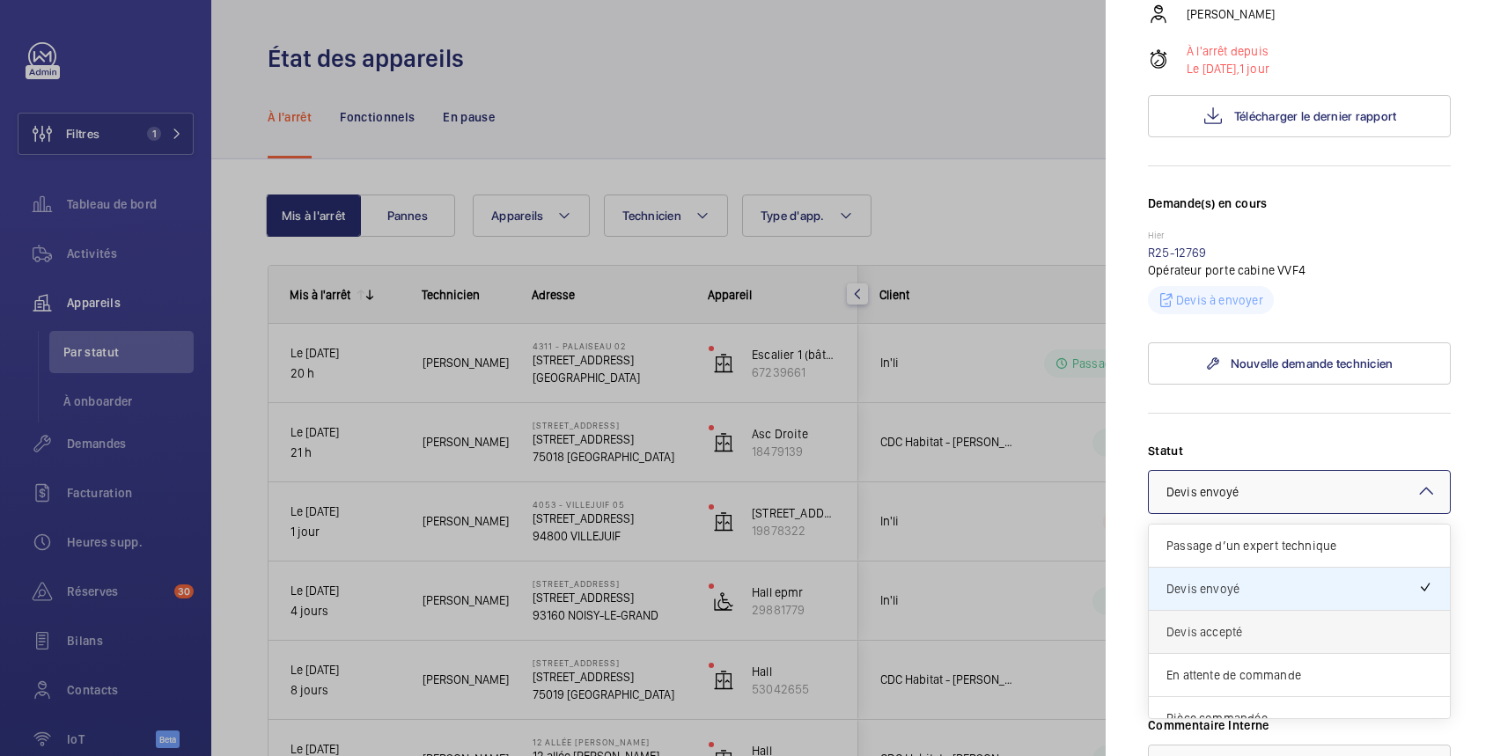
scroll to position [149, 0]
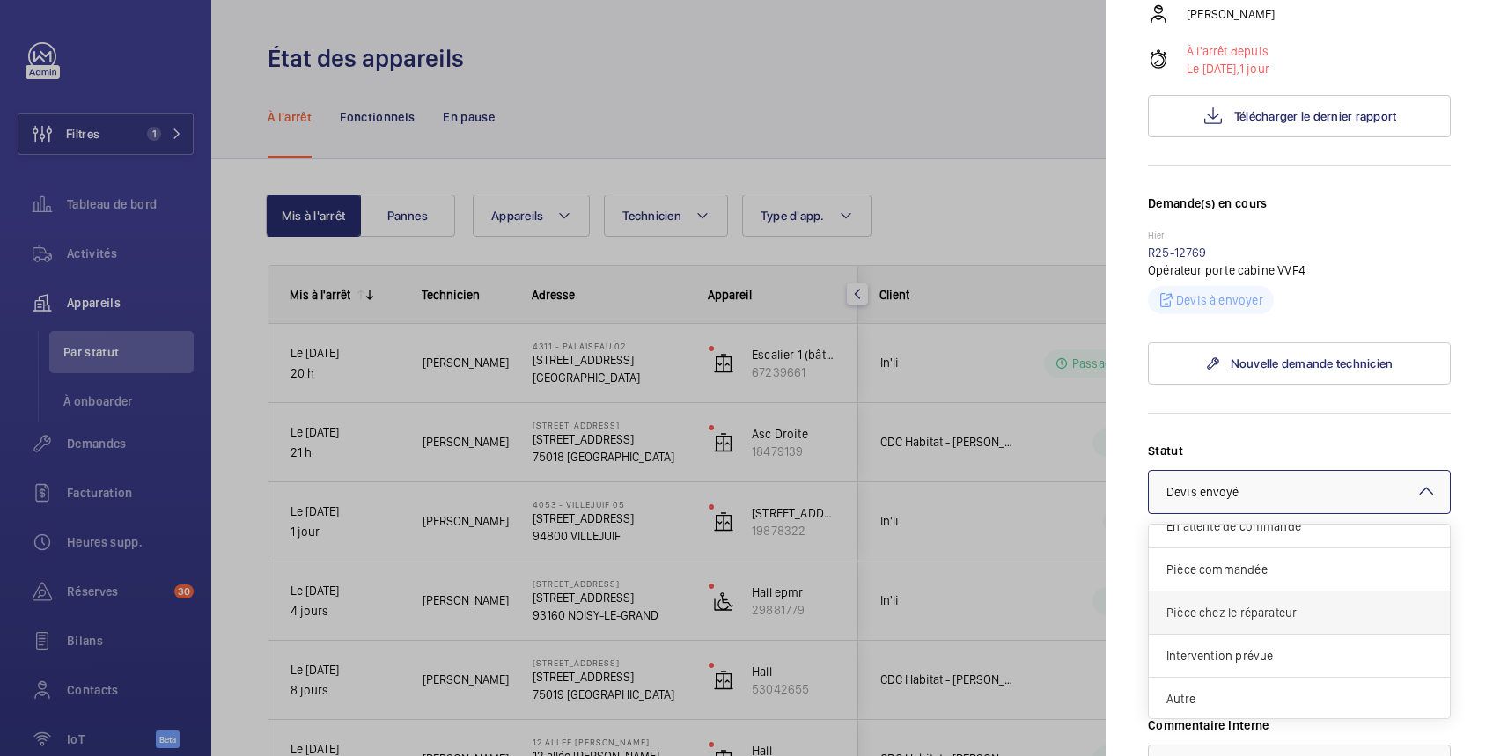
click at [1272, 622] on span "Pièce chez le réparateur" at bounding box center [1300, 613] width 266 height 18
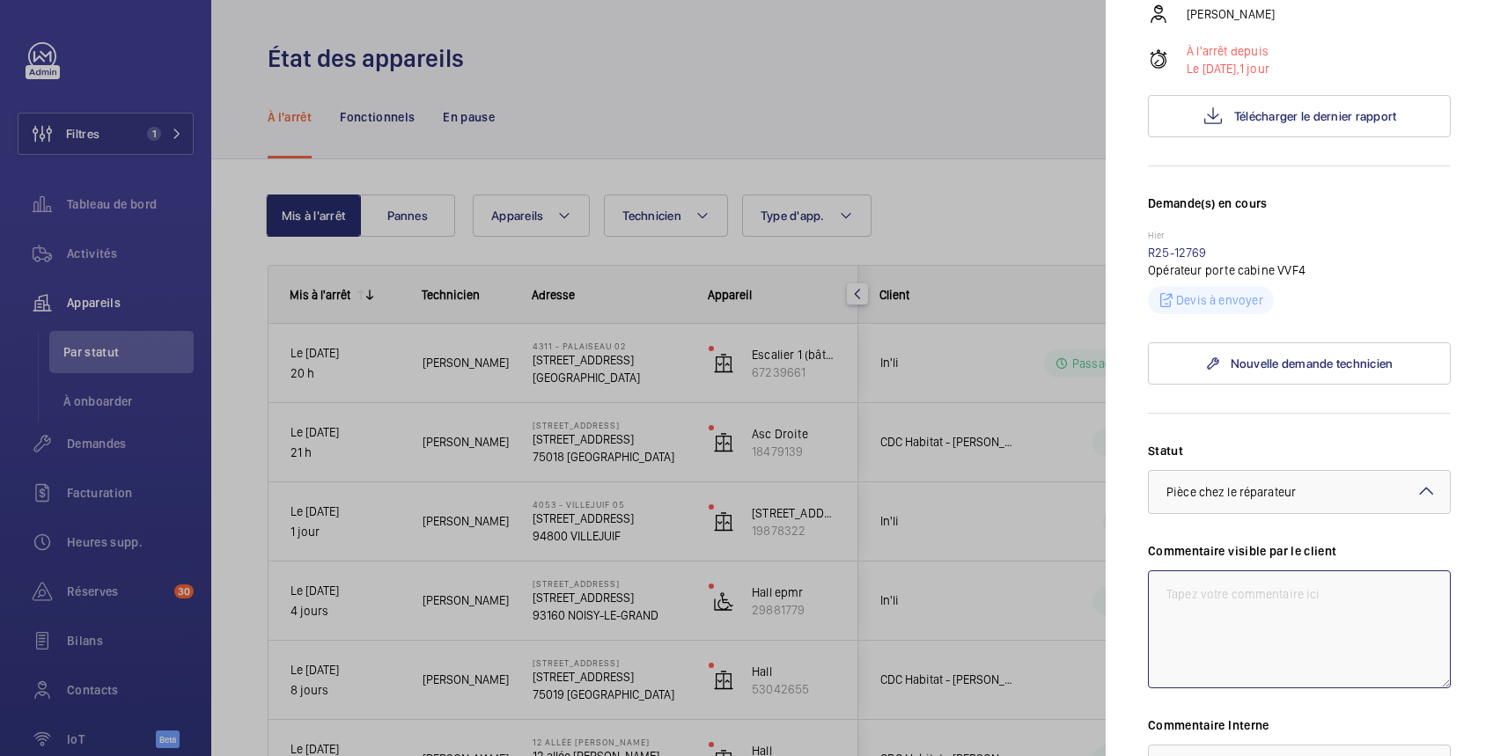
click at [1272, 634] on textarea at bounding box center [1299, 630] width 303 height 118
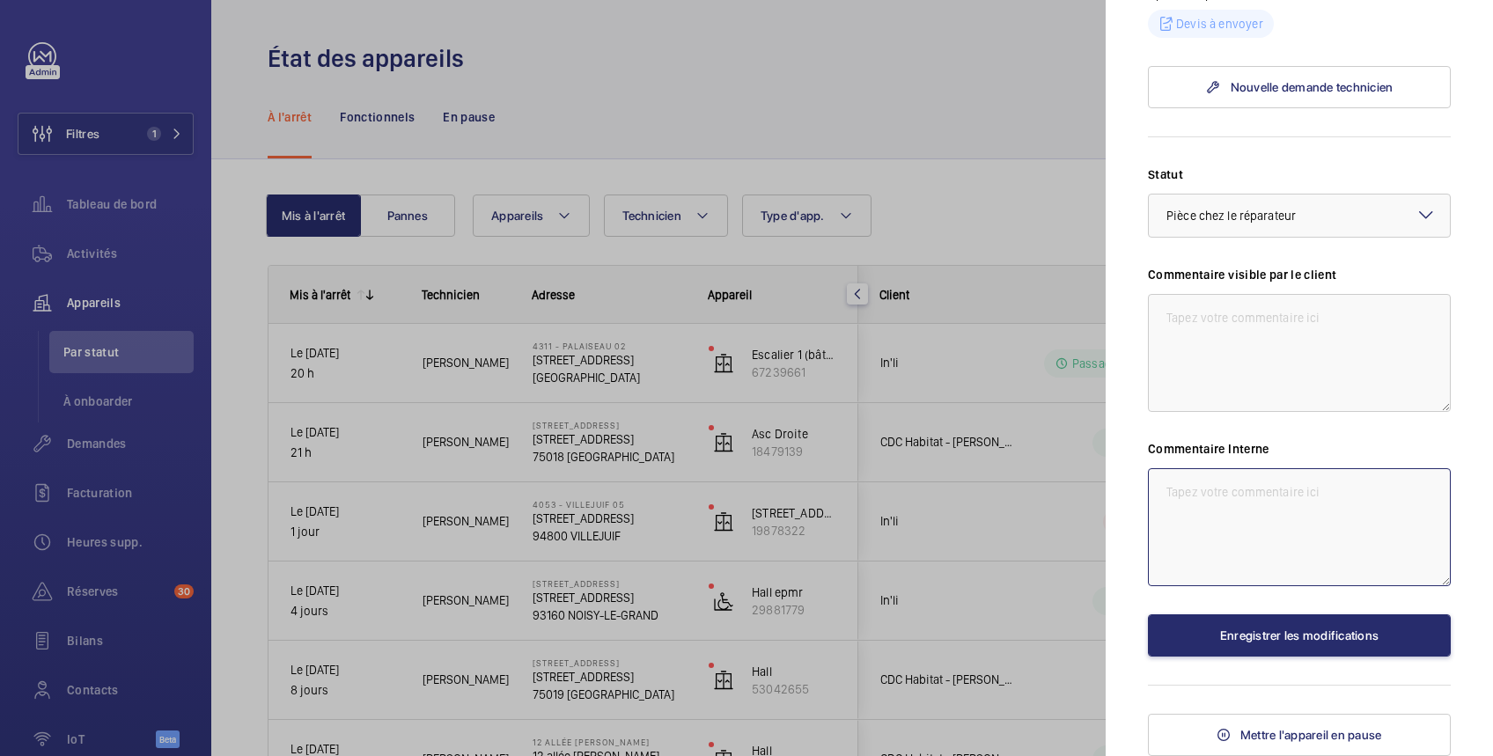
click at [1265, 500] on textarea at bounding box center [1299, 527] width 303 height 118
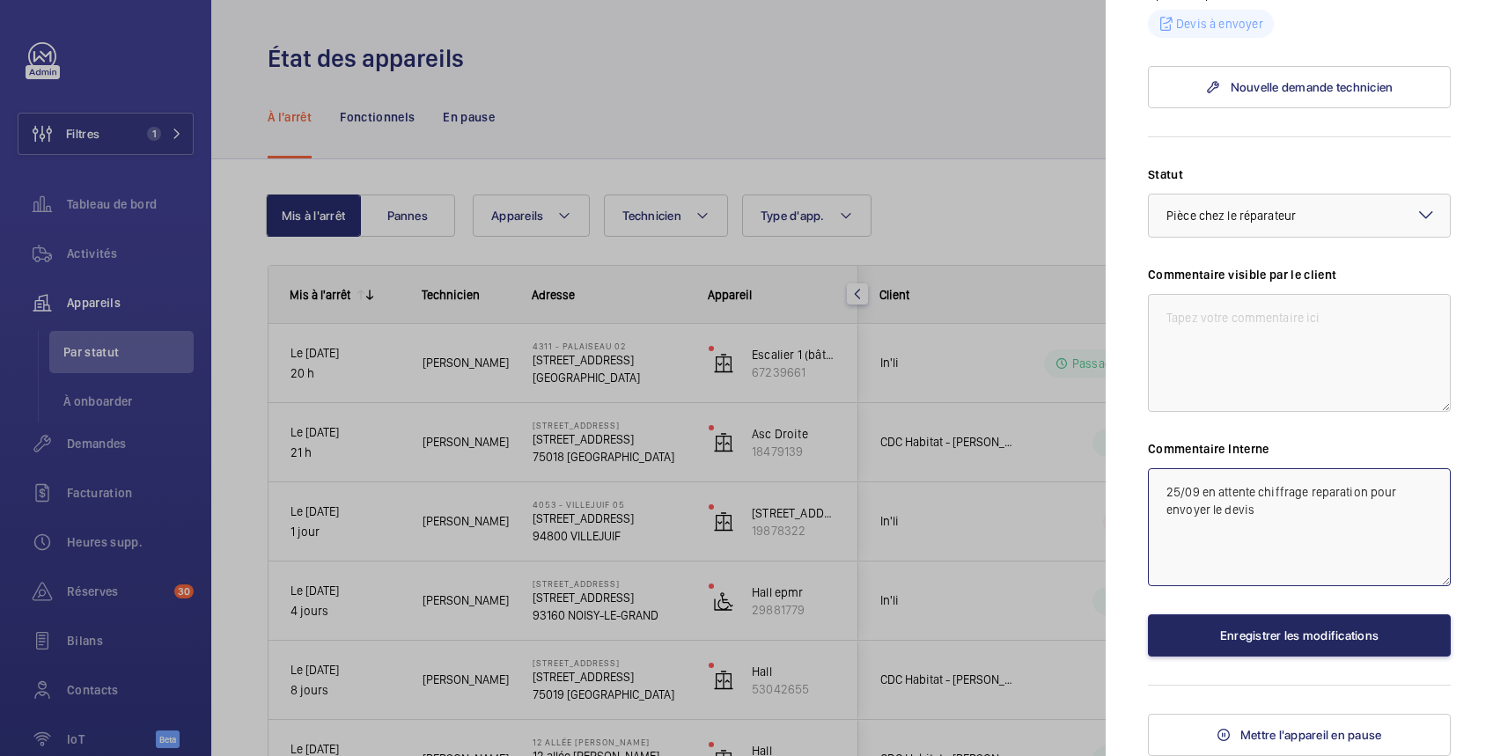
type textarea "25/09 en attente chiffrage reparation pour envoyer le devis"
click at [1301, 636] on button "Enregistrer les modifications" at bounding box center [1299, 636] width 303 height 42
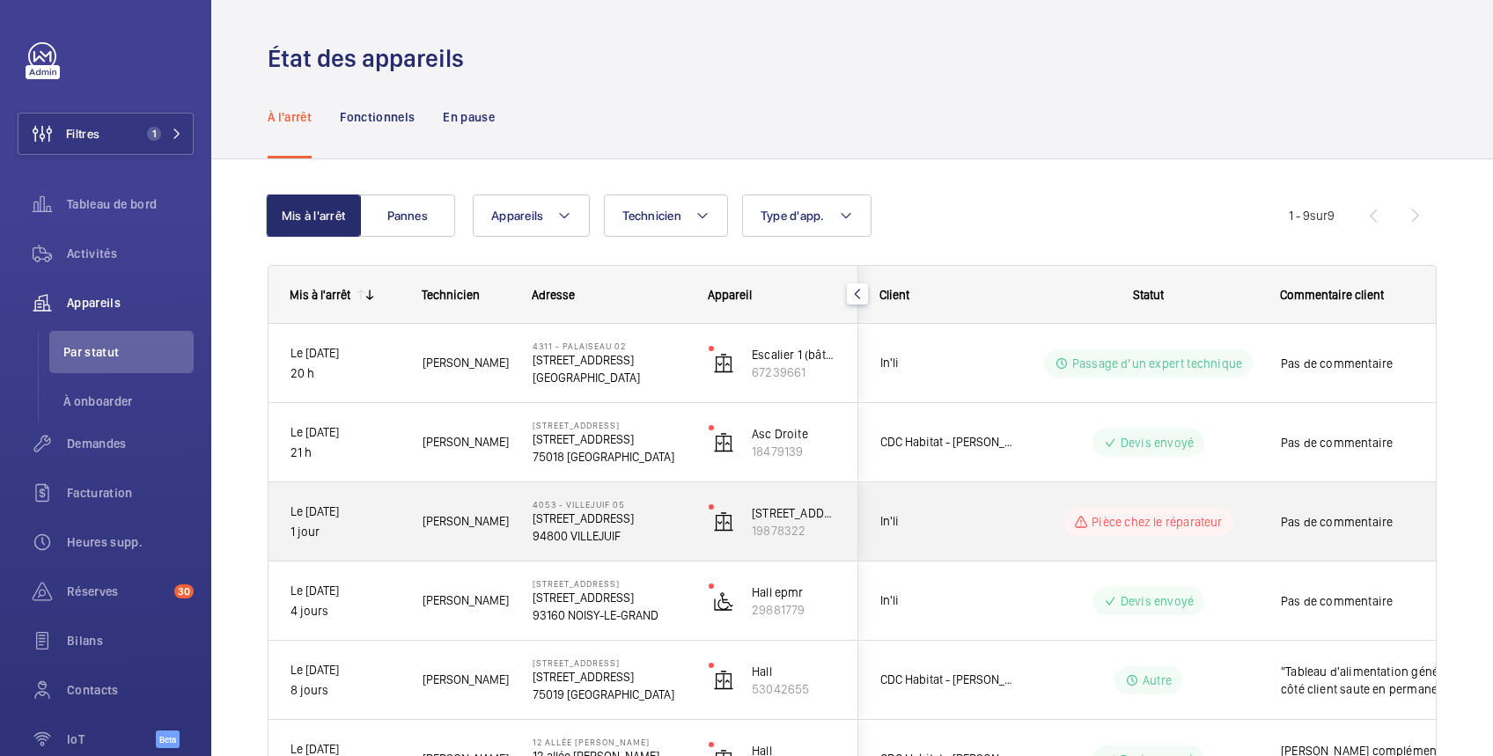
click at [1257, 538] on div "Pièce chez le réparateur" at bounding box center [1138, 521] width 240 height 63
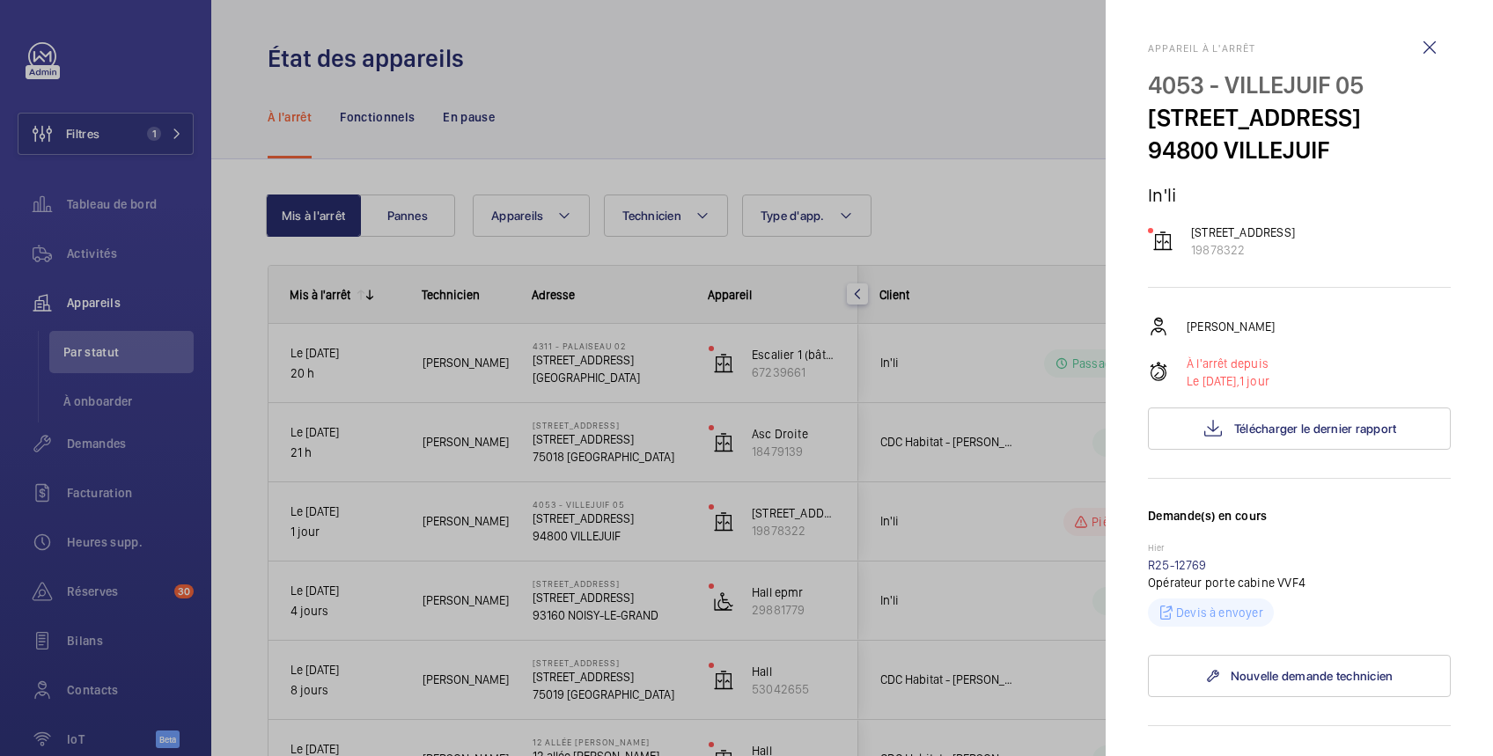
scroll to position [313, 0]
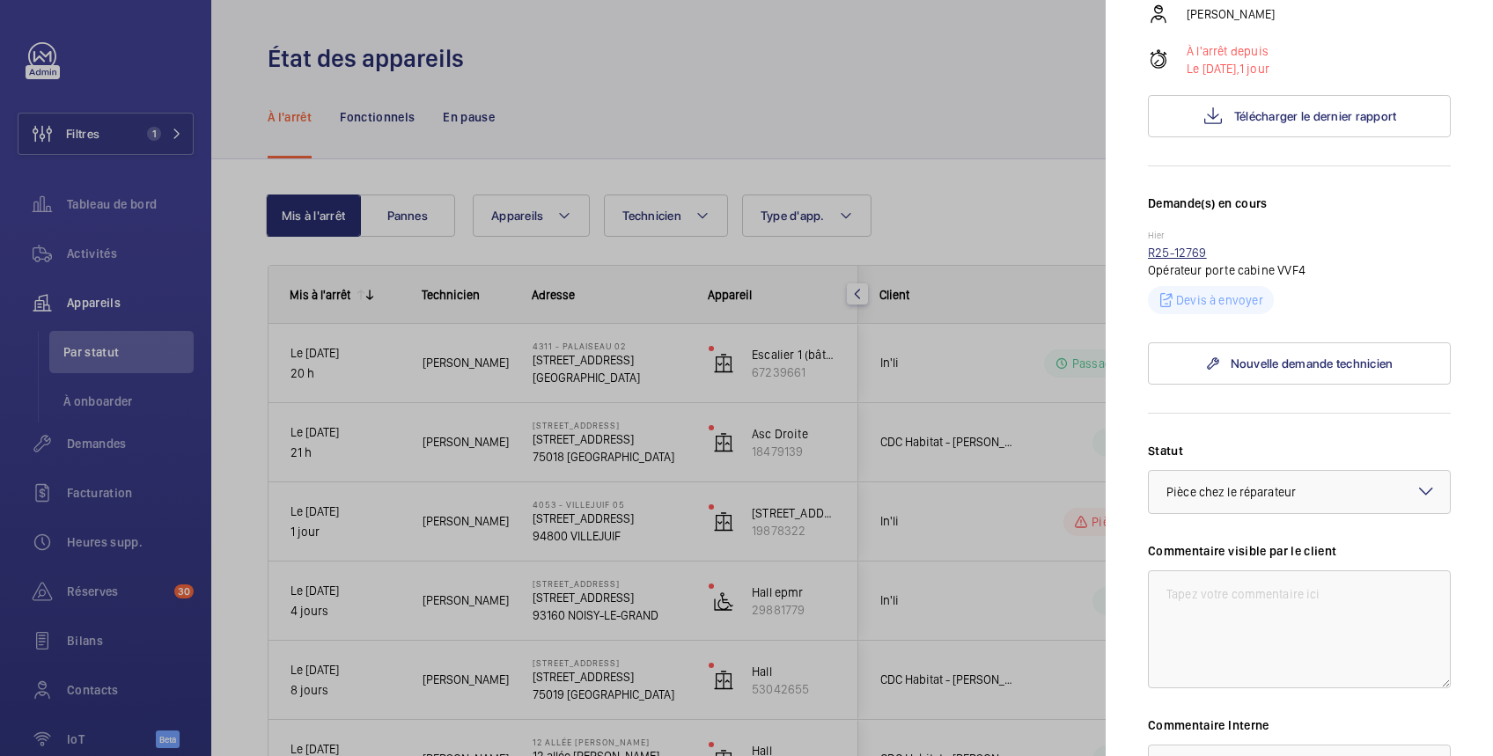
click at [1177, 260] on link "R25-12769" at bounding box center [1177, 253] width 59 height 14
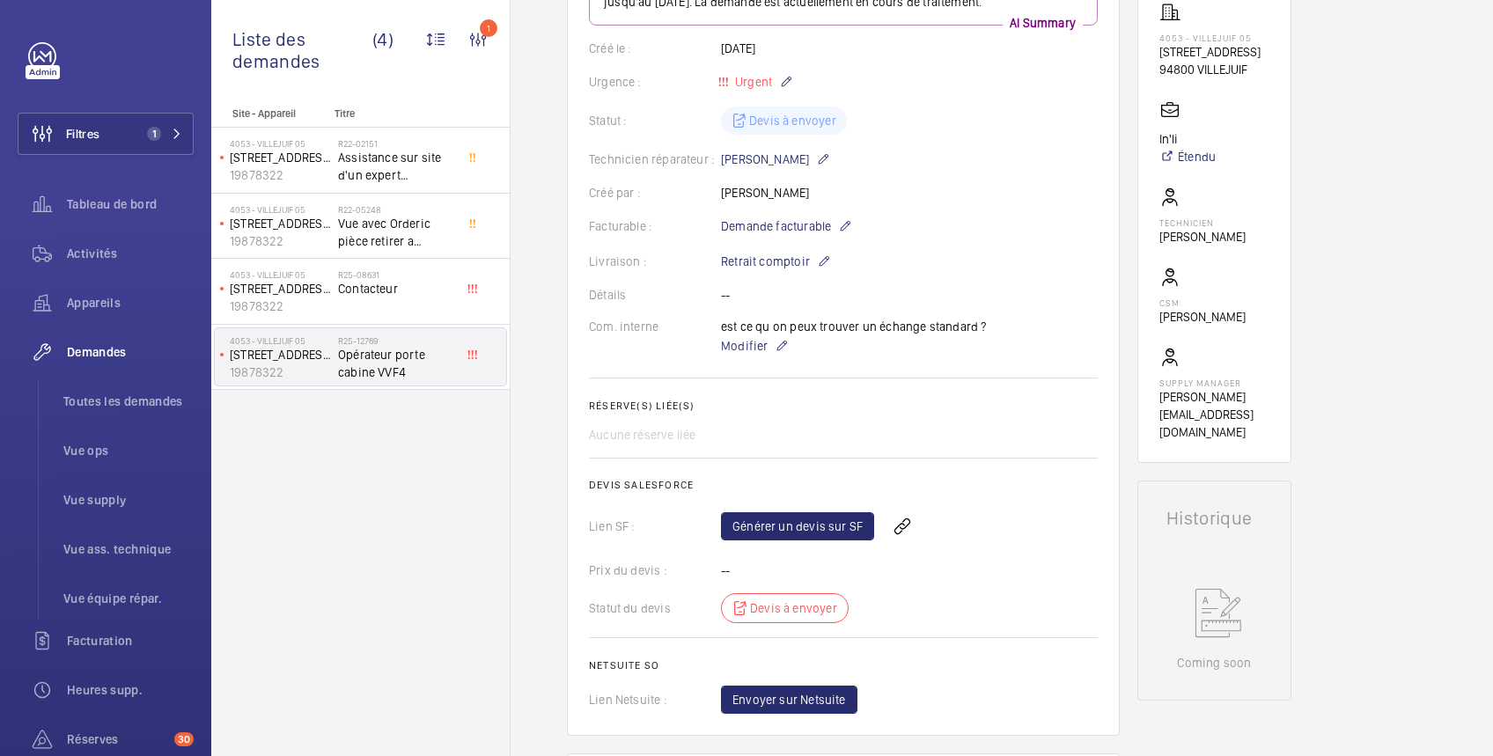
scroll to position [313, 0]
click at [824, 525] on link "Générer un devis sur SF" at bounding box center [797, 526] width 153 height 28
